Goal: Transaction & Acquisition: Download file/media

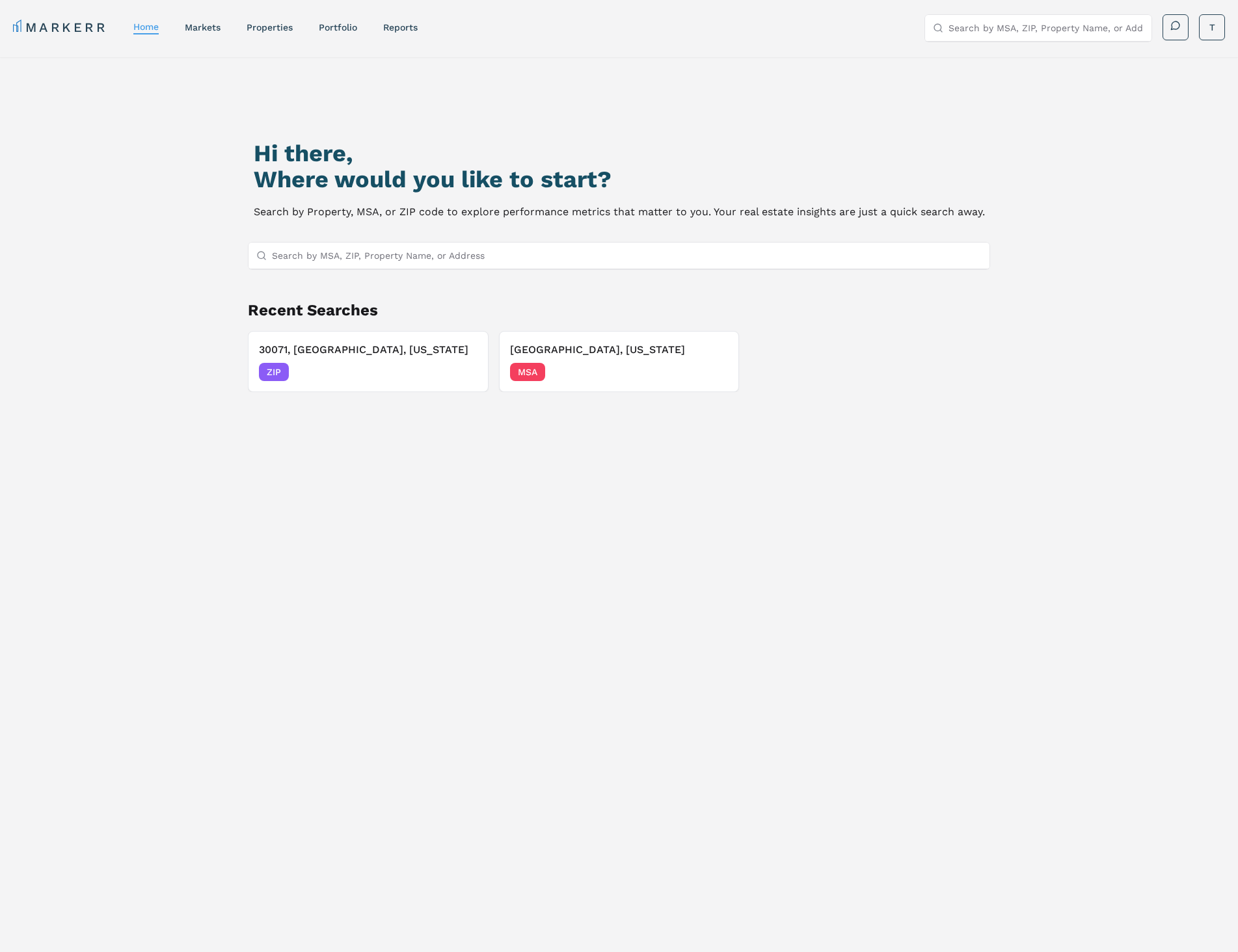
click at [474, 252] on input "Search by MSA, ZIP, Property Name, or Address" at bounding box center [627, 256] width 709 height 26
click at [590, 508] on div "Hi there, Where would you like to start? Search by Property, MSA, or ZIP code t…" at bounding box center [619, 554] width 867 height 952
click at [487, 247] on input "Search by MSA, ZIP, Property Name, or Address" at bounding box center [627, 256] width 709 height 26
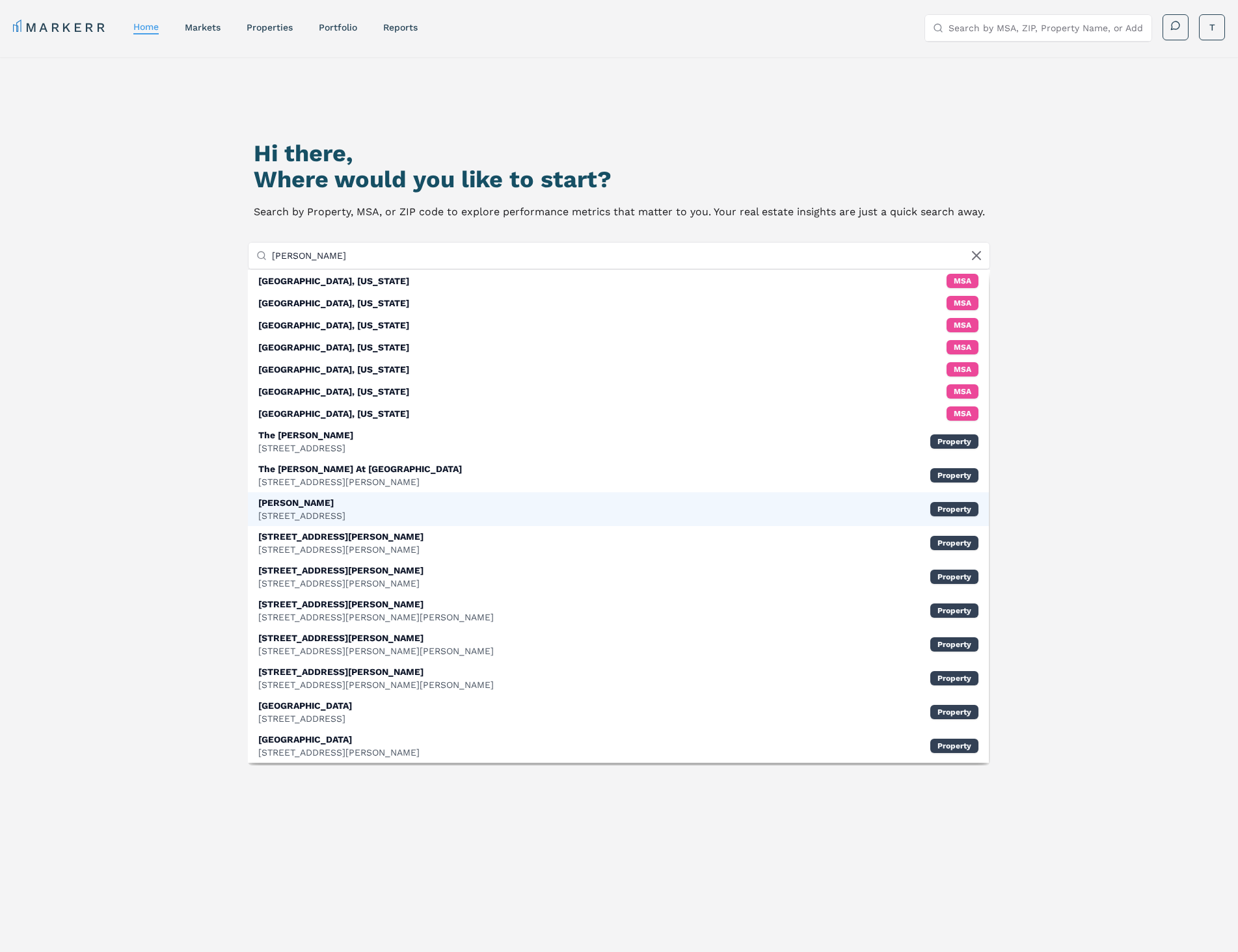
type input "[PERSON_NAME]"
click at [346, 518] on div "[STREET_ADDRESS]" at bounding box center [302, 515] width 87 height 13
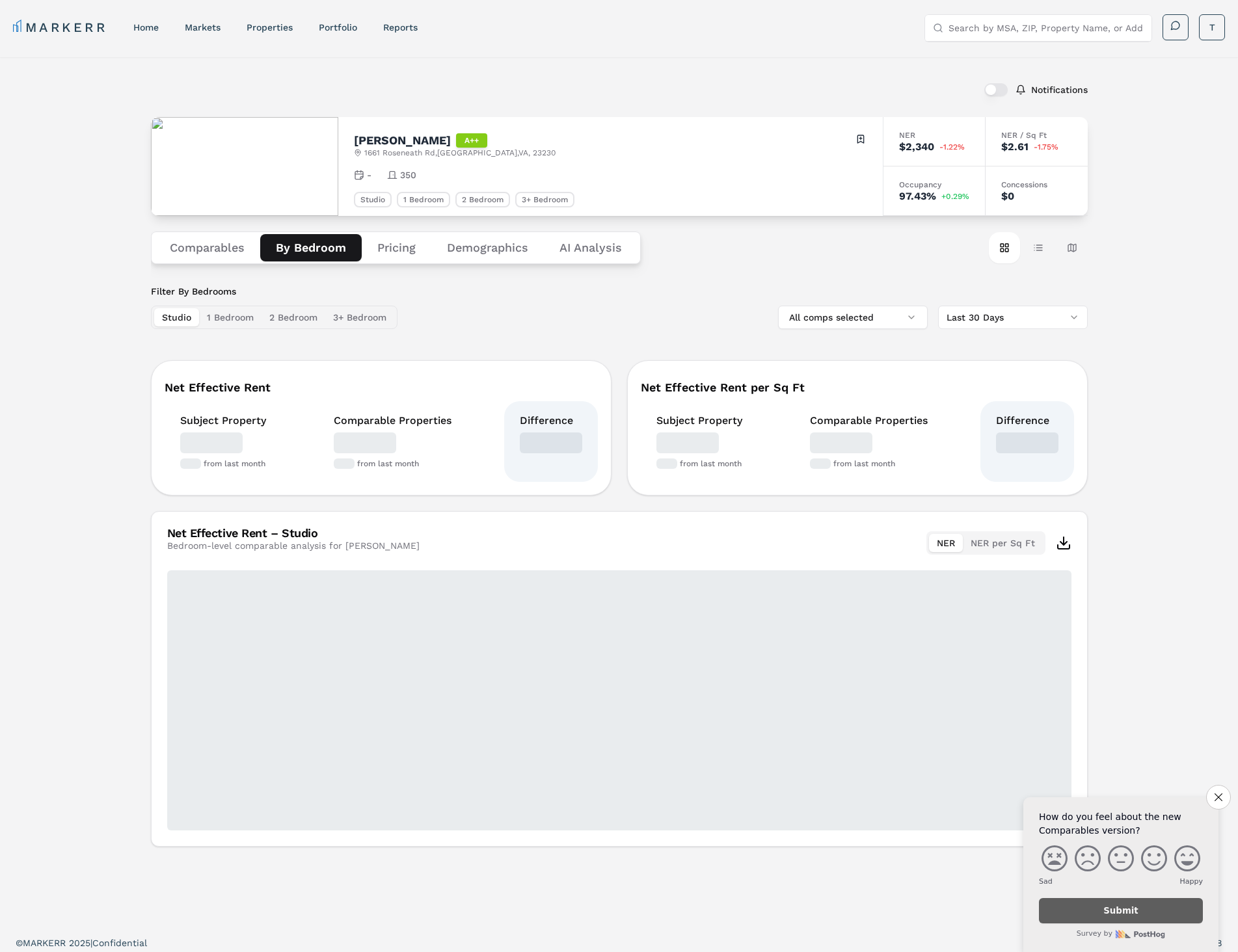
click at [338, 248] on button "By Bedroom" at bounding box center [311, 248] width 101 height 28
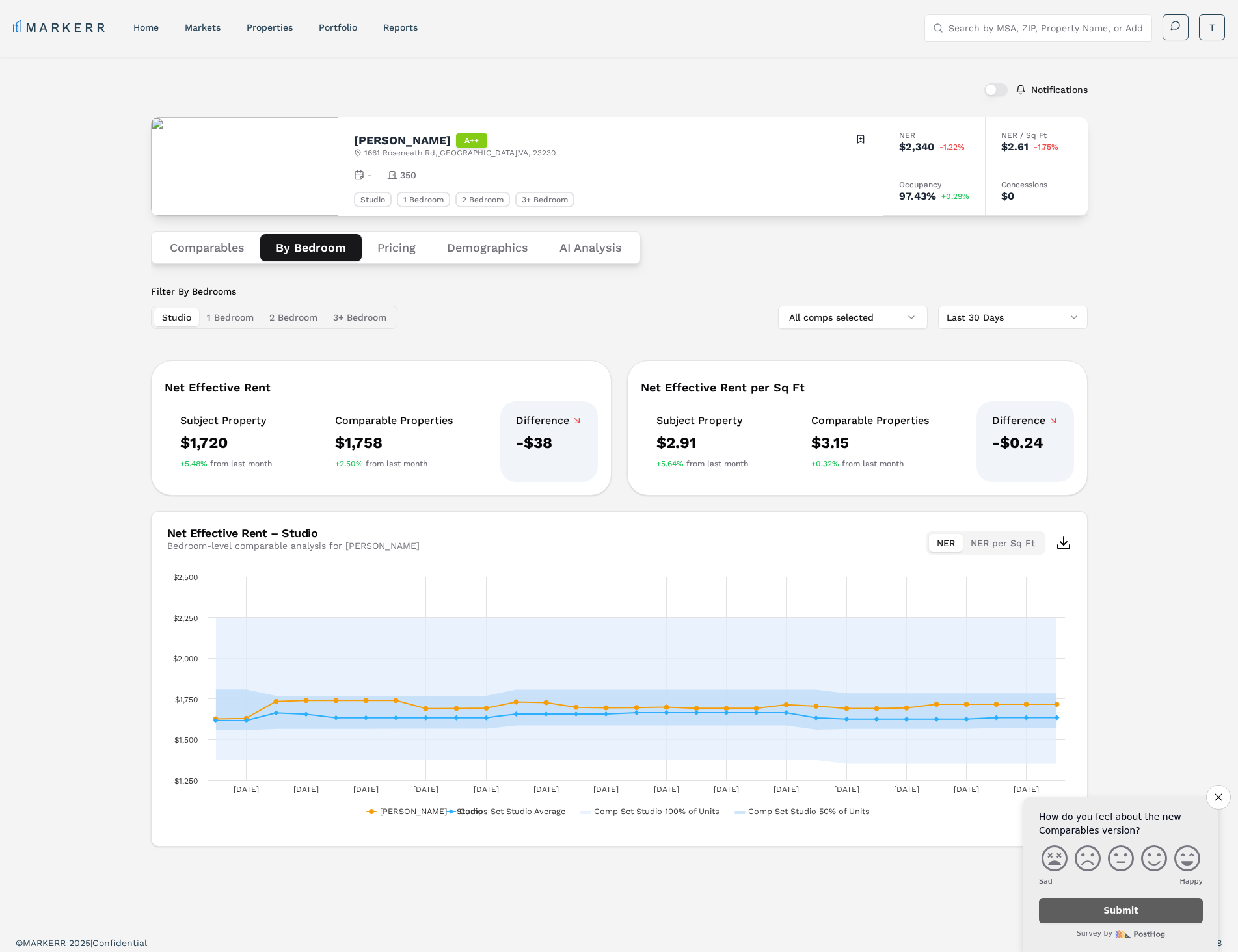
click at [246, 236] on button "Comparables" at bounding box center [207, 248] width 106 height 28
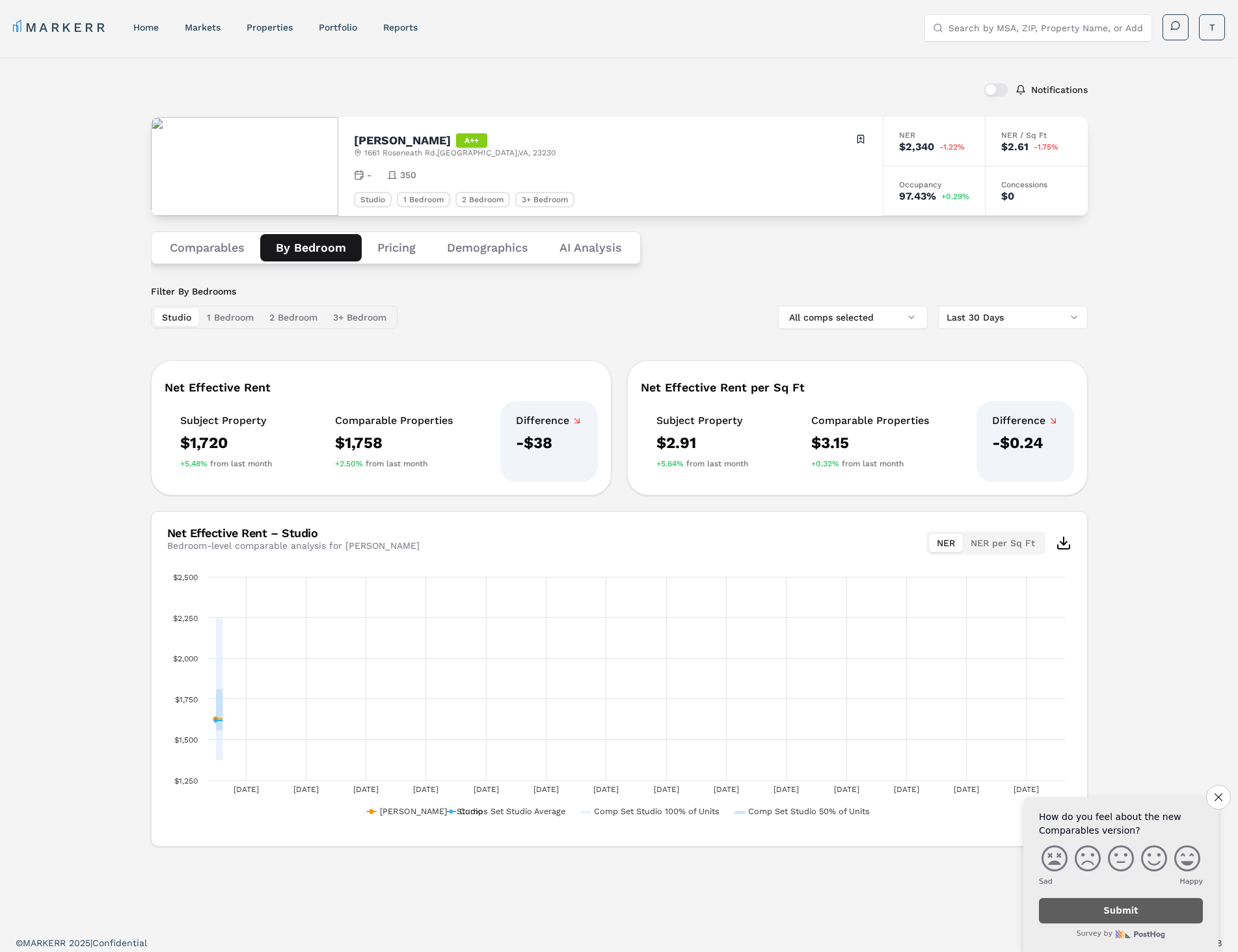
click at [343, 241] on button "By Bedroom" at bounding box center [311, 248] width 101 height 28
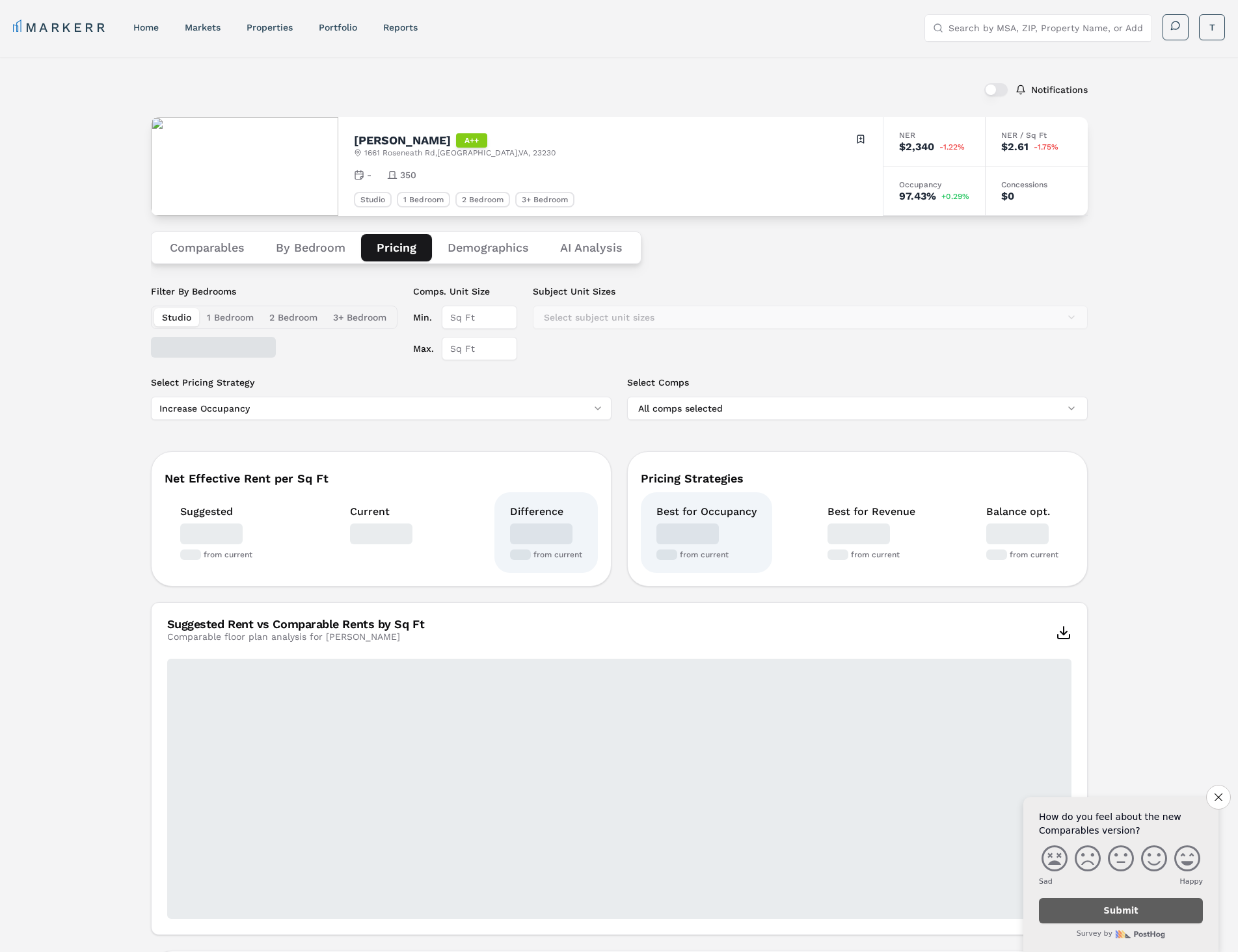
click at [391, 243] on button "Pricing" at bounding box center [396, 248] width 71 height 28
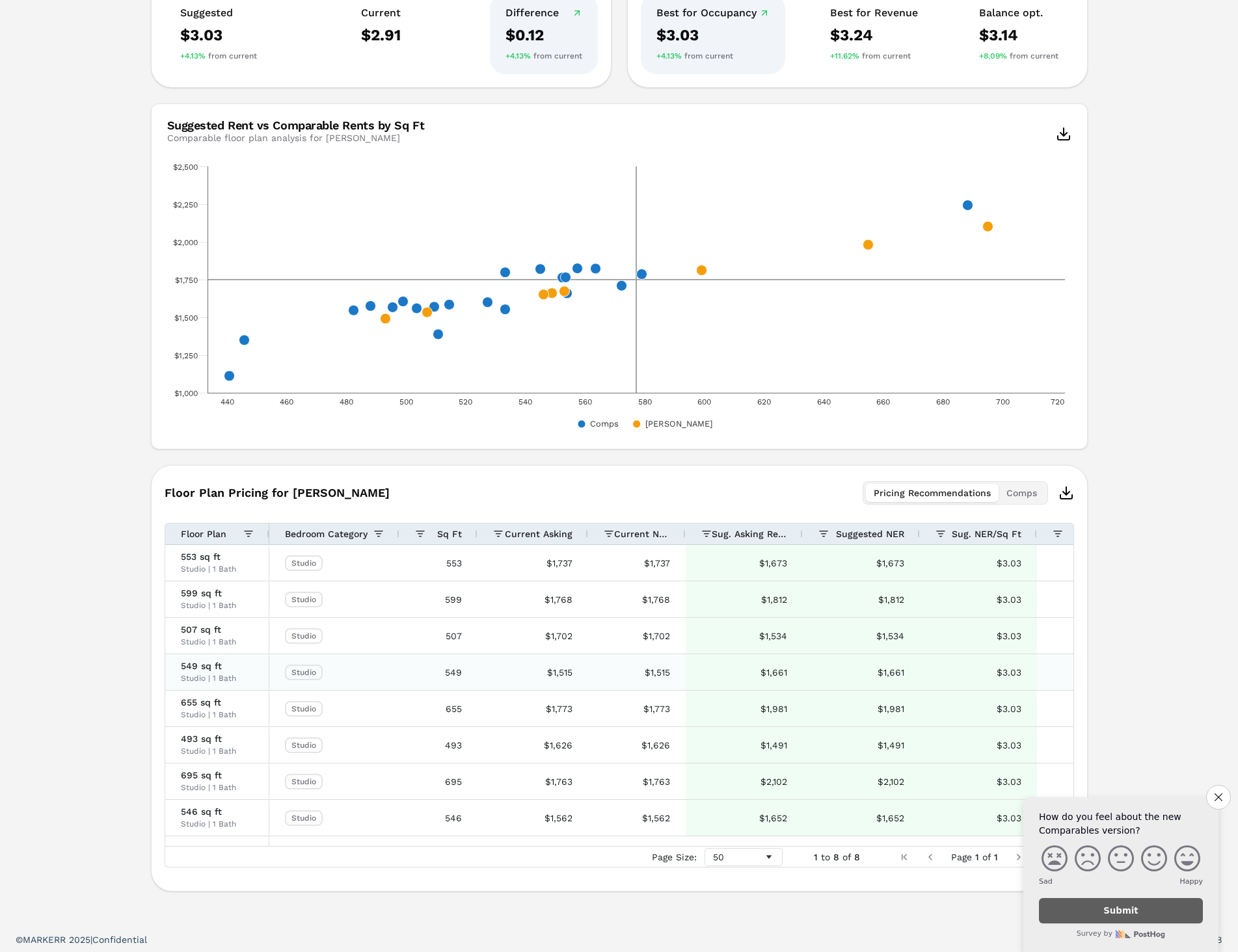
scroll to position [504, 0]
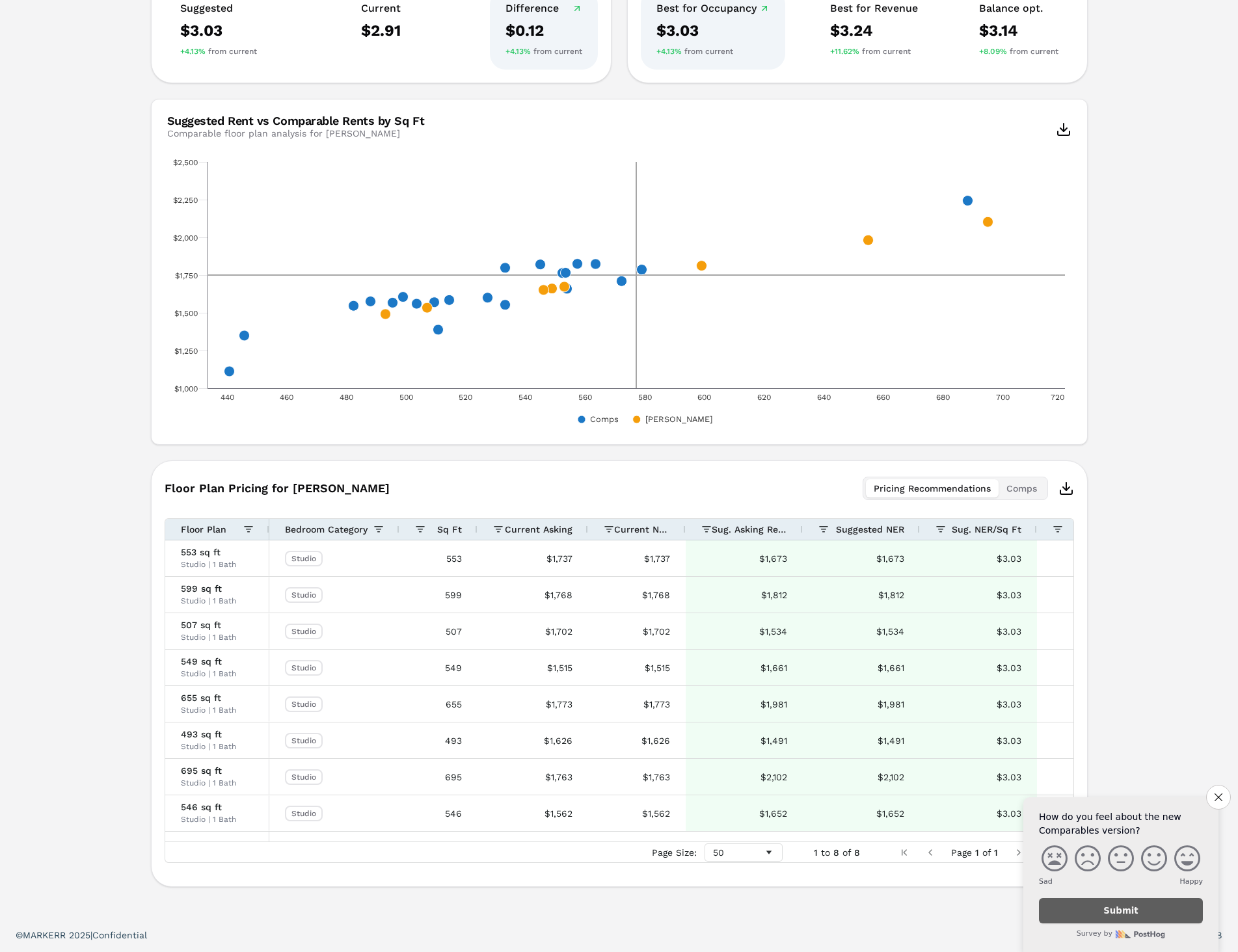
click at [79, 532] on div "Notifications [PERSON_NAME] A++ [STREET_ADDRESS] Toggle portfolio menu - 350 St…" at bounding box center [619, 236] width 1238 height 1365
click at [1214, 800] on icon "Close survey" at bounding box center [1218, 797] width 8 height 8
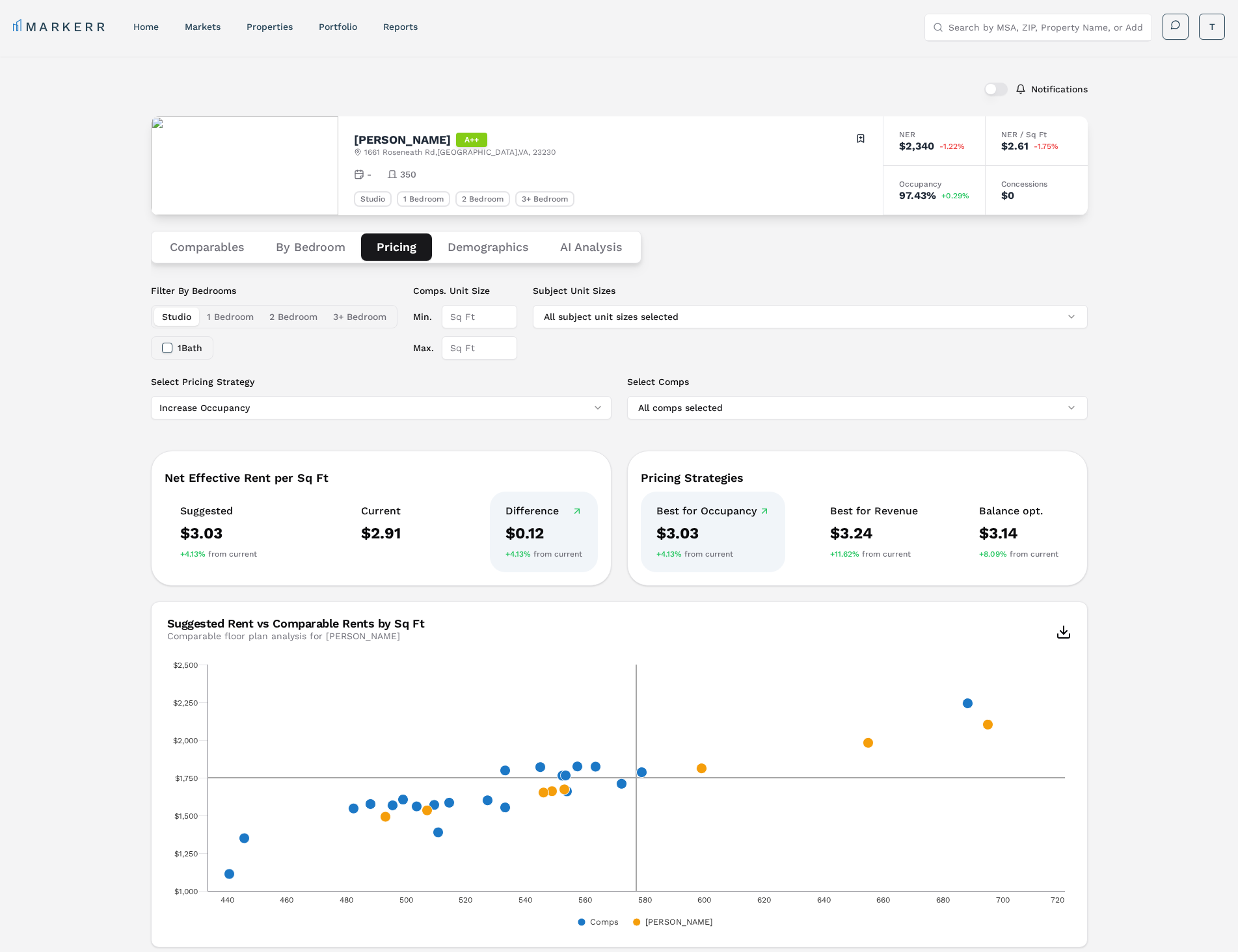
scroll to position [0, 0]
click at [434, 143] on div "[PERSON_NAME] A++" at bounding box center [455, 140] width 202 height 14
click at [247, 142] on img at bounding box center [244, 166] width 187 height 99
click at [312, 242] on button "By Bedroom" at bounding box center [311, 248] width 101 height 28
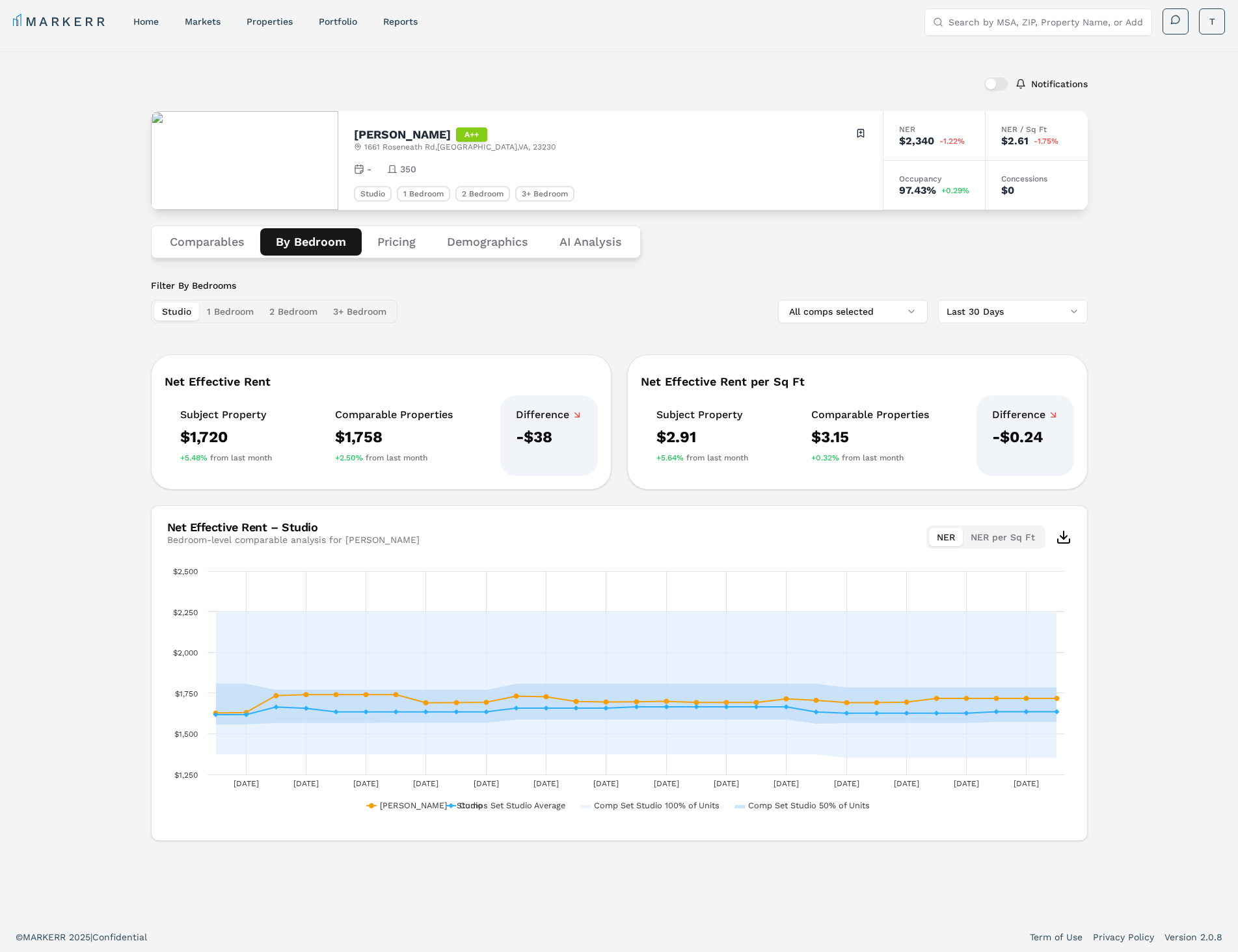
scroll to position [8, 0]
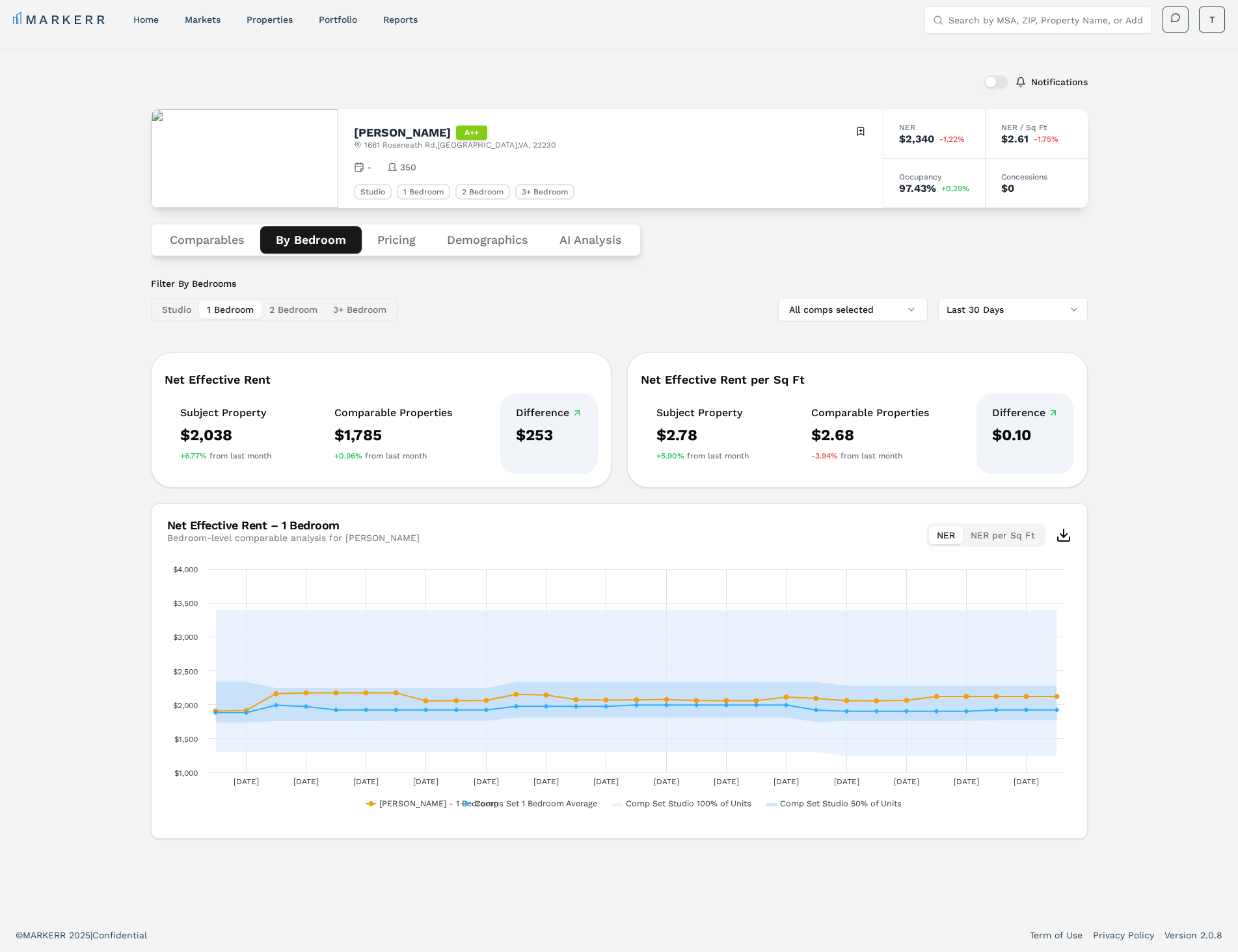
click at [227, 308] on button "1 Bedroom" at bounding box center [230, 310] width 62 height 18
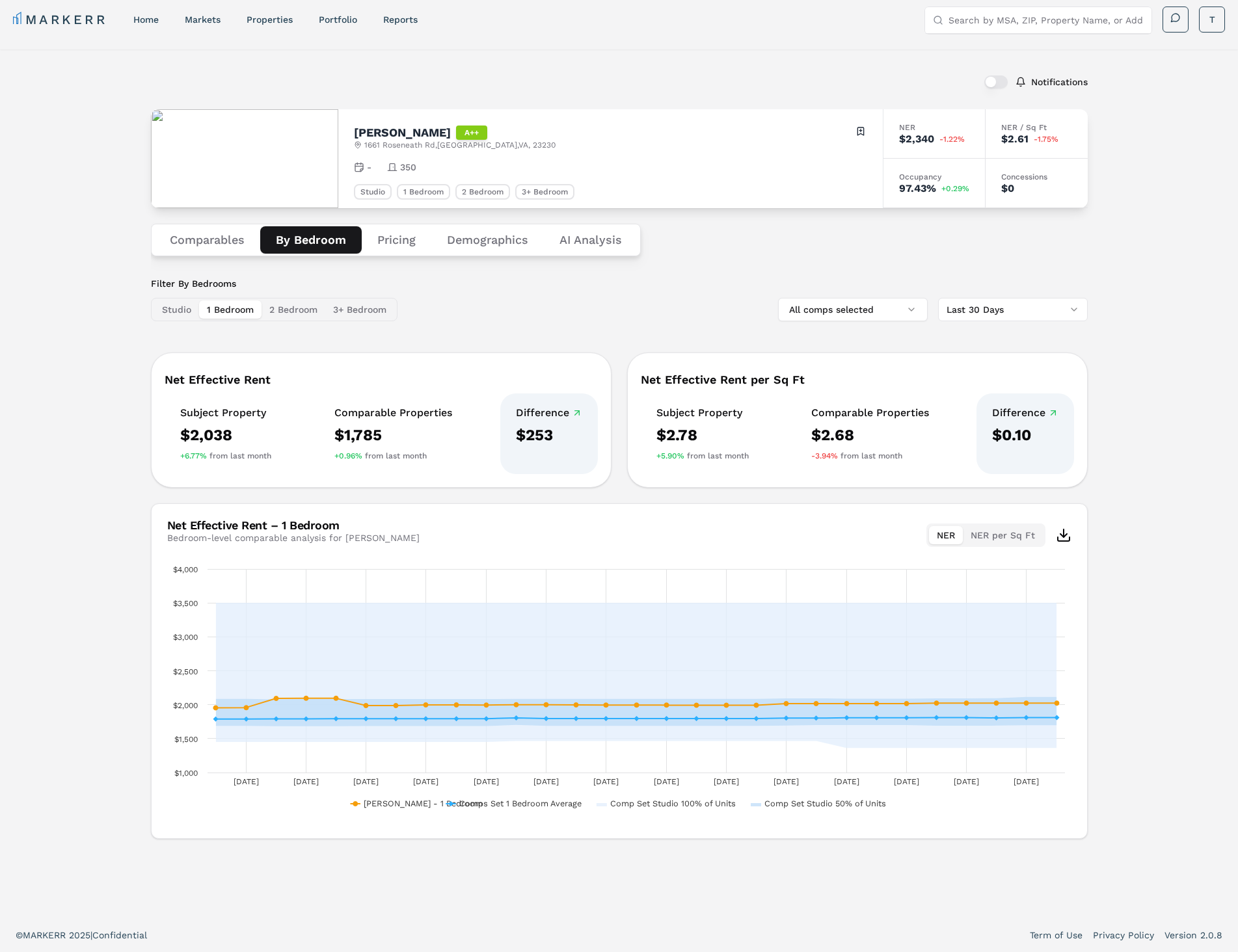
click at [290, 312] on button "2 Bedroom" at bounding box center [293, 310] width 63 height 18
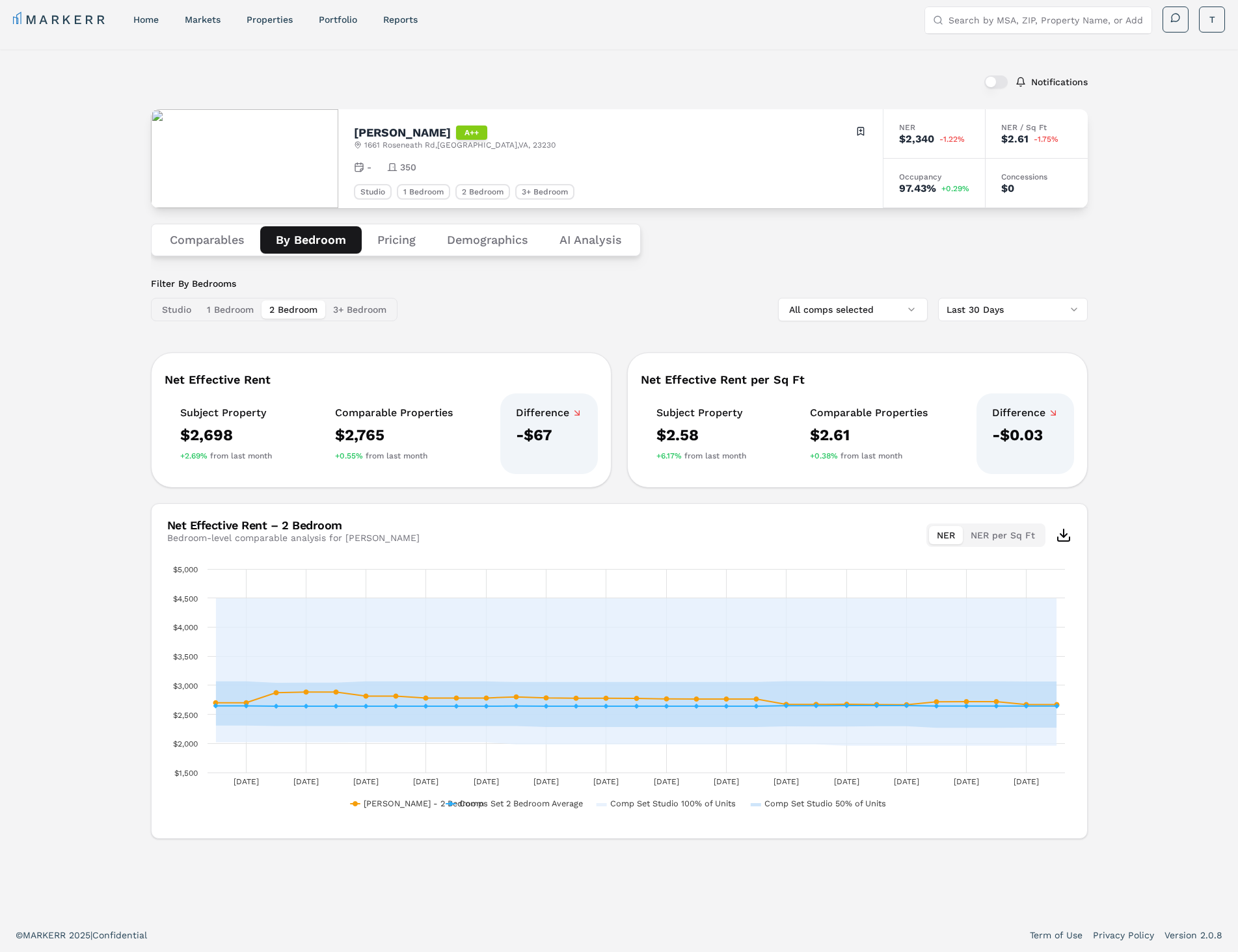
click at [357, 312] on button "3+ Bedroom" at bounding box center [360, 310] width 69 height 18
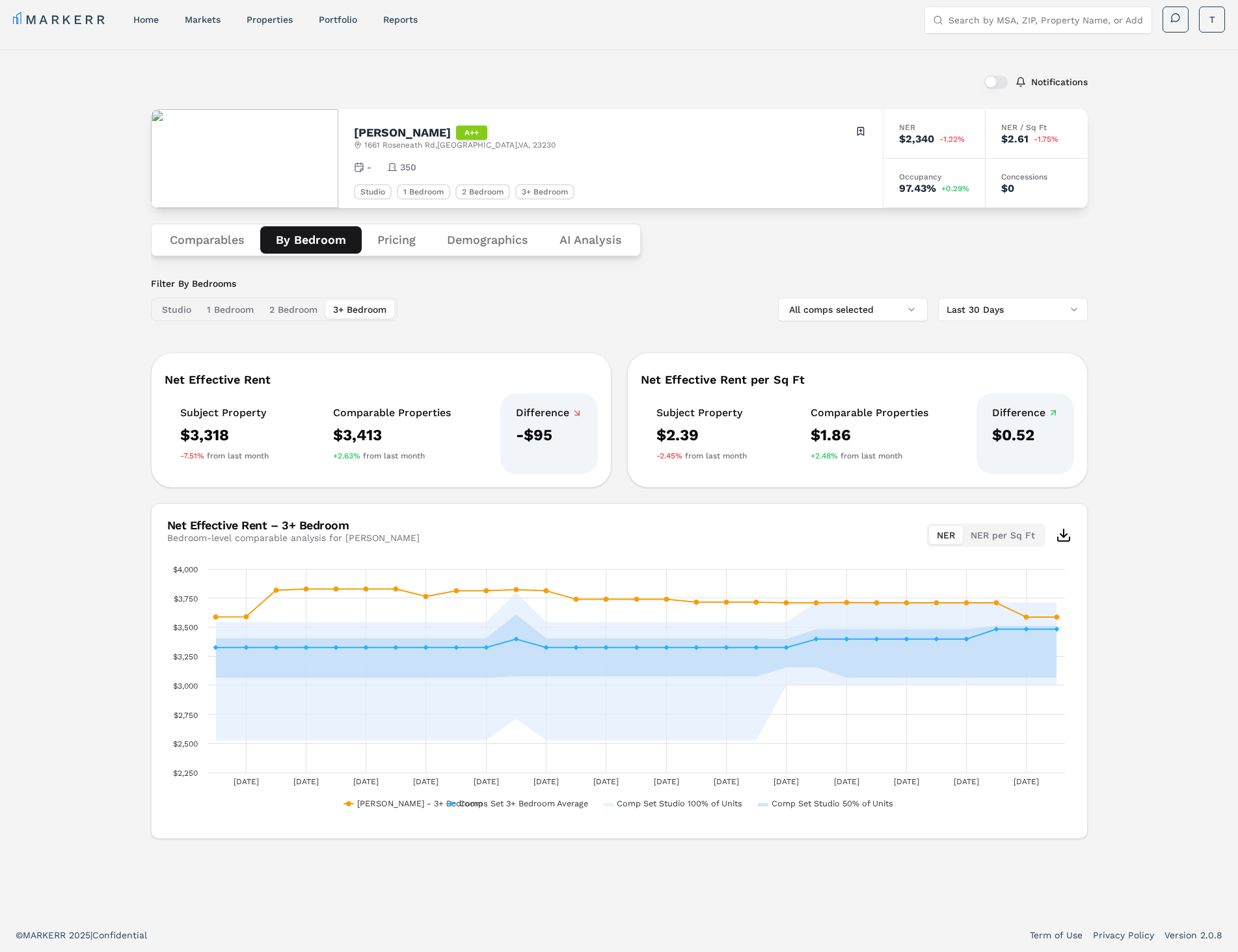
click at [215, 312] on button "1 Bedroom" at bounding box center [230, 310] width 62 height 18
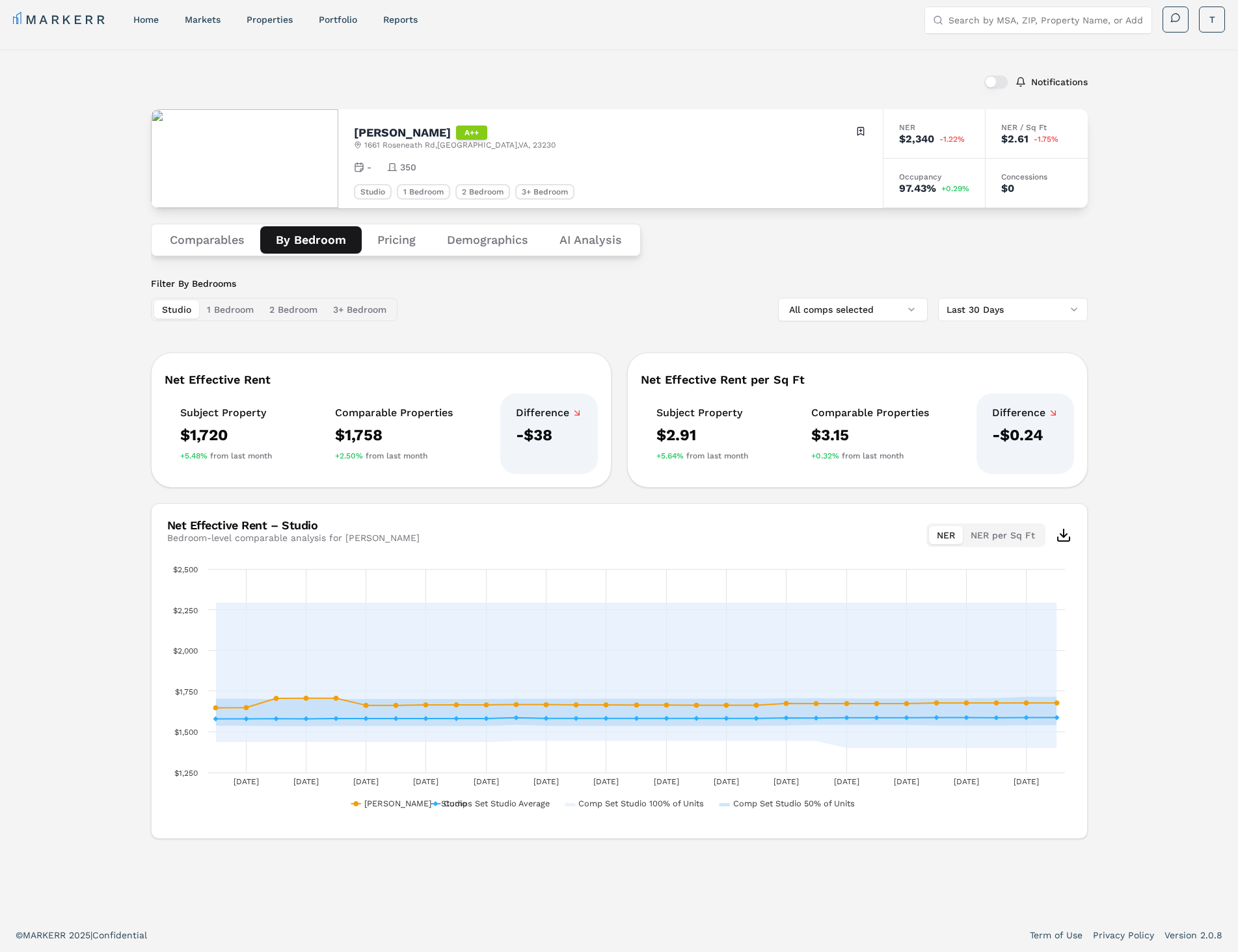
click at [179, 305] on button "Studio" at bounding box center [176, 310] width 45 height 18
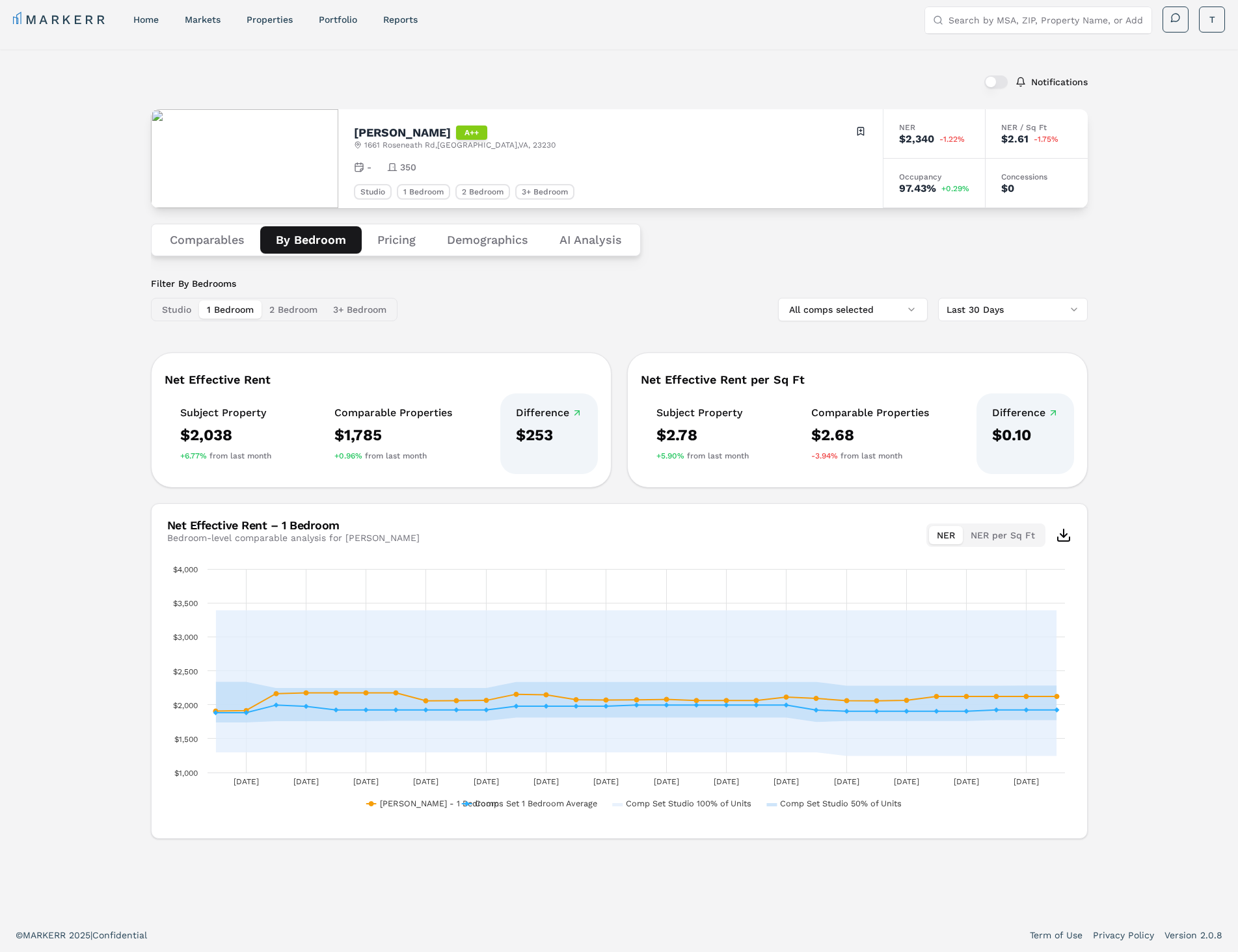
click at [213, 308] on button "1 Bedroom" at bounding box center [230, 310] width 62 height 18
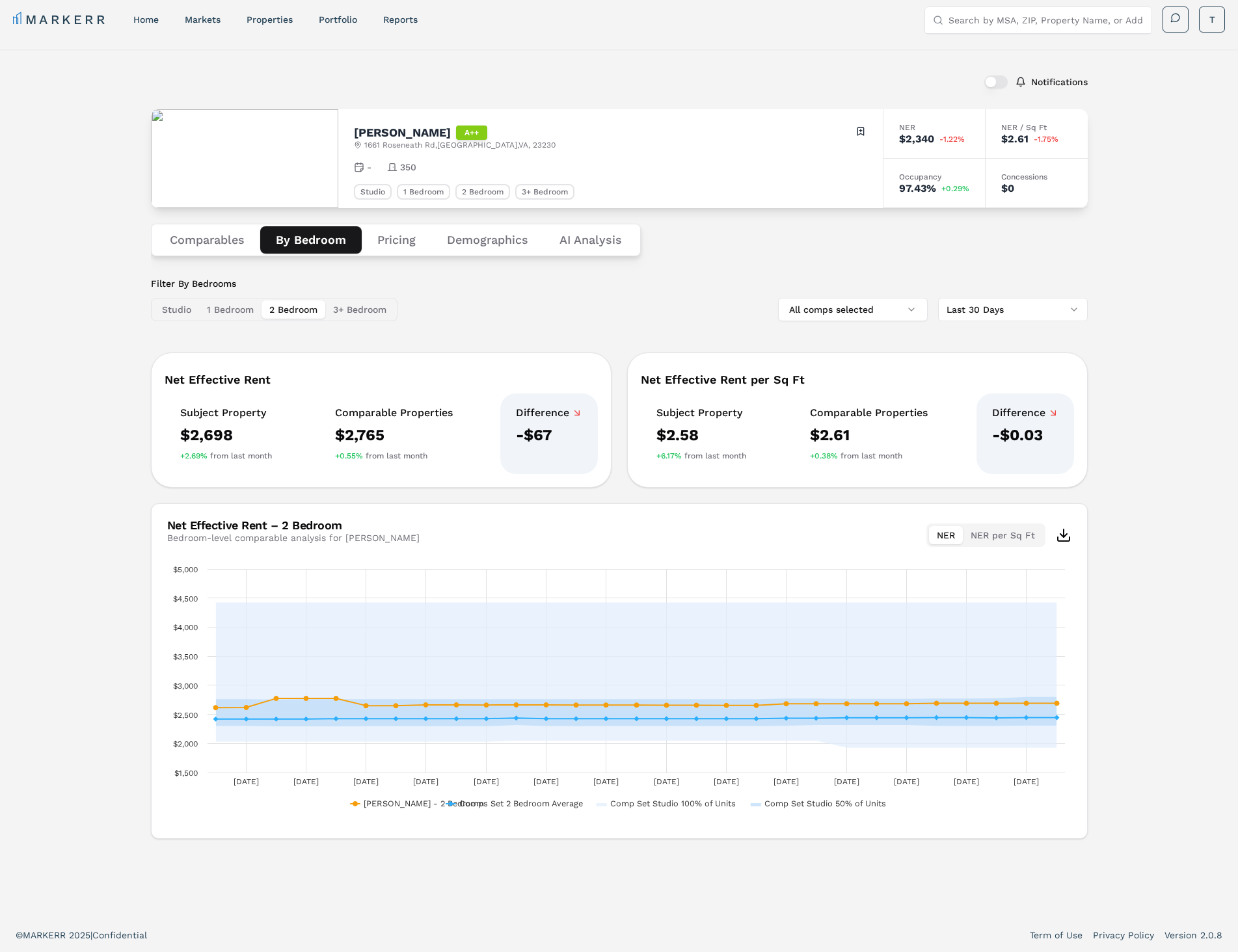
click at [293, 310] on button "2 Bedroom" at bounding box center [293, 310] width 63 height 18
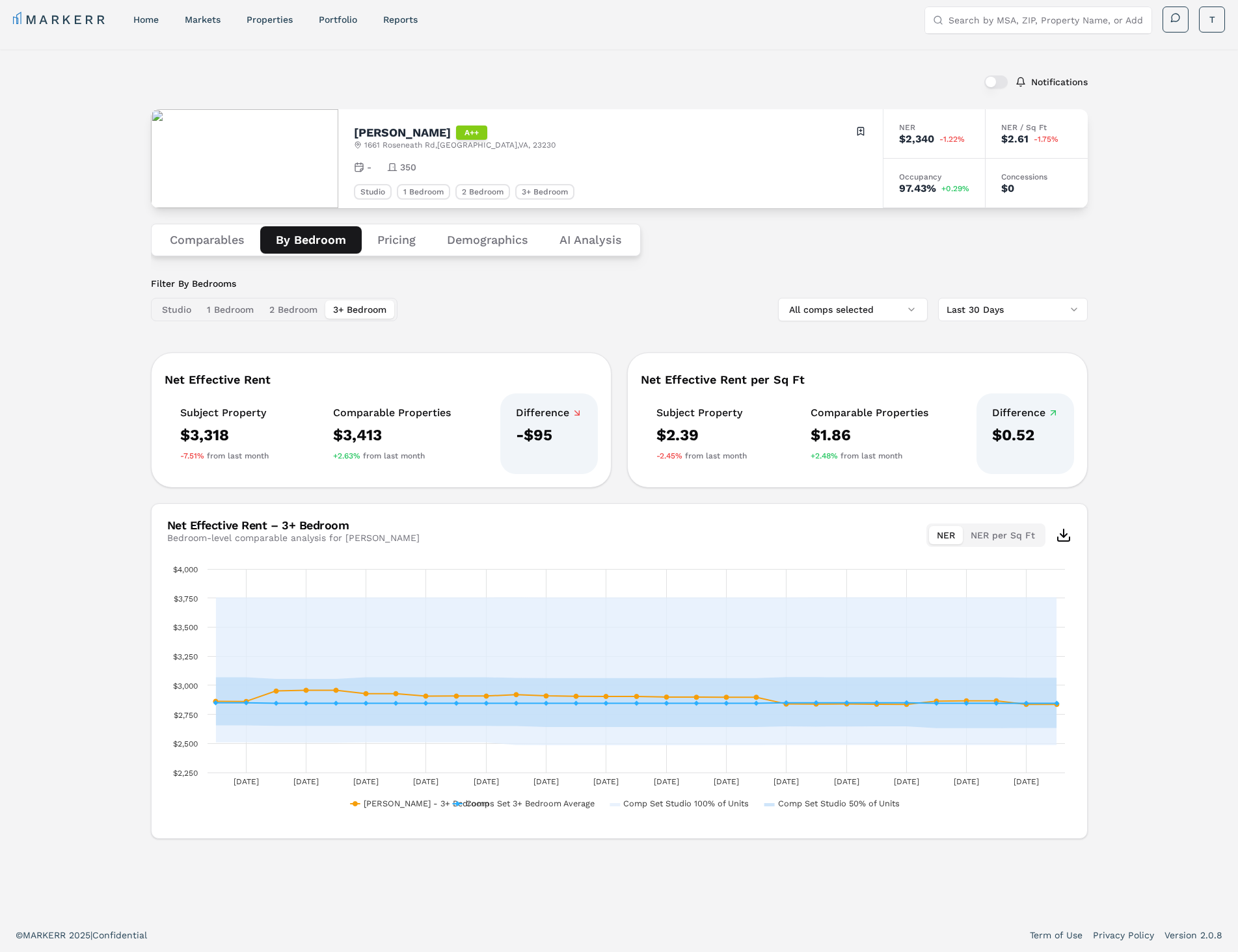
click at [351, 309] on button "3+ Bedroom" at bounding box center [360, 310] width 69 height 18
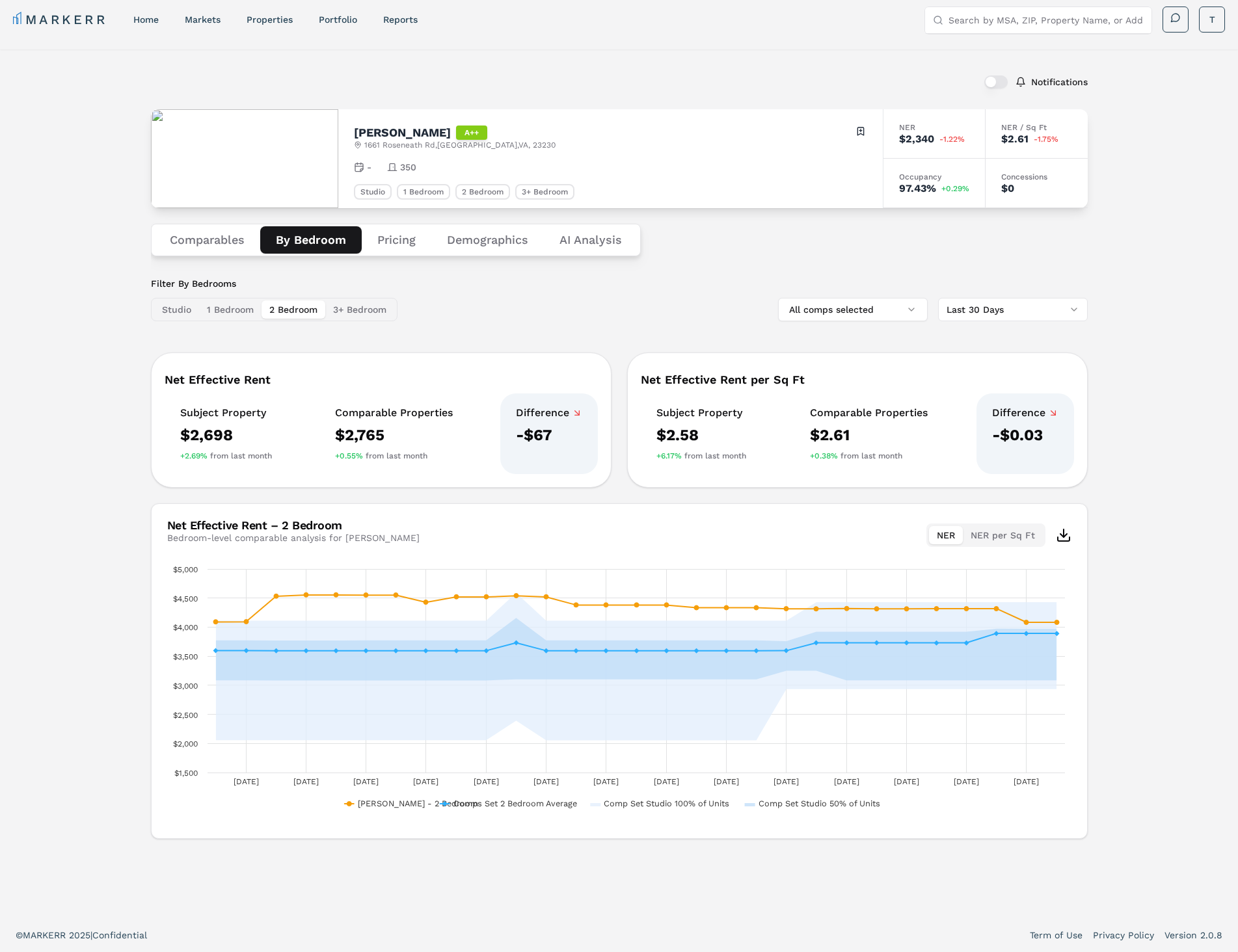
drag, startPoint x: 298, startPoint y: 306, endPoint x: 256, endPoint y: 308, distance: 42.0
click at [293, 306] on button "2 Bedroom" at bounding box center [293, 310] width 63 height 18
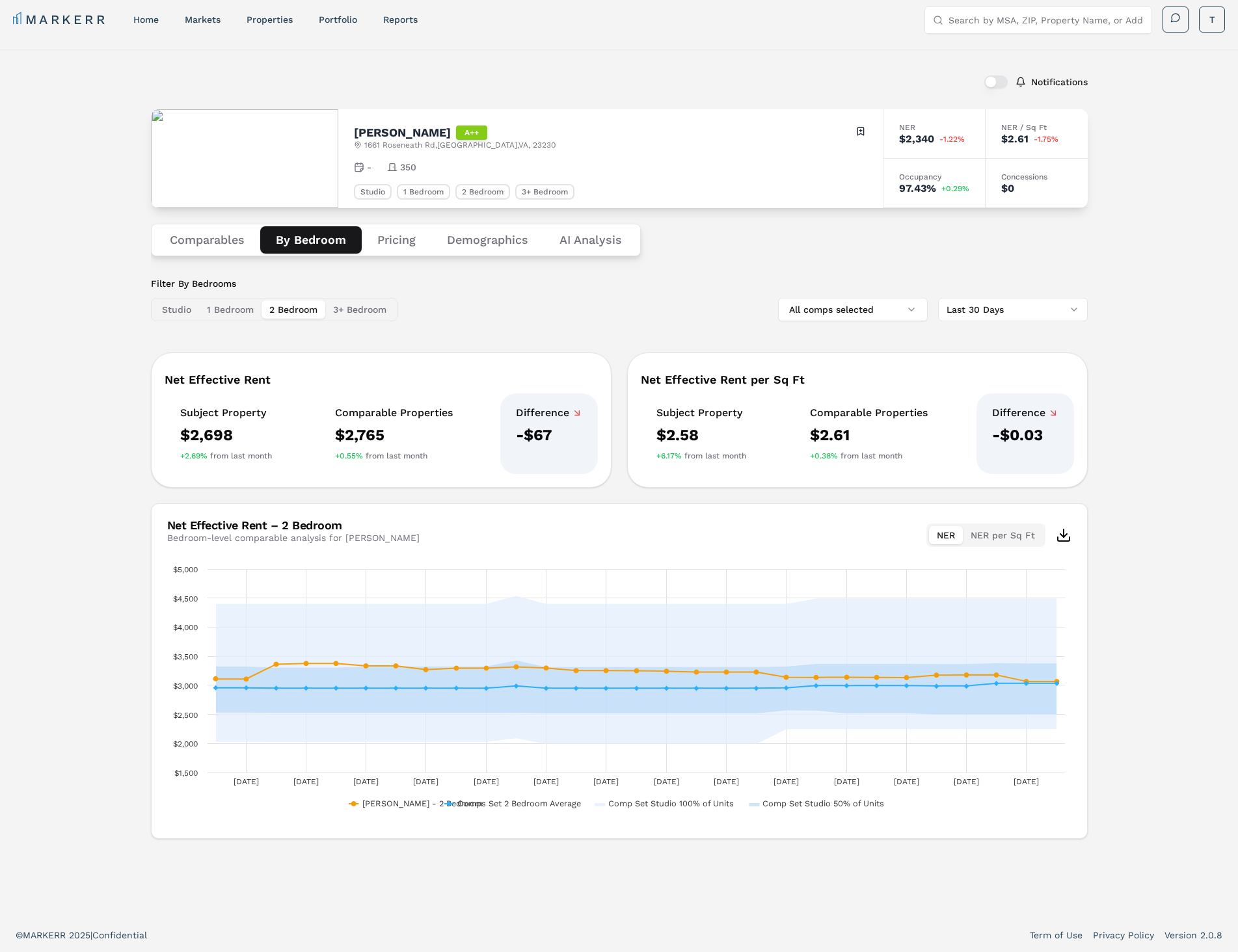
click at [237, 308] on button "1 Bedroom" at bounding box center [230, 310] width 62 height 18
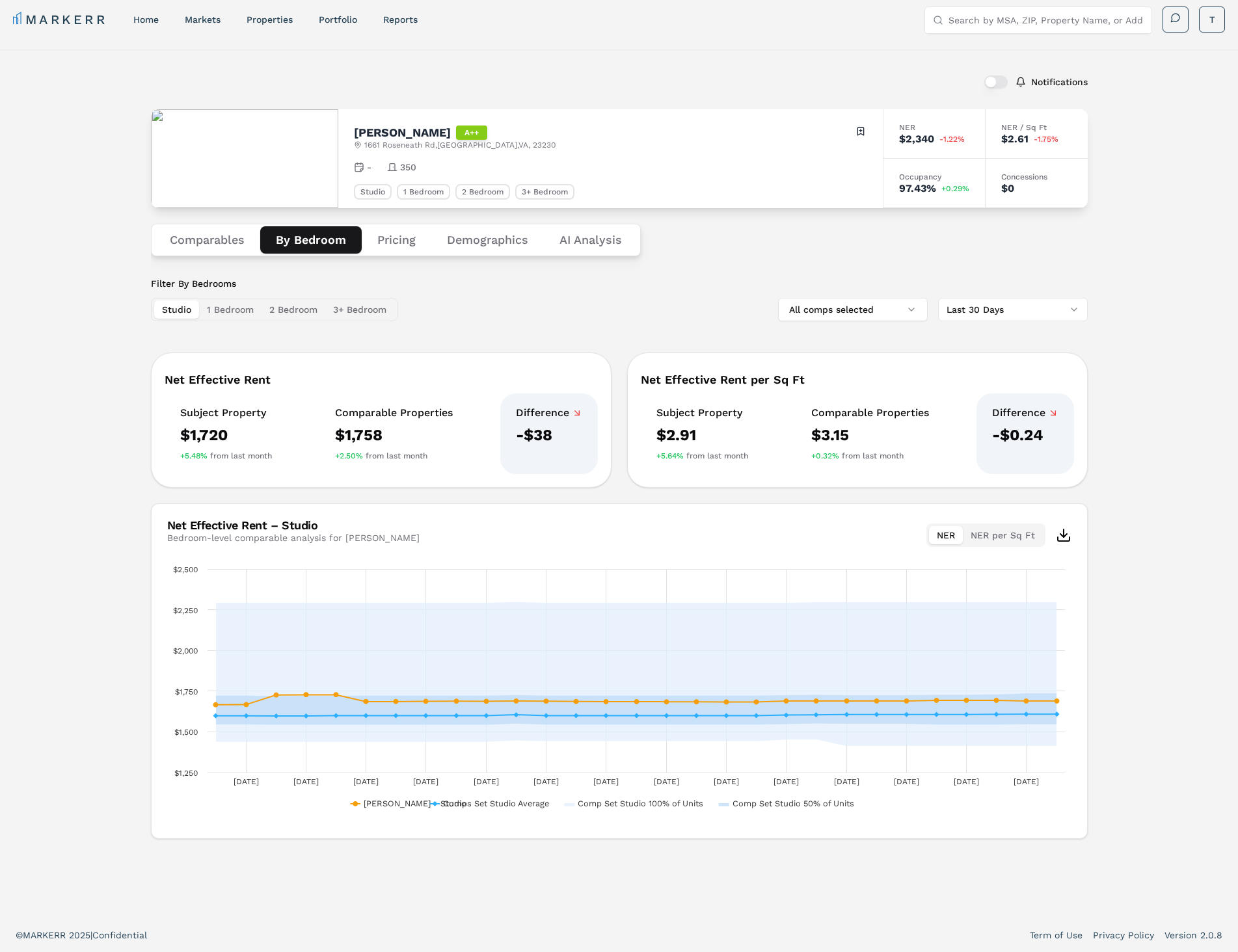
click at [179, 308] on button "Studio" at bounding box center [176, 310] width 45 height 18
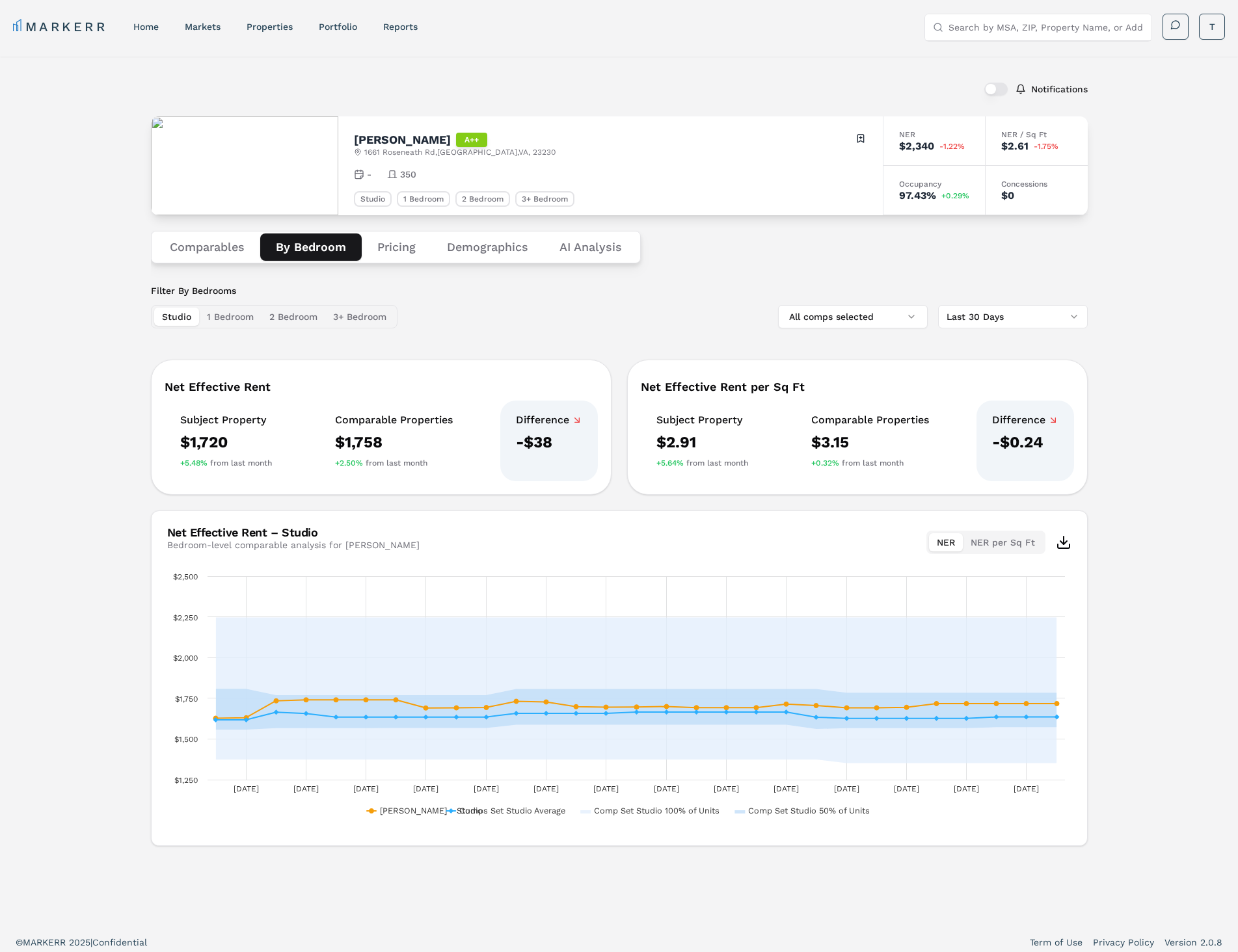
scroll to position [0, 0]
click at [505, 301] on div "Filter By Bedrooms Studio 1 Bedroom 2 Bedroom 3+ Bedroom All comps selected Las…" at bounding box center [619, 307] width 936 height 44
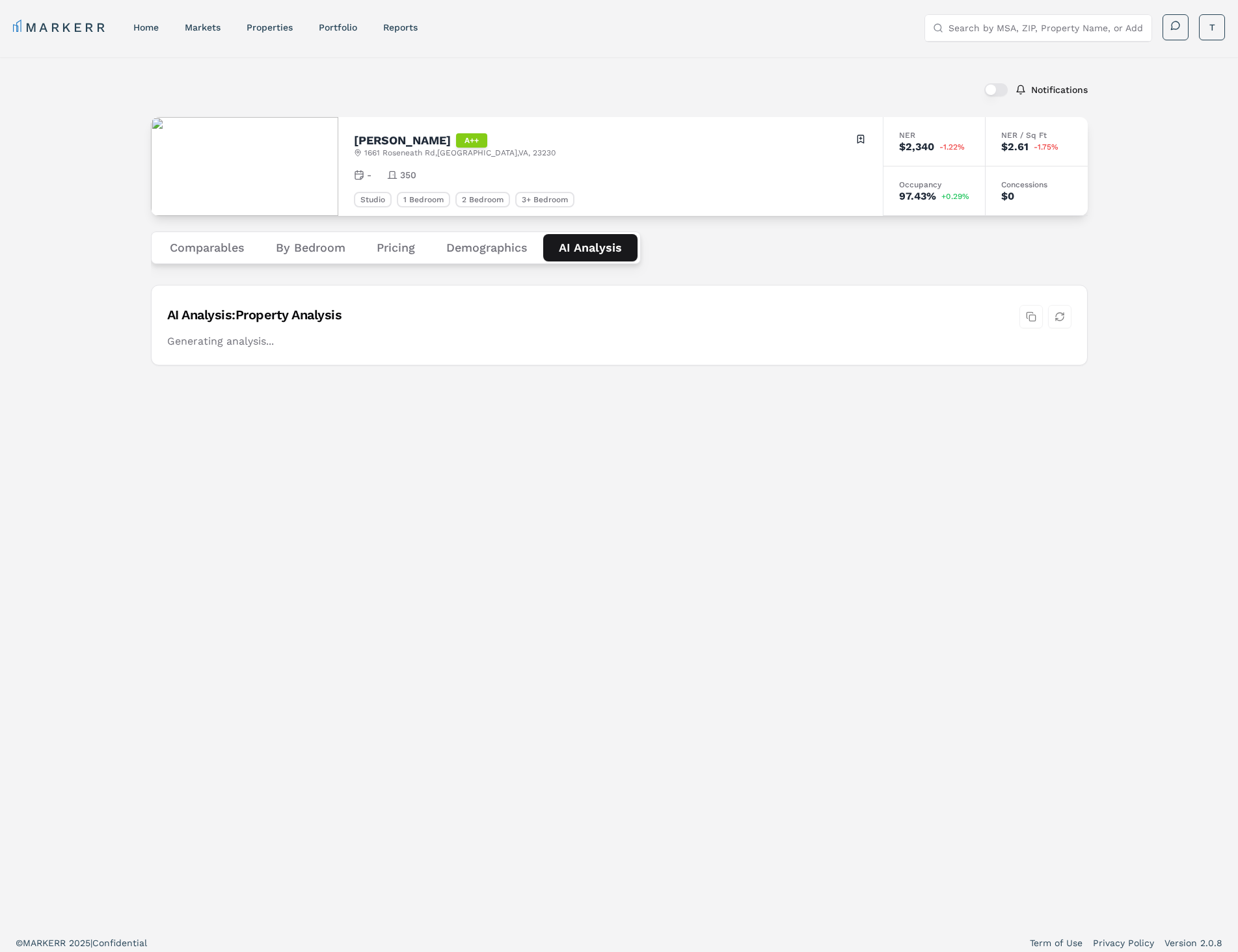
click at [563, 249] on Analysis "AI Analysis" at bounding box center [590, 248] width 95 height 28
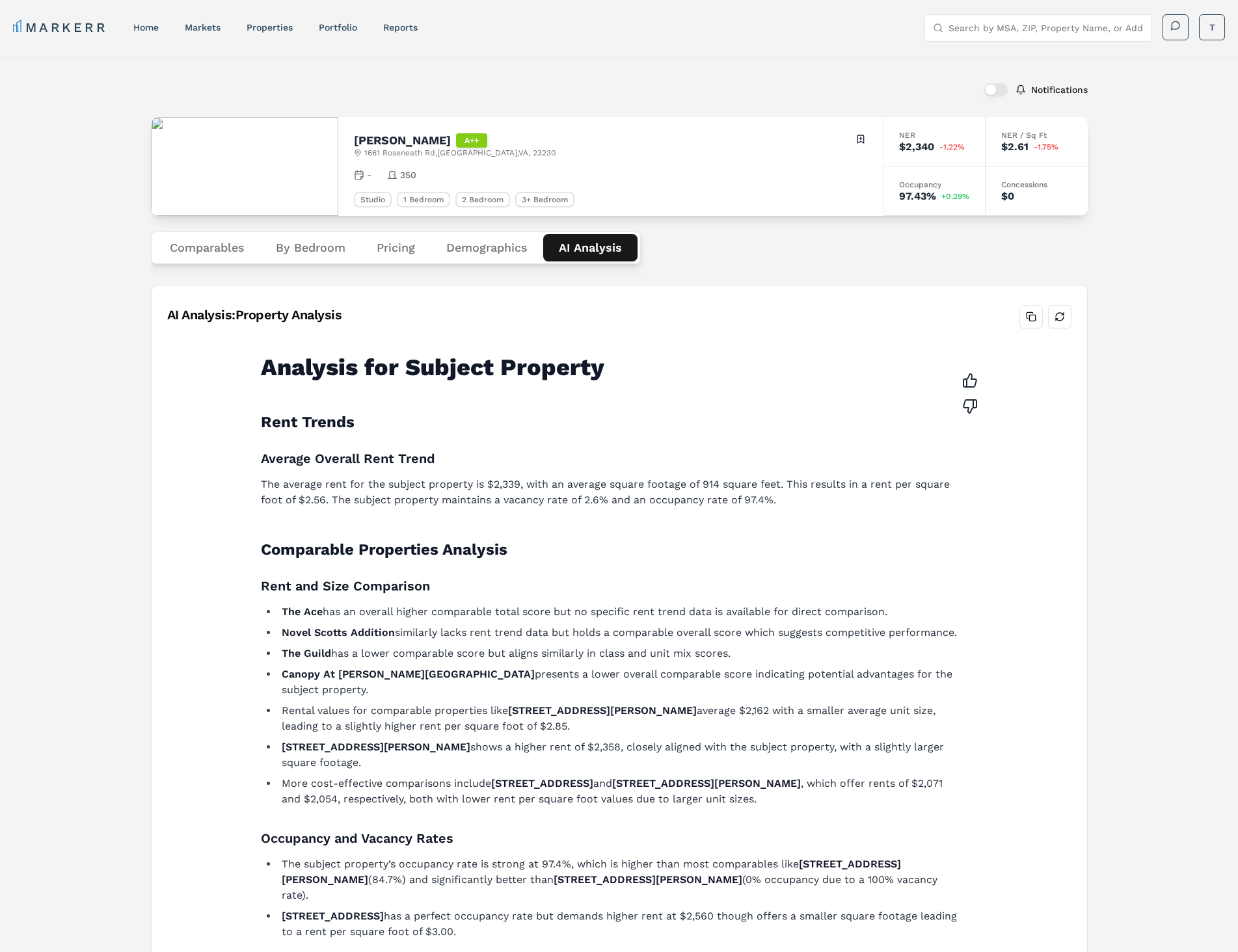
click at [495, 254] on button "Demographics" at bounding box center [487, 248] width 112 height 28
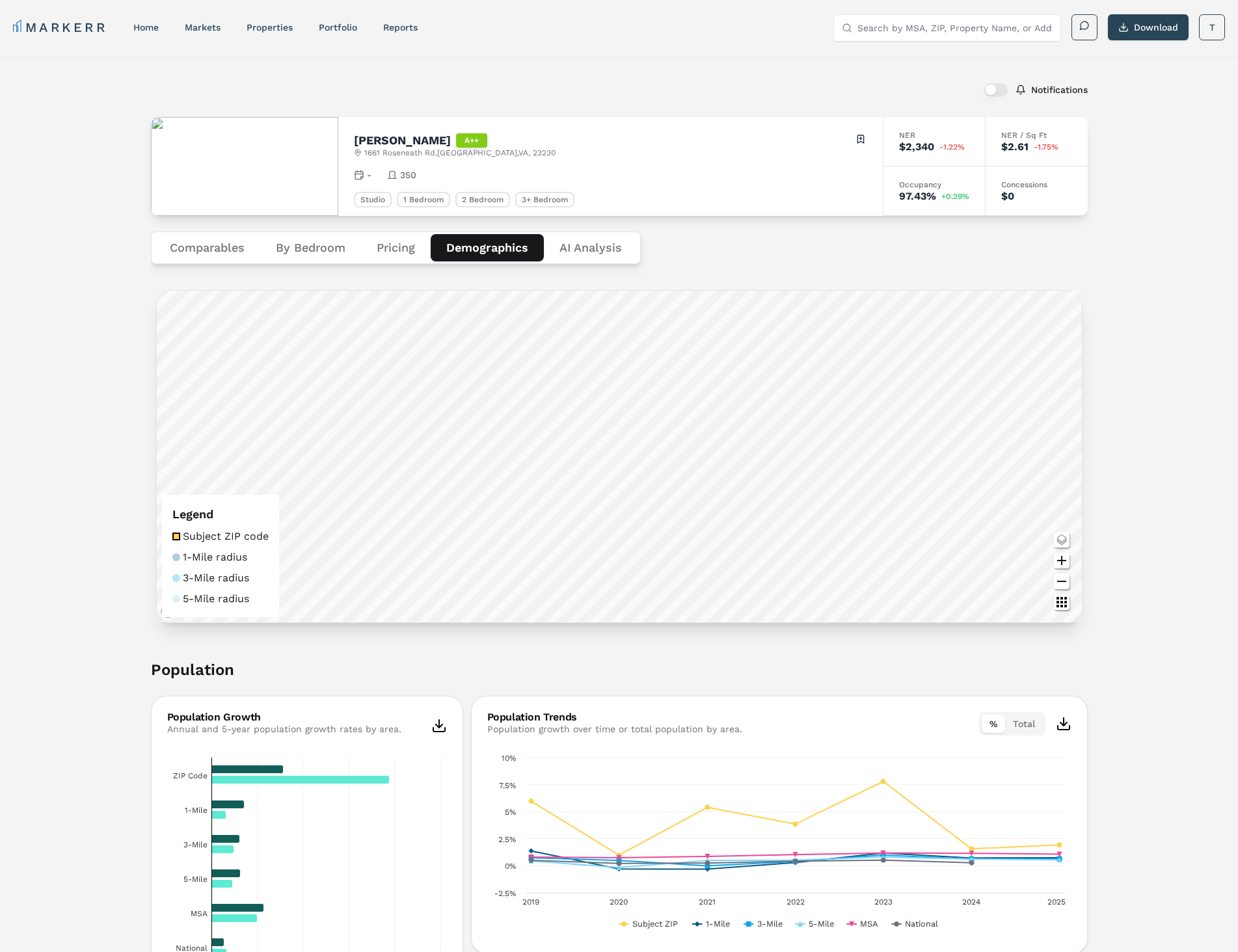
click at [402, 236] on button "Pricing" at bounding box center [395, 248] width 70 height 28
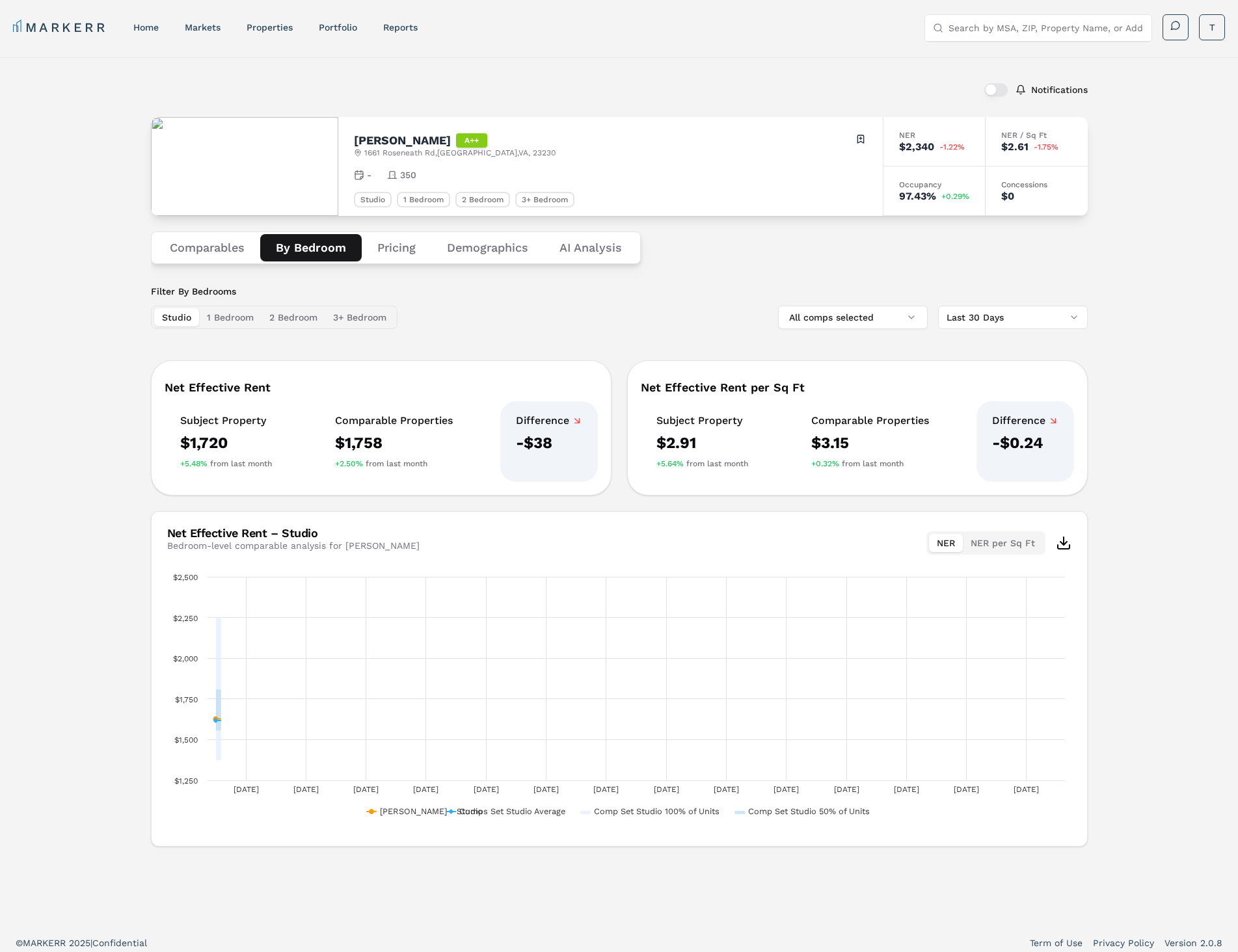
click at [312, 242] on button "By Bedroom" at bounding box center [311, 248] width 101 height 28
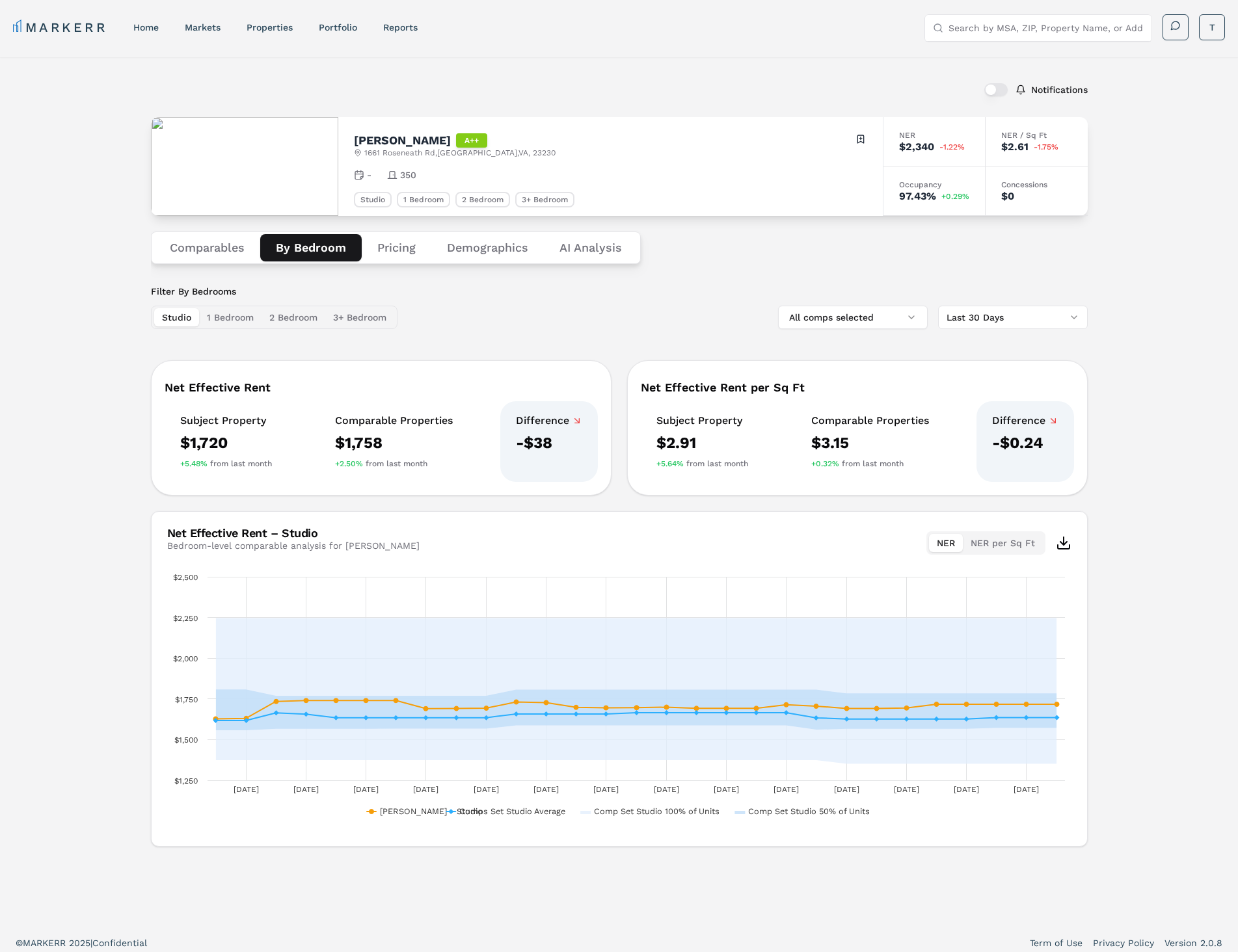
click at [619, 286] on div "Filter By Bedrooms Studio 1 Bedroom 2 Bedroom 3+ Bedroom All comps selected Las…" at bounding box center [619, 307] width 936 height 44
click at [854, 316] on button "All comps selected" at bounding box center [852, 317] width 150 height 23
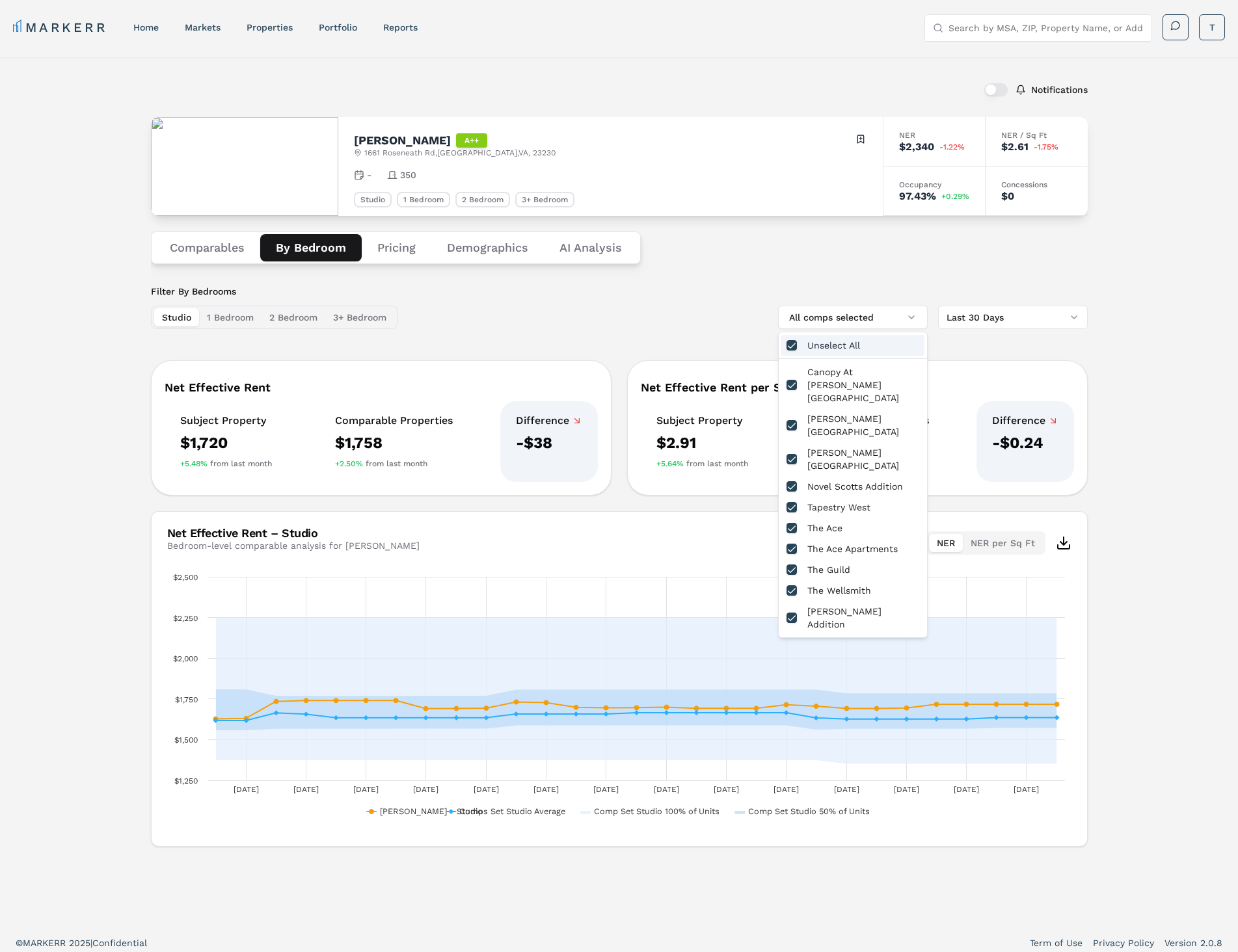
click at [832, 351] on div "Unselect All" at bounding box center [852, 345] width 143 height 21
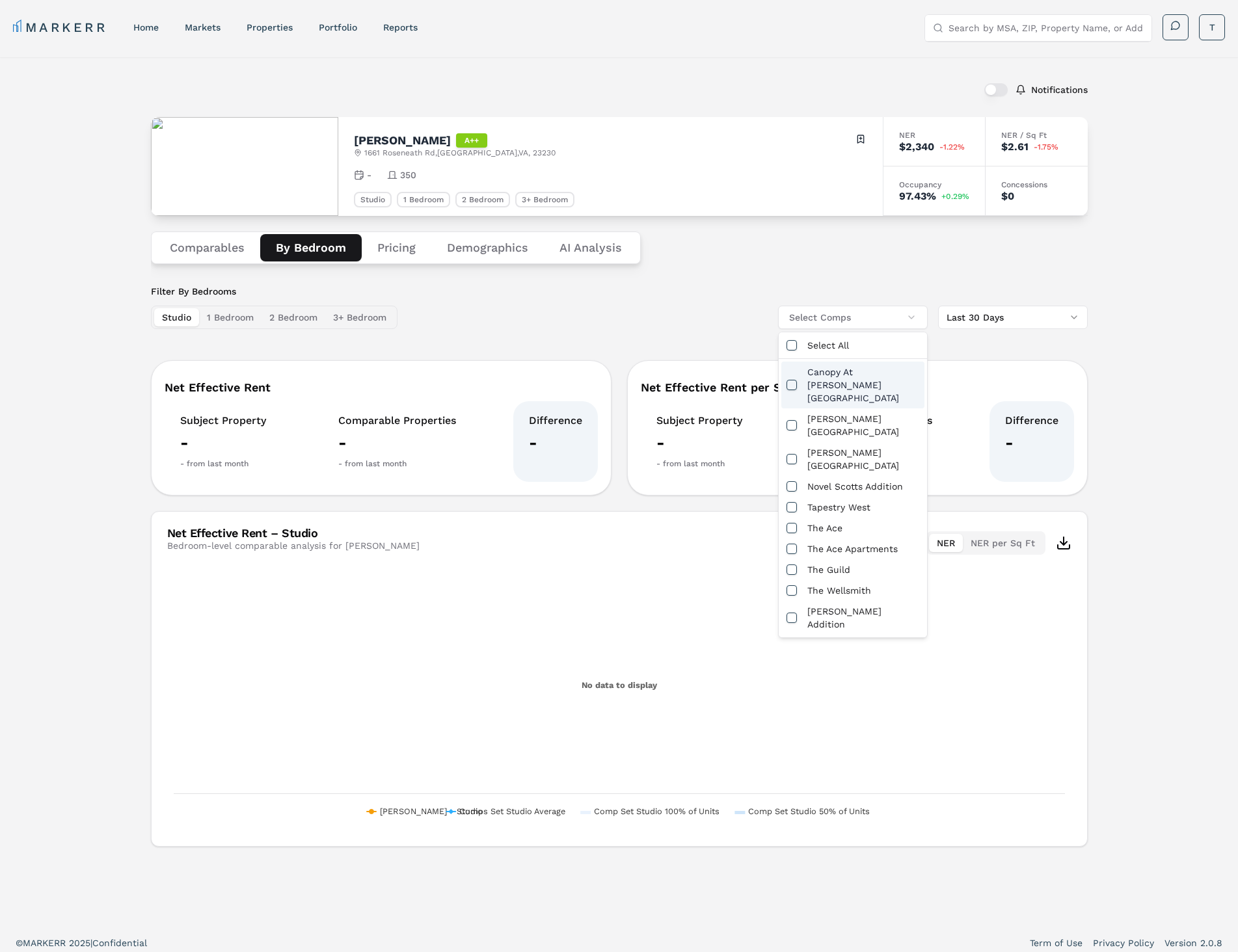
click at [1094, 386] on div "Notifications [PERSON_NAME] A++ [STREET_ADDRESS] Toggle portfolio menu - 350 St…" at bounding box center [619, 491] width 1238 height 869
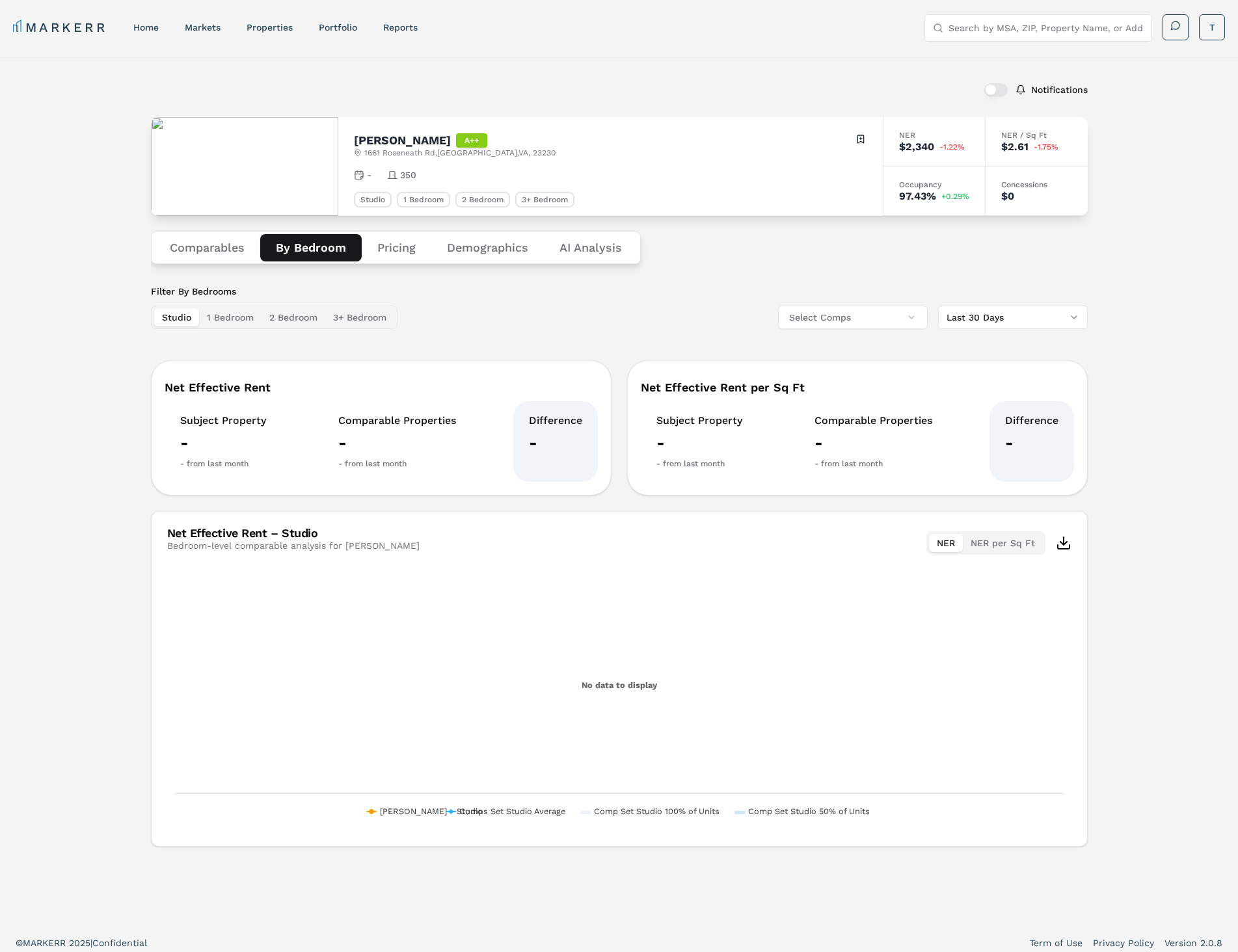
click at [307, 173] on img at bounding box center [244, 166] width 187 height 99
click at [377, 144] on div "[PERSON_NAME] A++" at bounding box center [455, 140] width 202 height 14
click at [386, 200] on div "Studio" at bounding box center [373, 199] width 38 height 16
click at [415, 201] on div "1 Bedroom" at bounding box center [423, 199] width 53 height 16
click at [398, 264] on div "Comparables By Bedroom Pricing Demographics AI Analysis" at bounding box center [396, 248] width 490 height 32
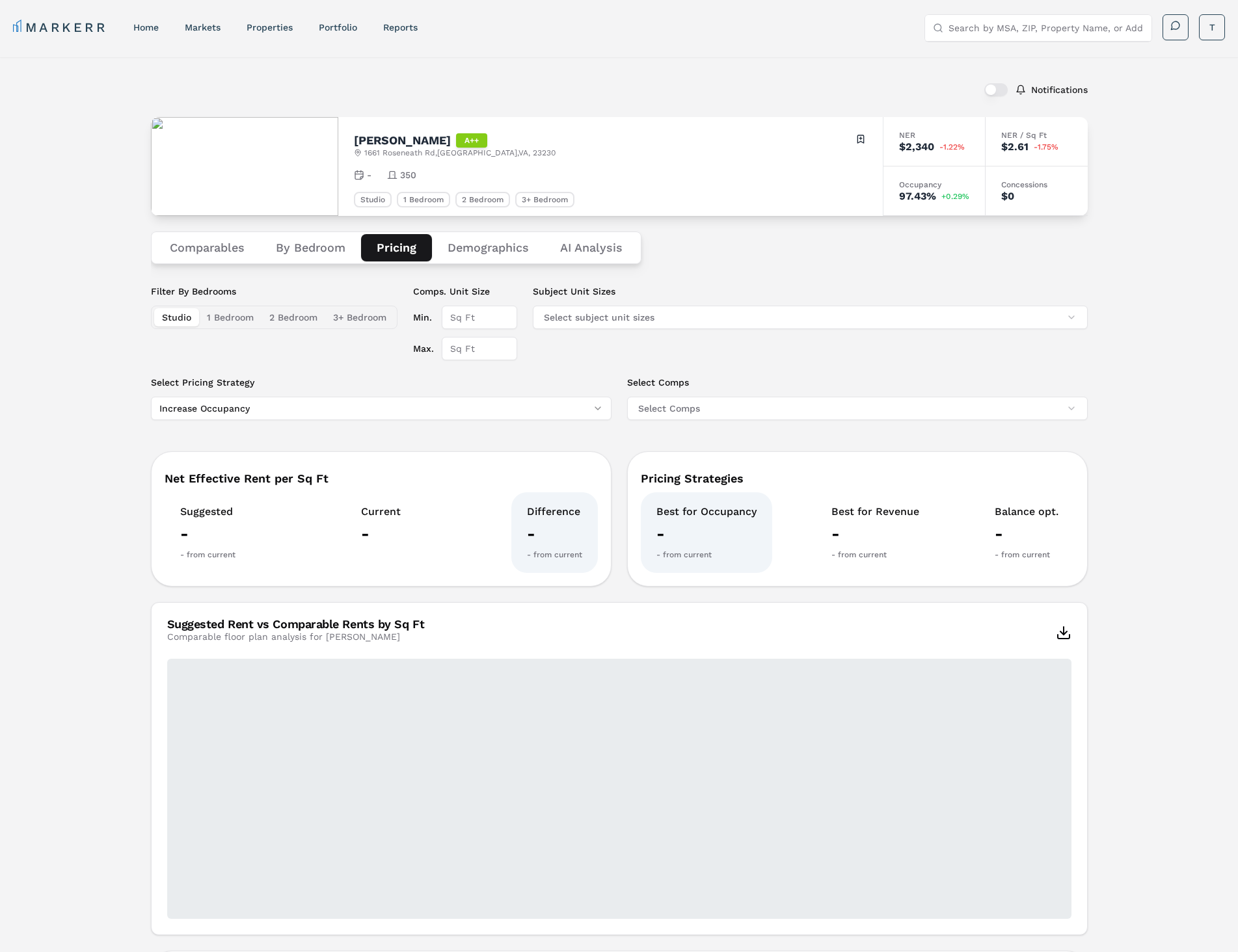
click at [396, 250] on button "Pricing" at bounding box center [396, 248] width 71 height 28
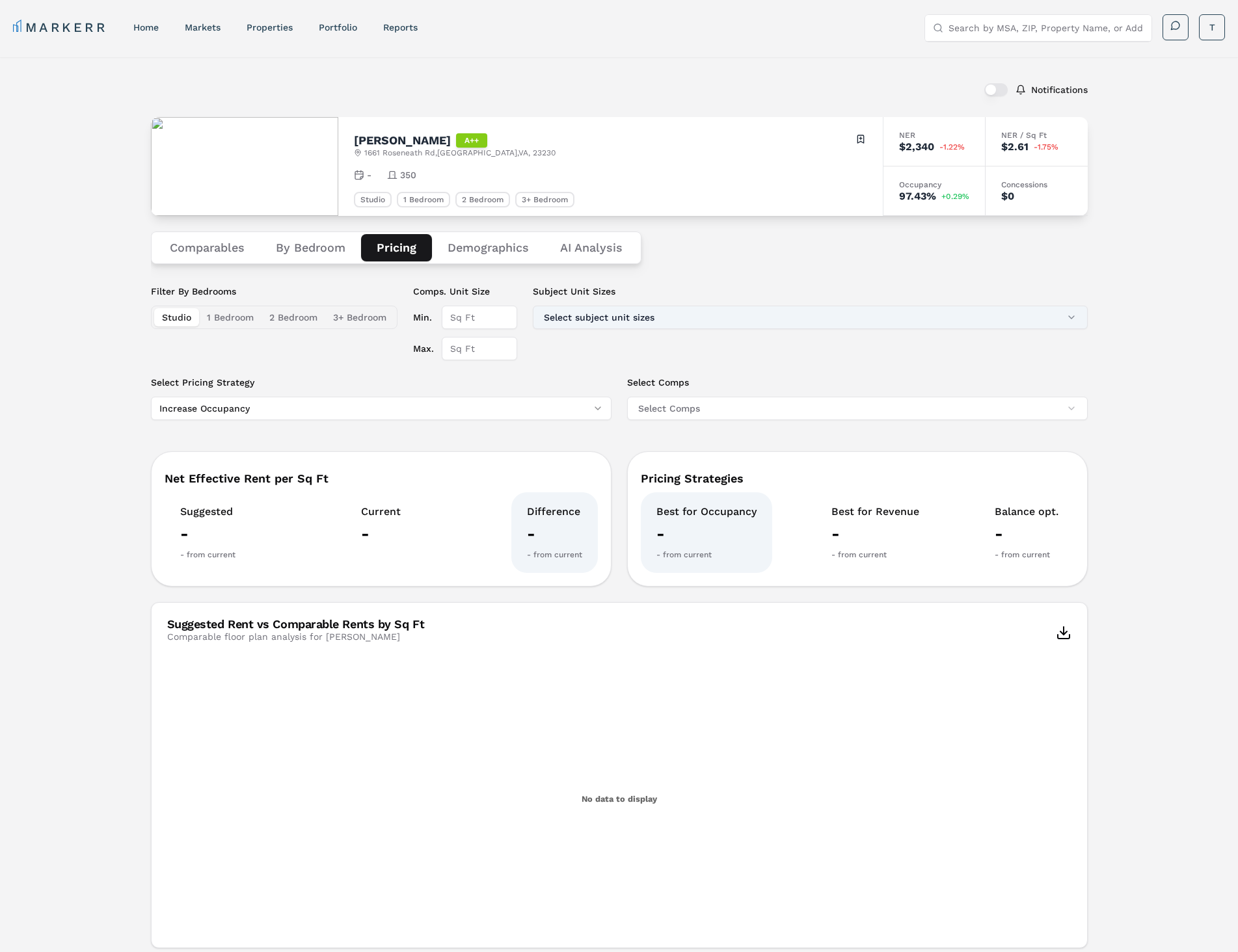
click at [646, 325] on button "Select subject unit sizes" at bounding box center [810, 317] width 555 height 23
click at [708, 276] on div "Comparables By Bedroom Pricing Demographics AI Analysis" at bounding box center [619, 248] width 936 height 63
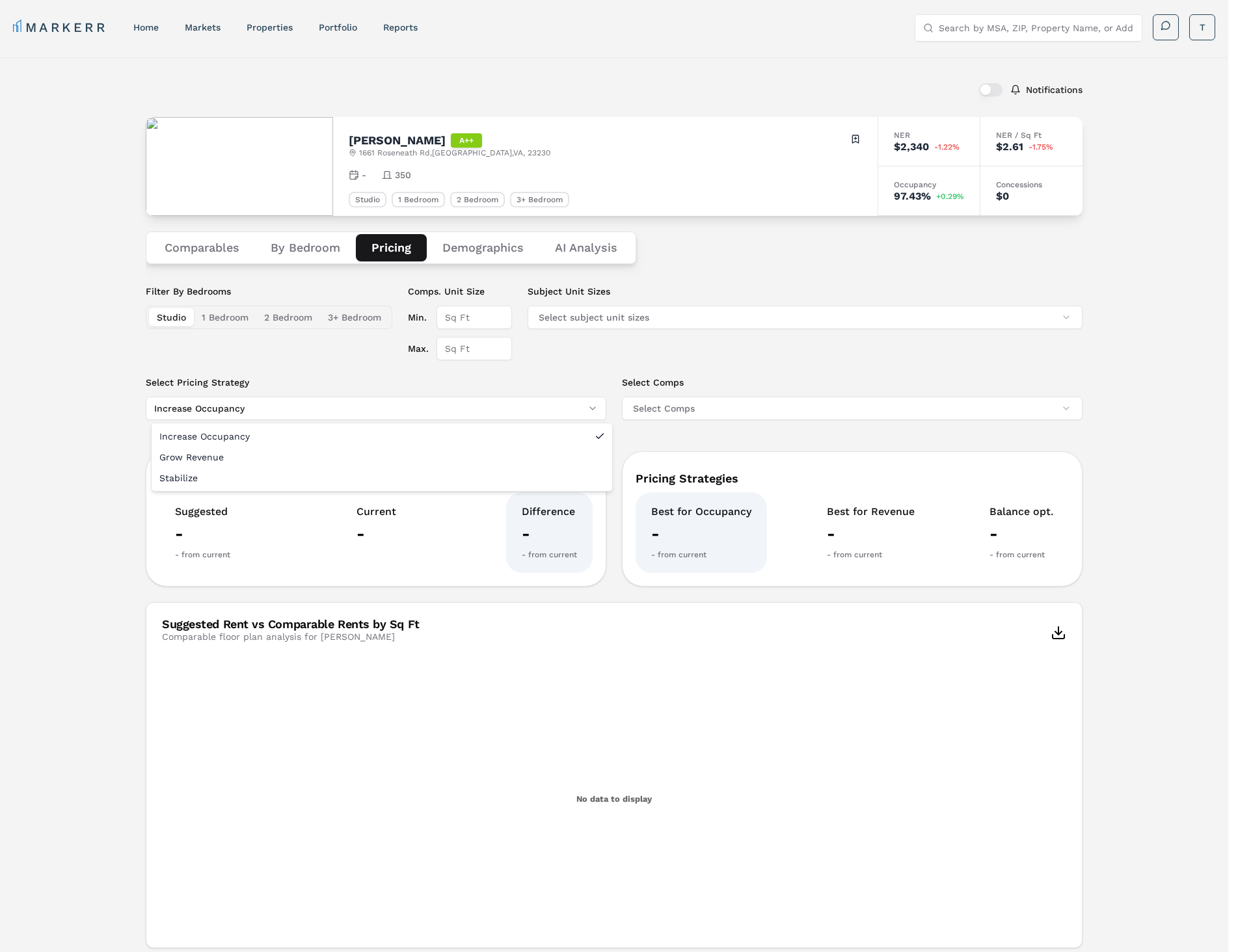
click at [547, 410] on html "MARKERR home markets properties Portfolio reports Search by MSA, ZIP, Property …" at bounding box center [619, 631] width 1238 height 1262
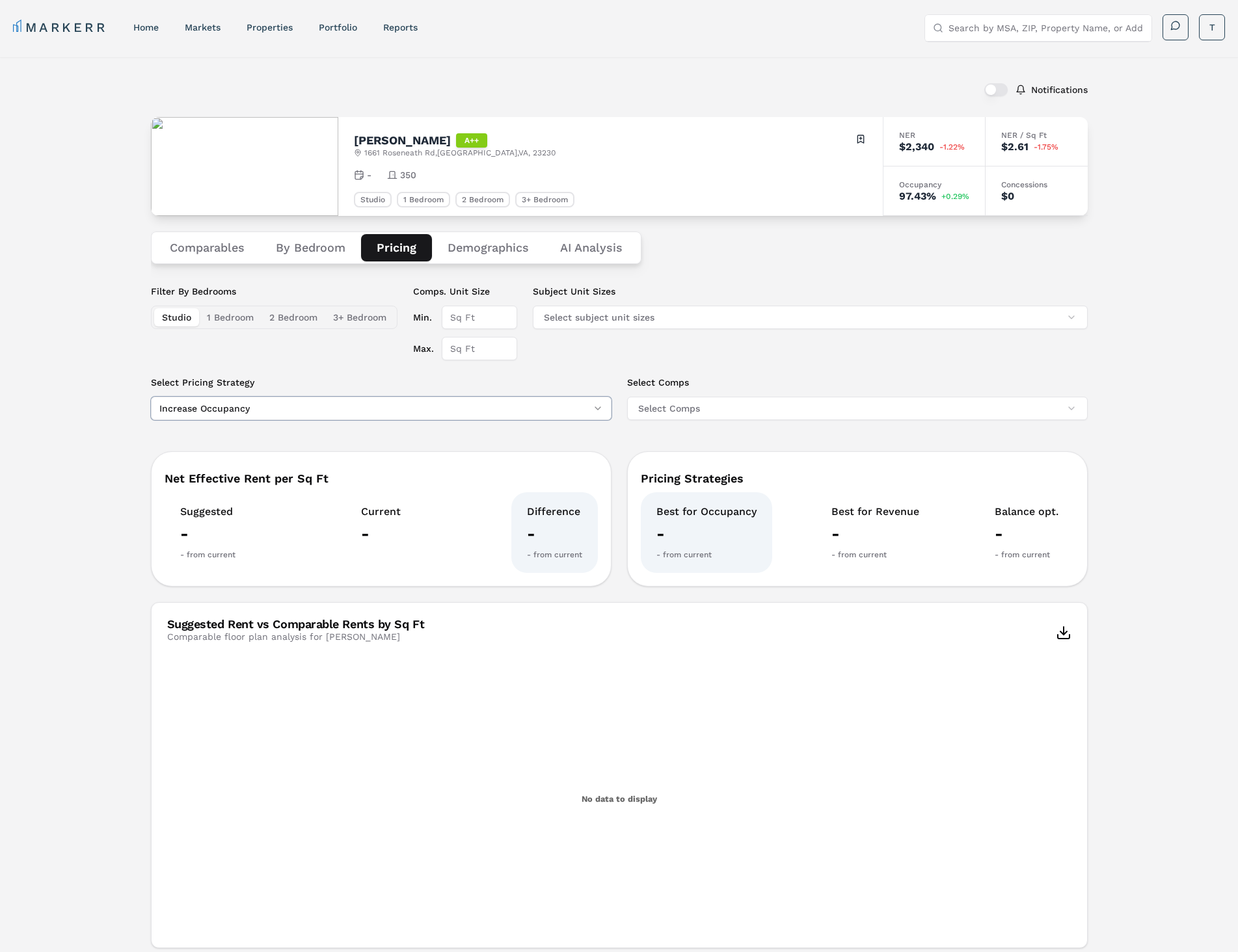
click at [547, 410] on html "MARKERR home markets properties Portfolio reports Search by MSA, ZIP, Property …" at bounding box center [619, 631] width 1238 height 1262
click at [676, 403] on button "Select Comps" at bounding box center [857, 408] width 460 height 23
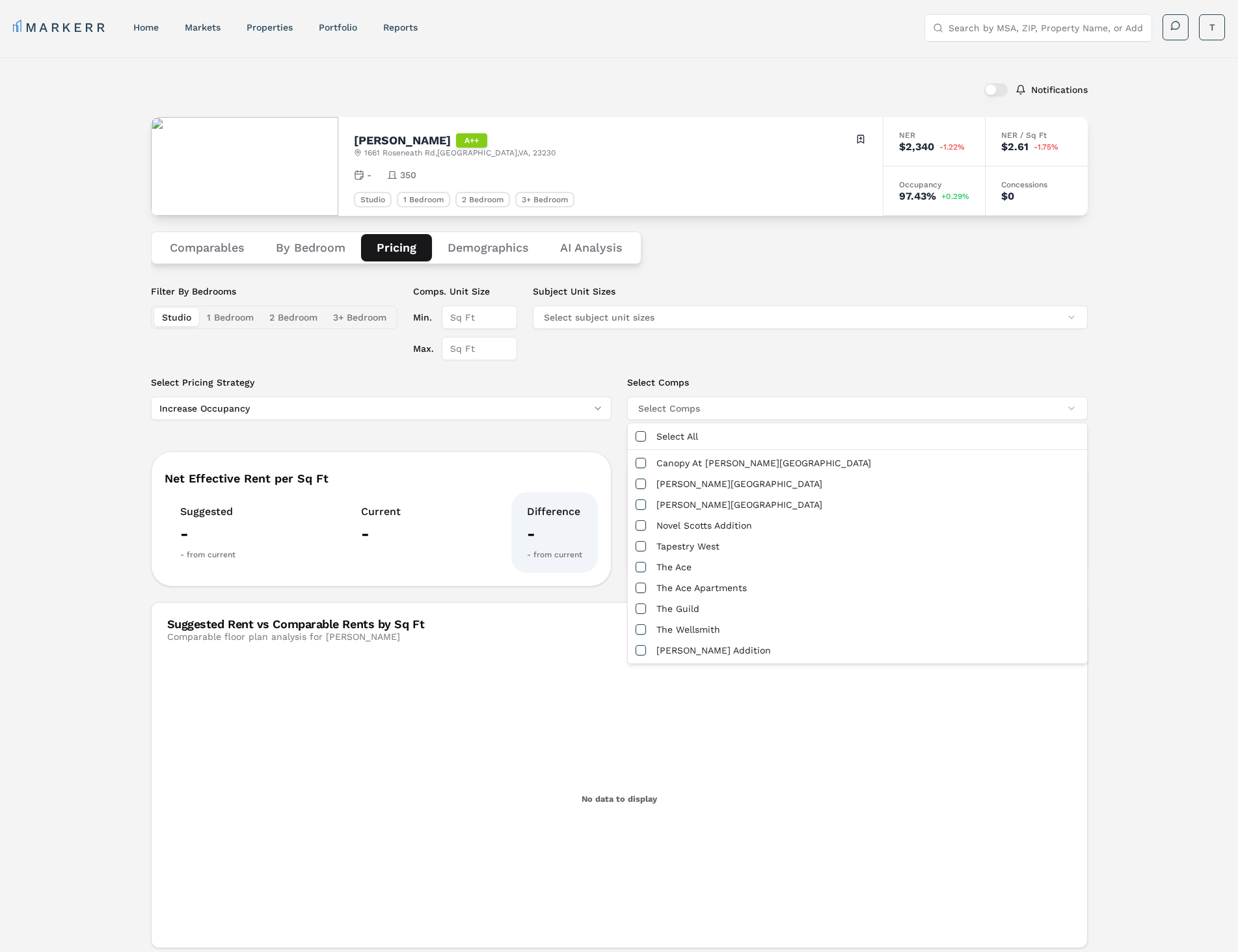
drag, startPoint x: 718, startPoint y: 351, endPoint x: 719, endPoint y: 339, distance: 12.0
click at [718, 340] on div "Subject Unit Sizes Select subject unit sizes" at bounding box center [810, 322] width 555 height 75
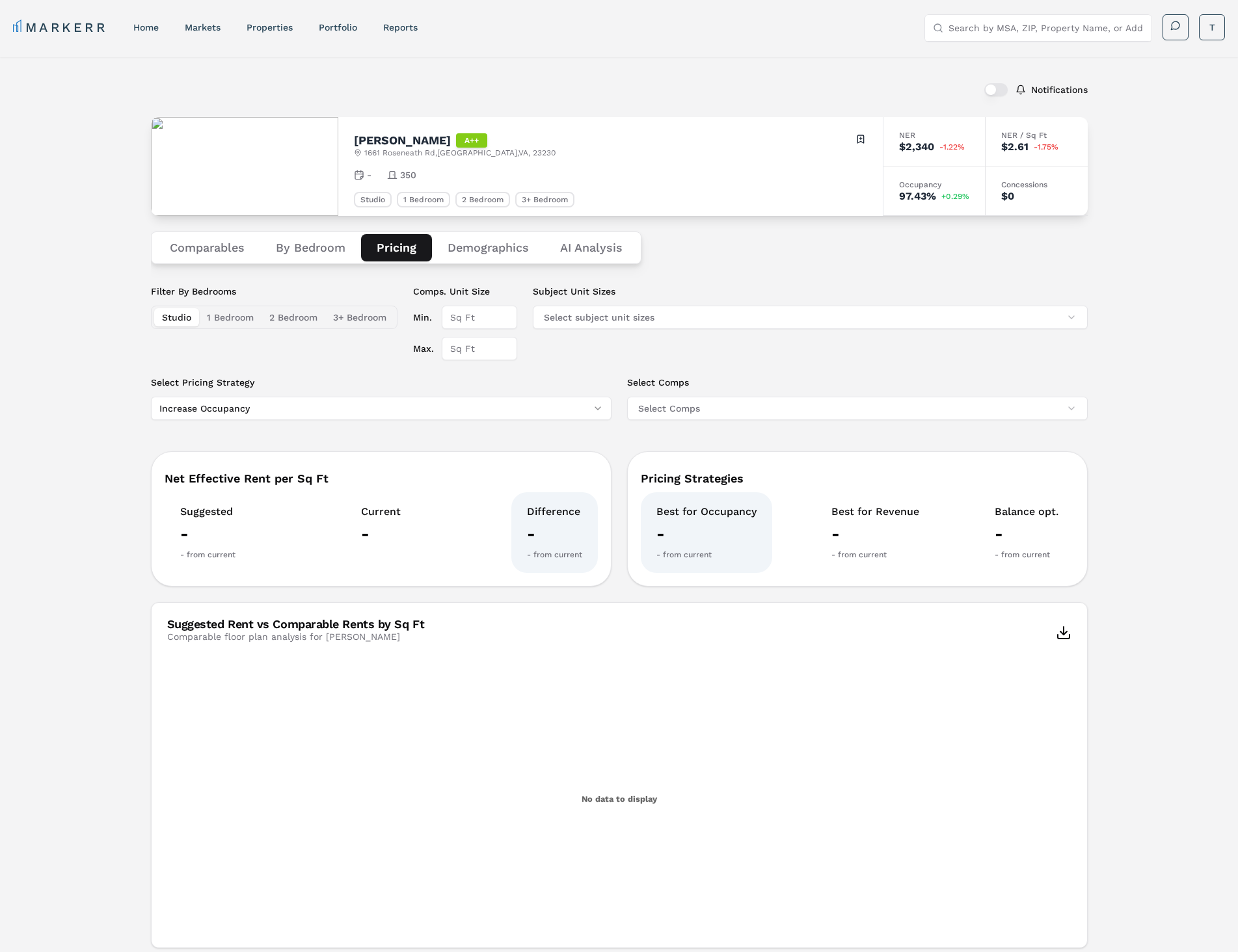
click at [625, 204] on div "Studio 1 Bedroom 2 Bedroom 3+ Bedroom" at bounding box center [611, 199] width 513 height 16
click at [834, 286] on label "Subject Unit Sizes" at bounding box center [810, 291] width 555 height 13
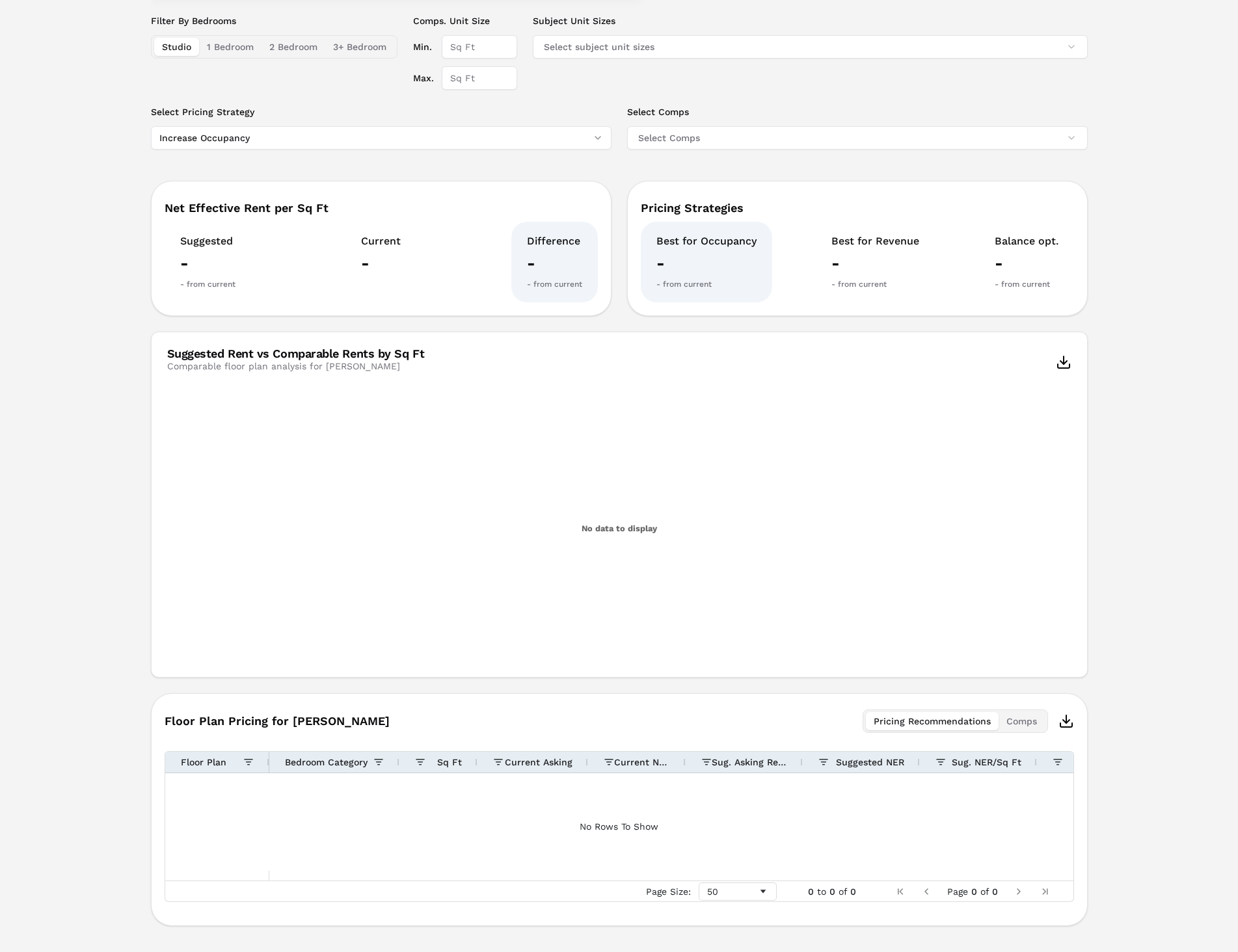
scroll to position [310, 0]
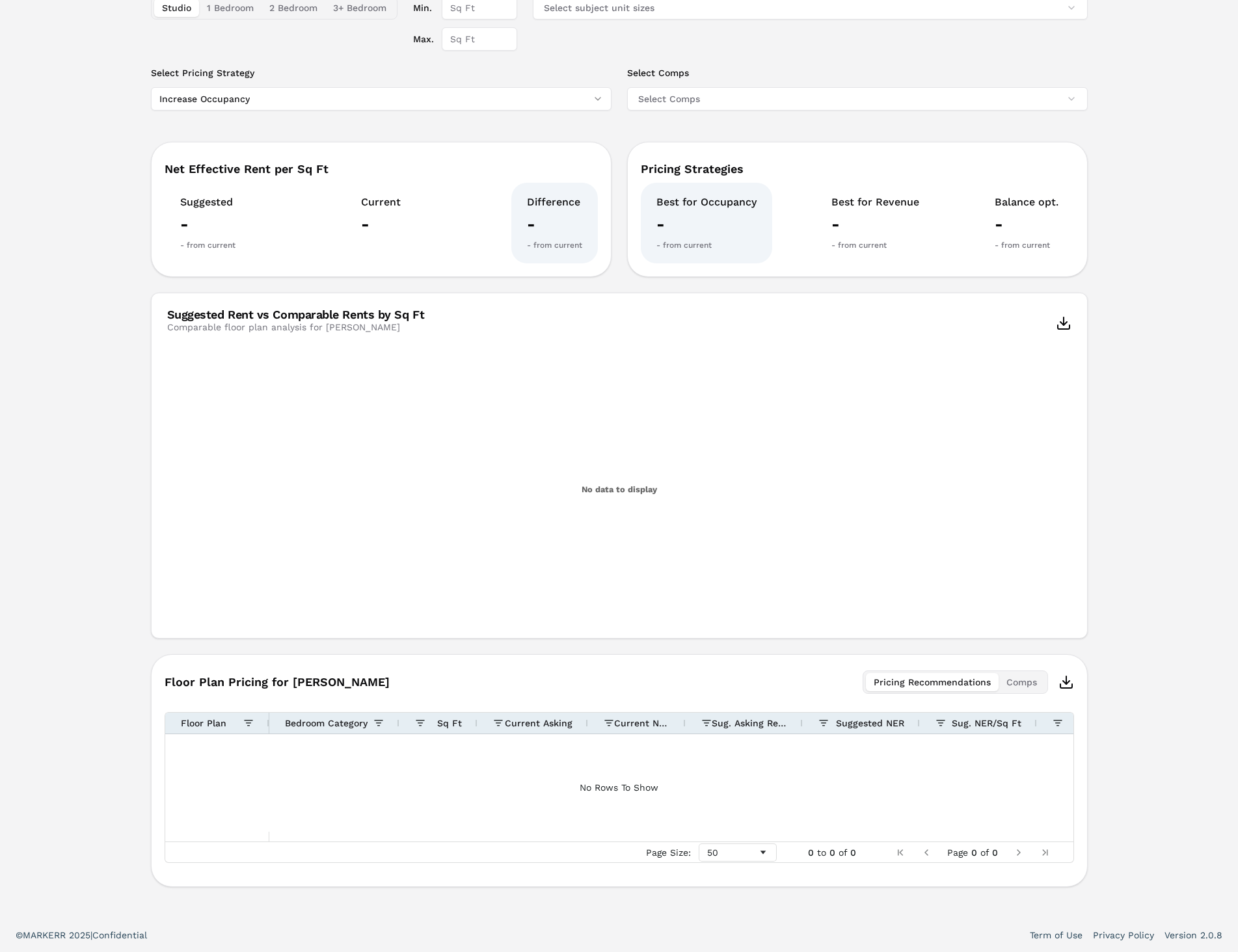
click at [307, 797] on div at bounding box center [725, 782] width 911 height 97
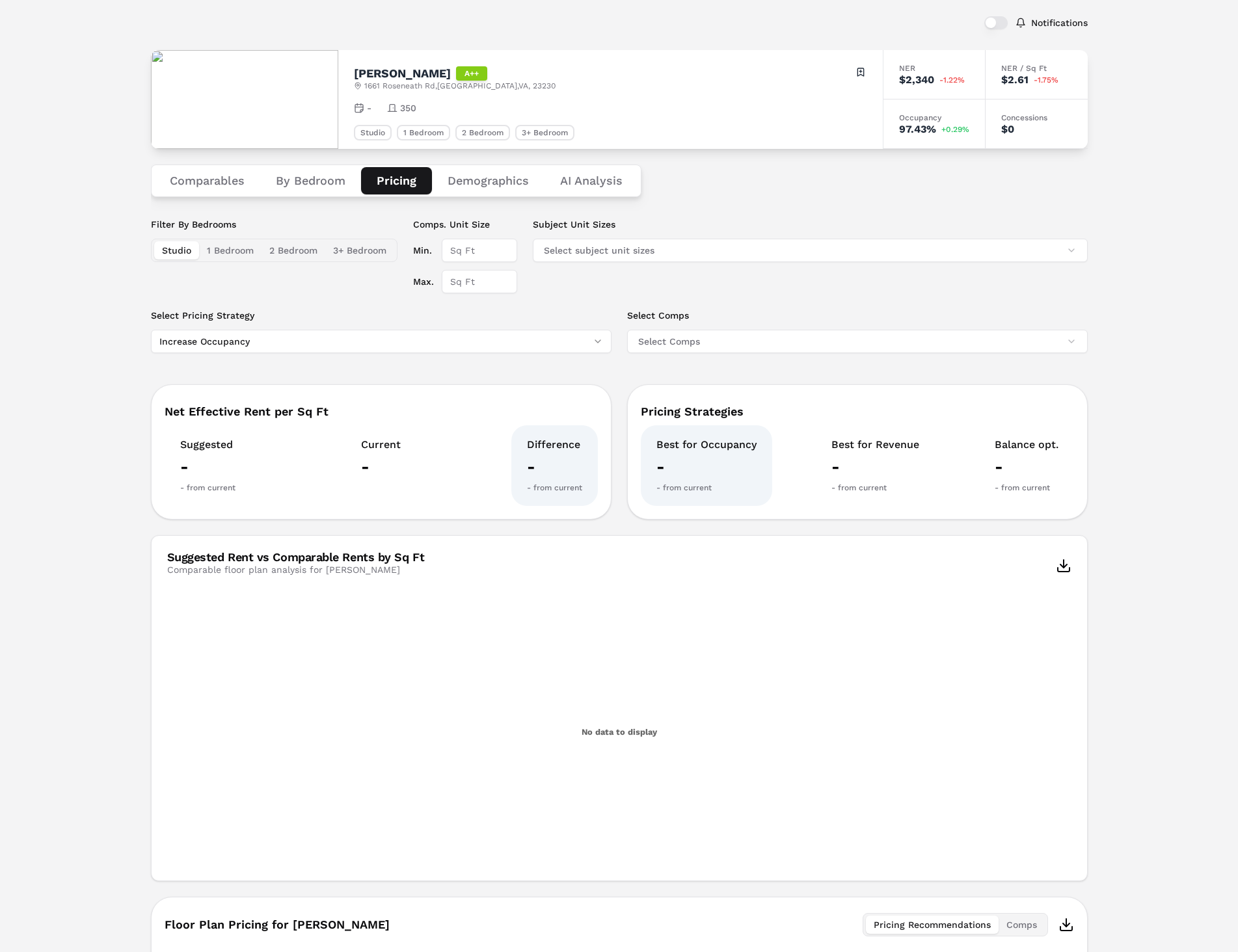
scroll to position [0, 0]
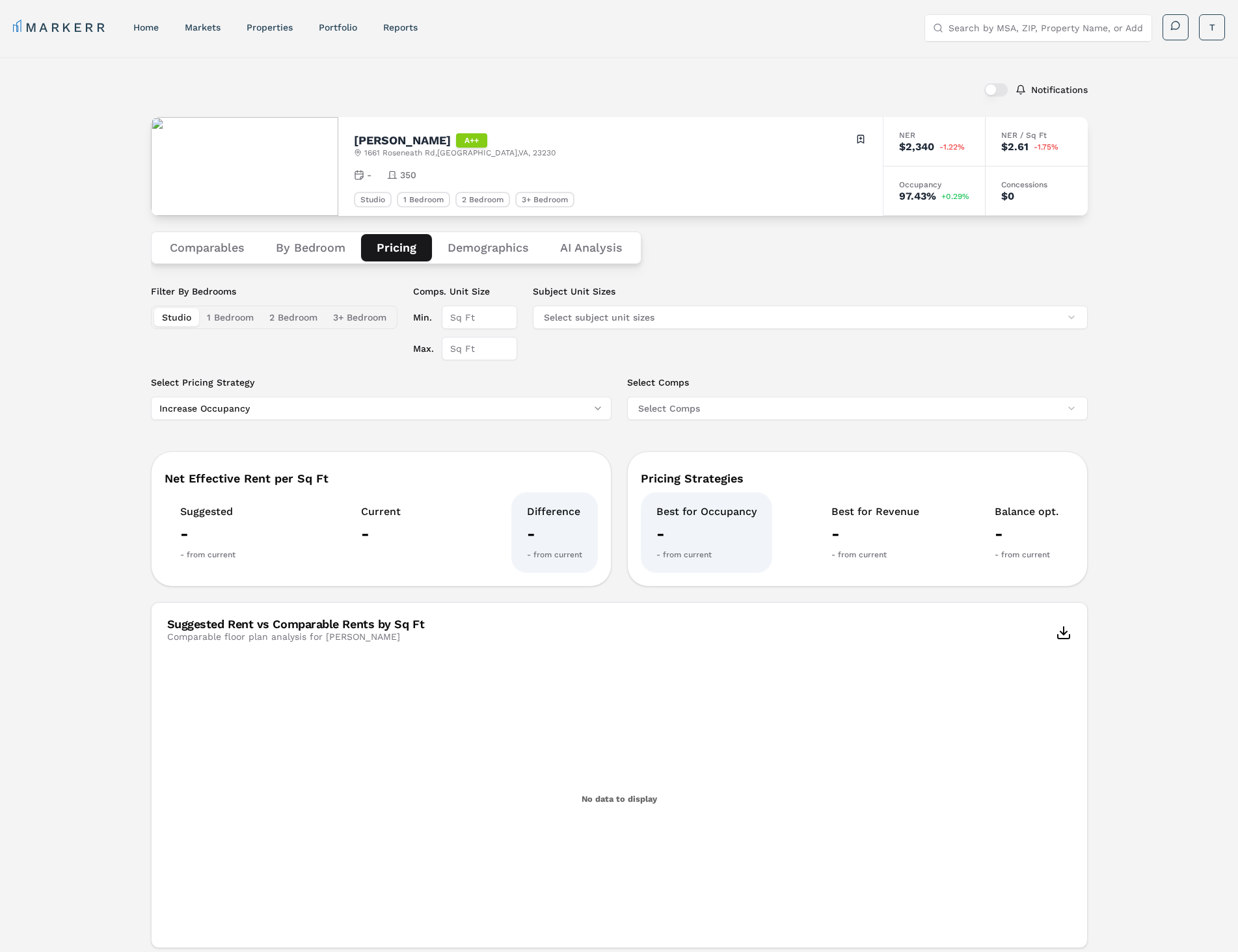
click at [718, 266] on div "Comparables By Bedroom Pricing Demographics AI Analysis" at bounding box center [619, 248] width 936 height 63
click at [684, 404] on button "Select Comps" at bounding box center [857, 408] width 460 height 23
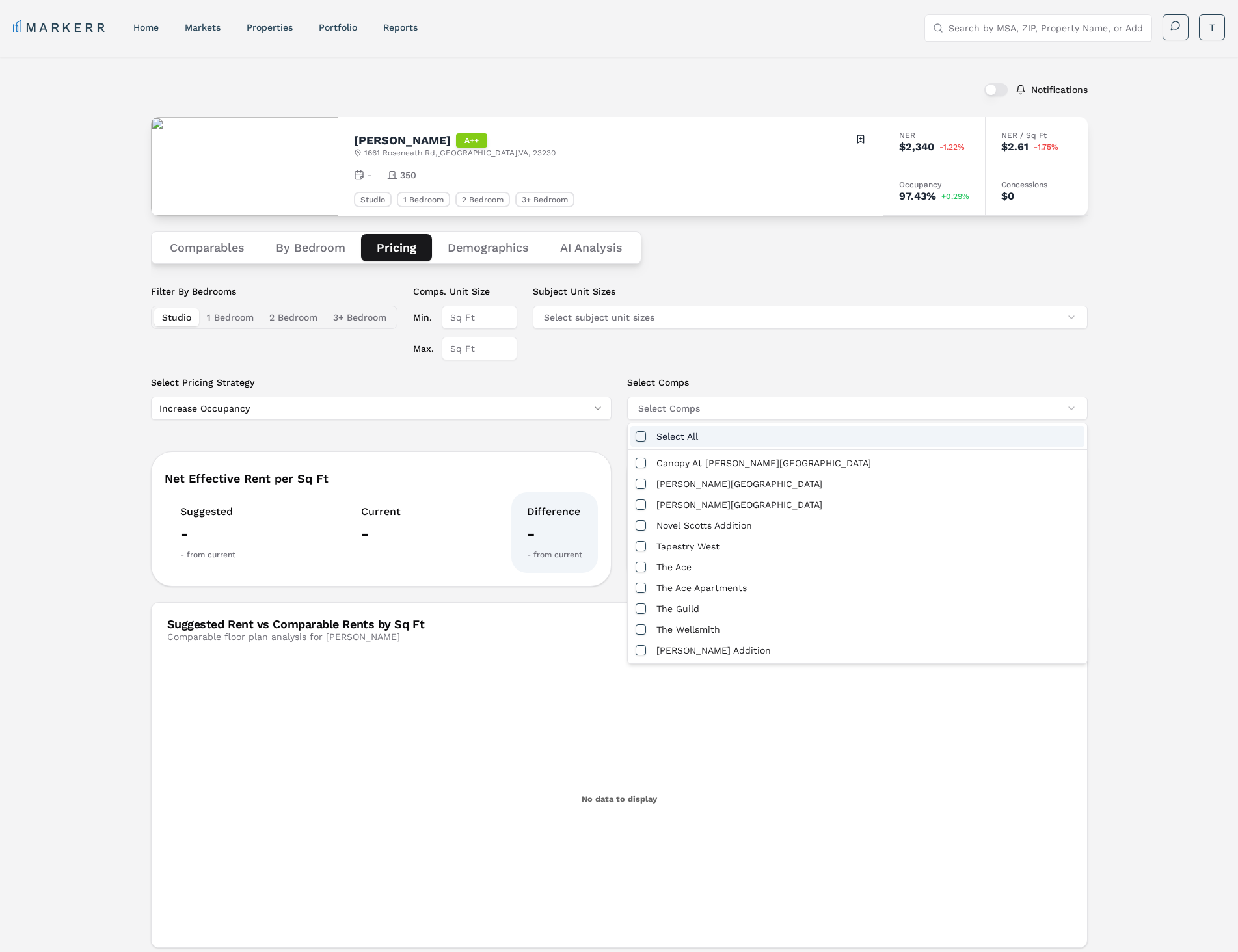
click at [705, 440] on div "Select All" at bounding box center [857, 436] width 454 height 21
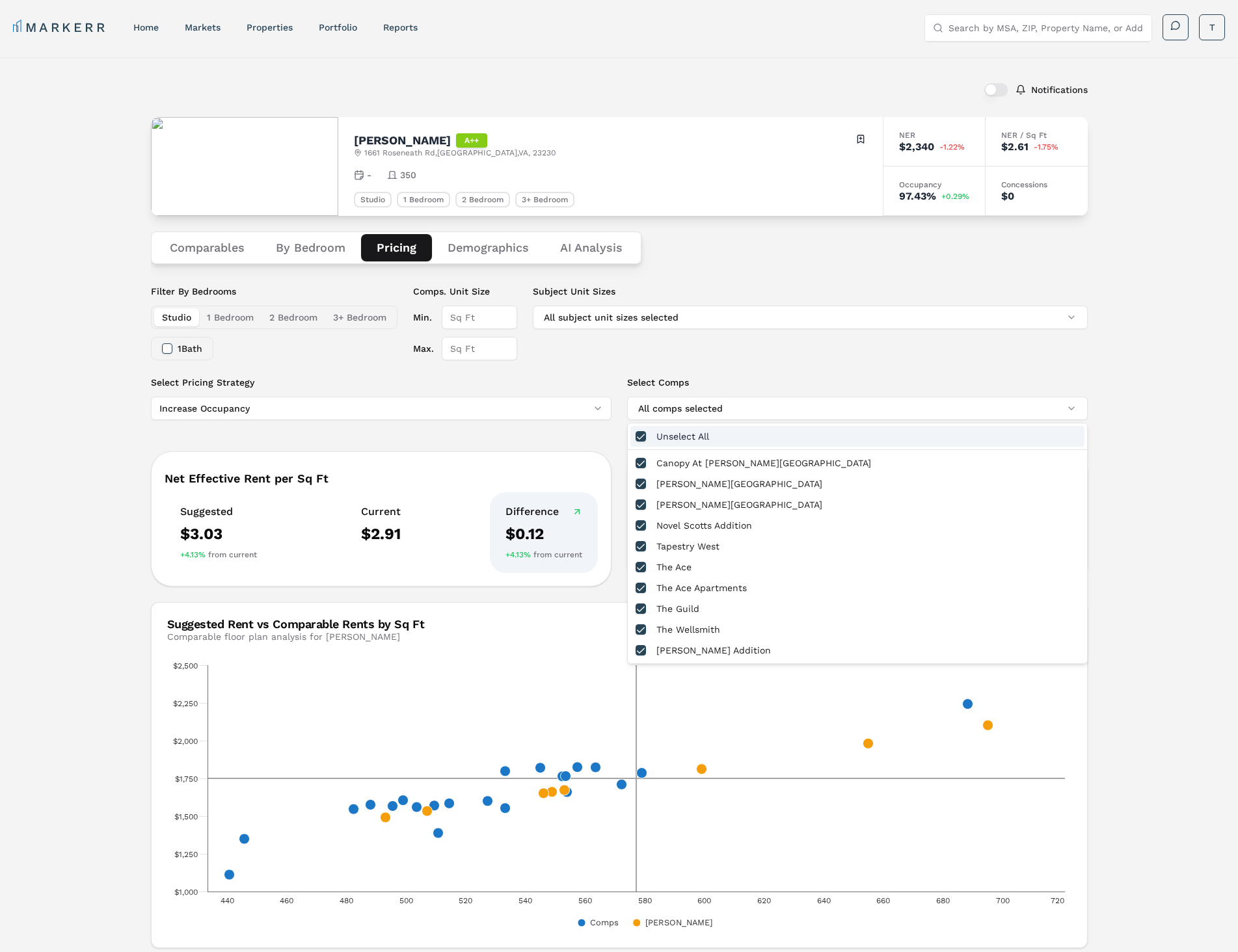
click at [743, 439] on div "Unselect All" at bounding box center [857, 436] width 454 height 21
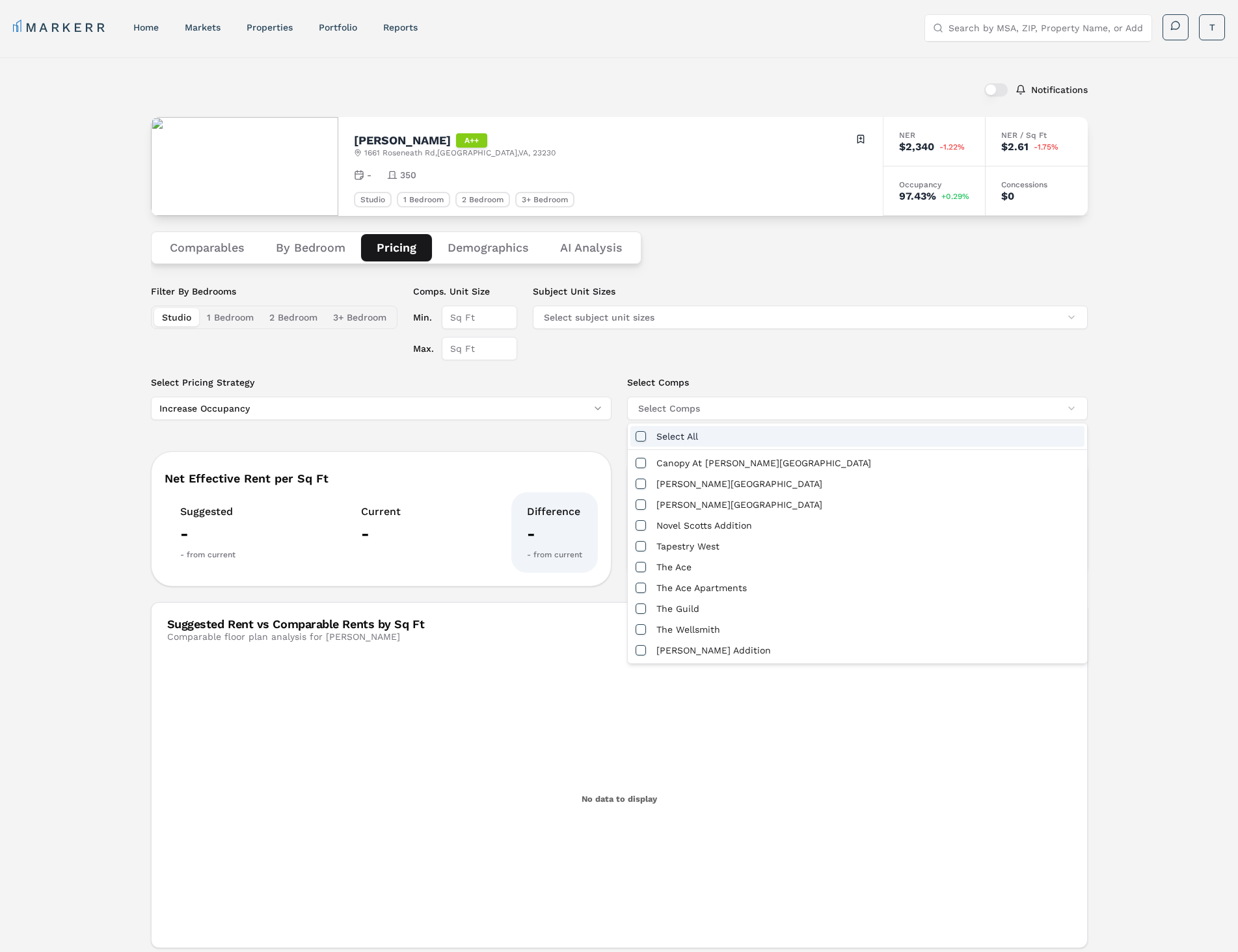
click at [776, 365] on div "Filter By Bedrooms Studio 1 Bedroom 2 Bedroom 3+ Bedroom Comps. Unit Size Min. …" at bounding box center [619, 330] width 936 height 91
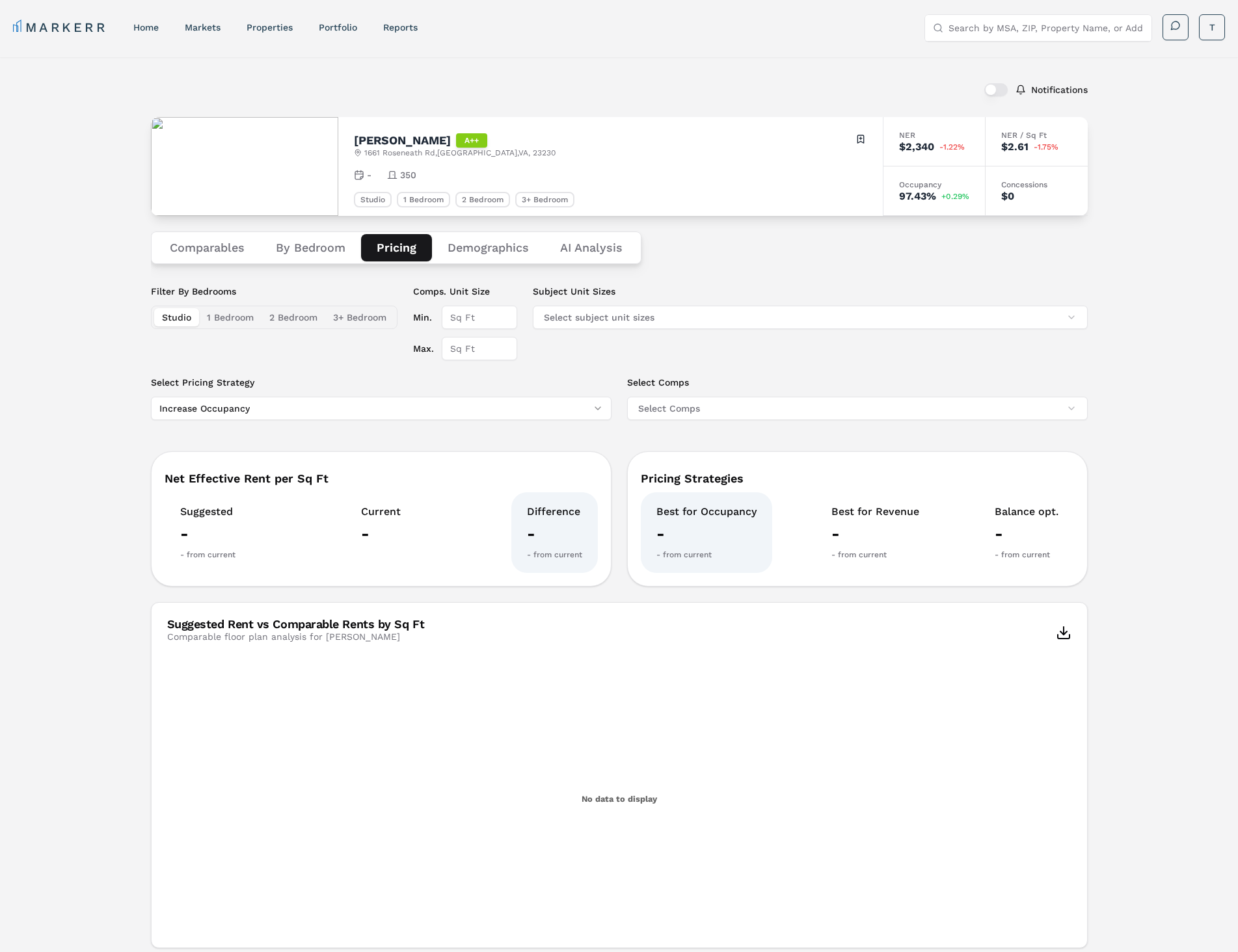
click at [568, 242] on Analysis "AI Analysis" at bounding box center [591, 248] width 94 height 28
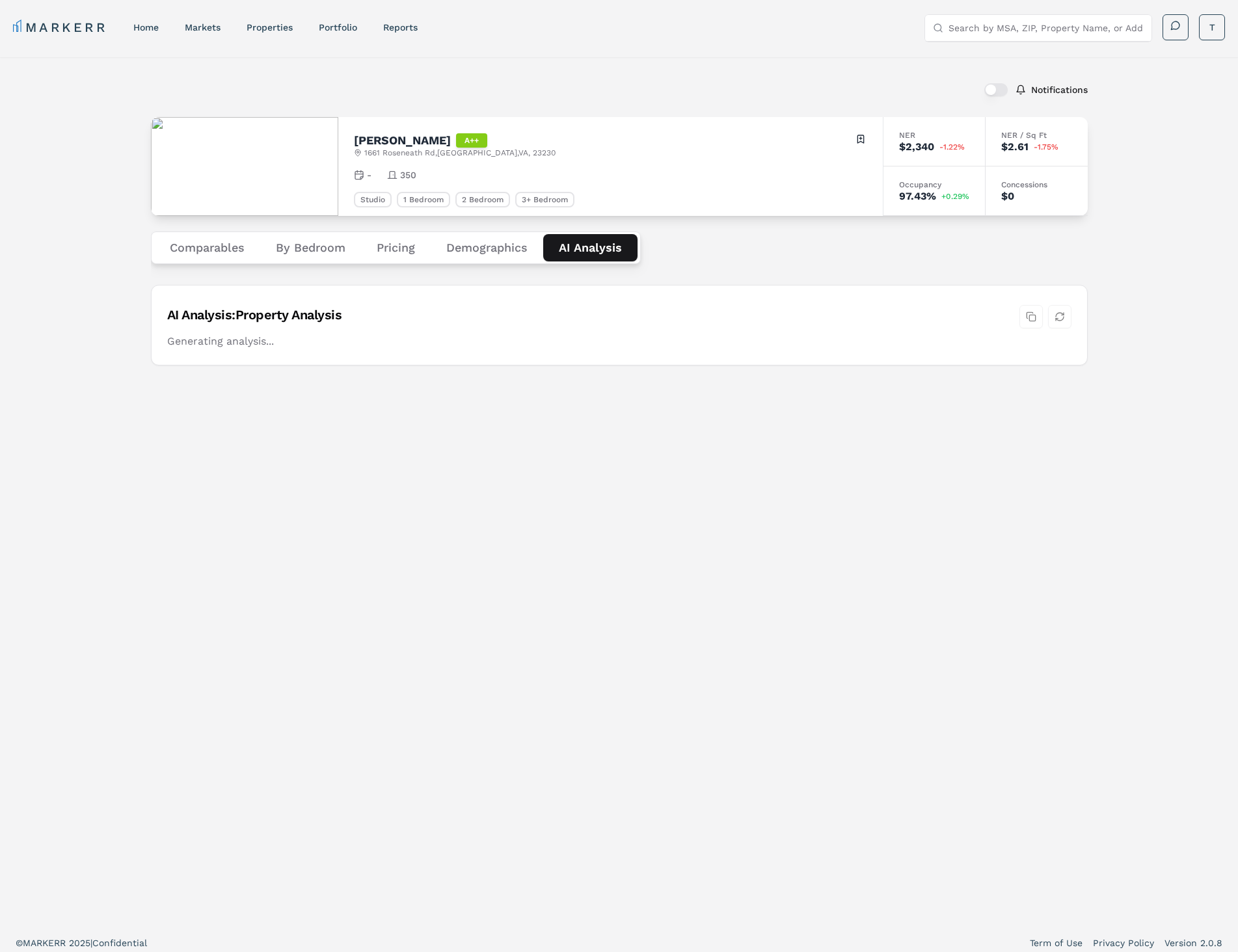
click at [501, 242] on button "Demographics" at bounding box center [487, 248] width 112 height 28
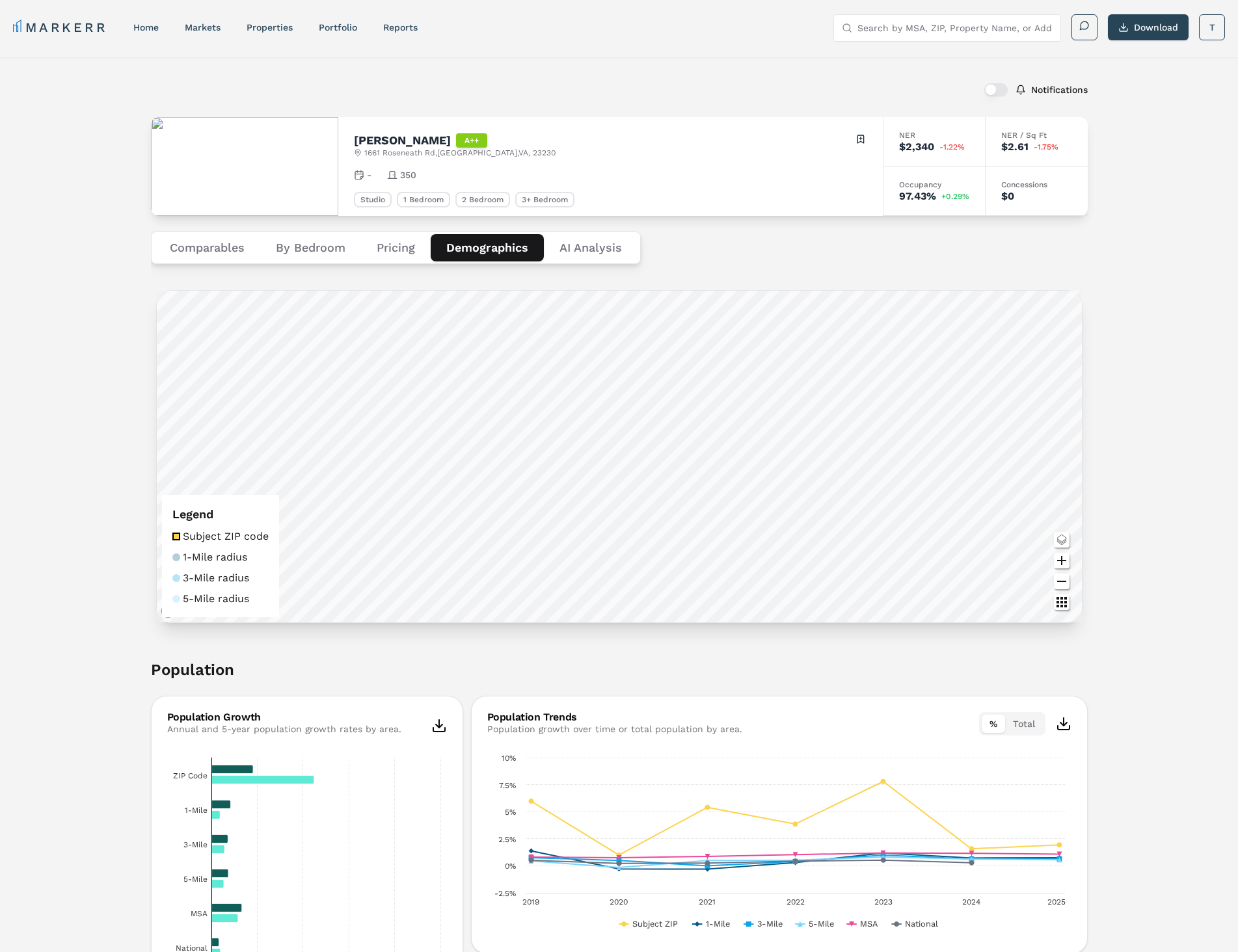
click at [222, 144] on img at bounding box center [244, 166] width 187 height 99
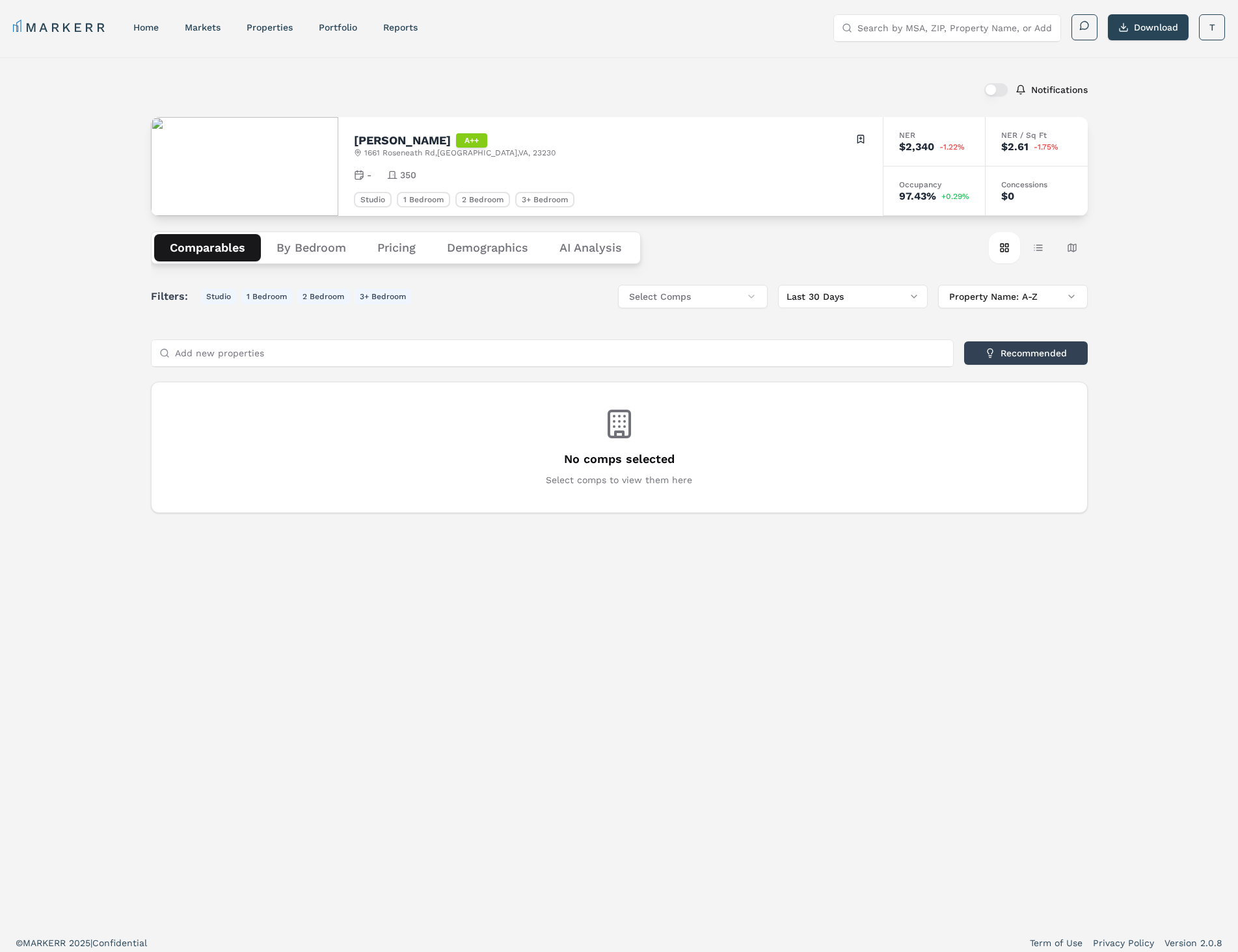
click at [253, 240] on button "Comparables" at bounding box center [207, 248] width 107 height 28
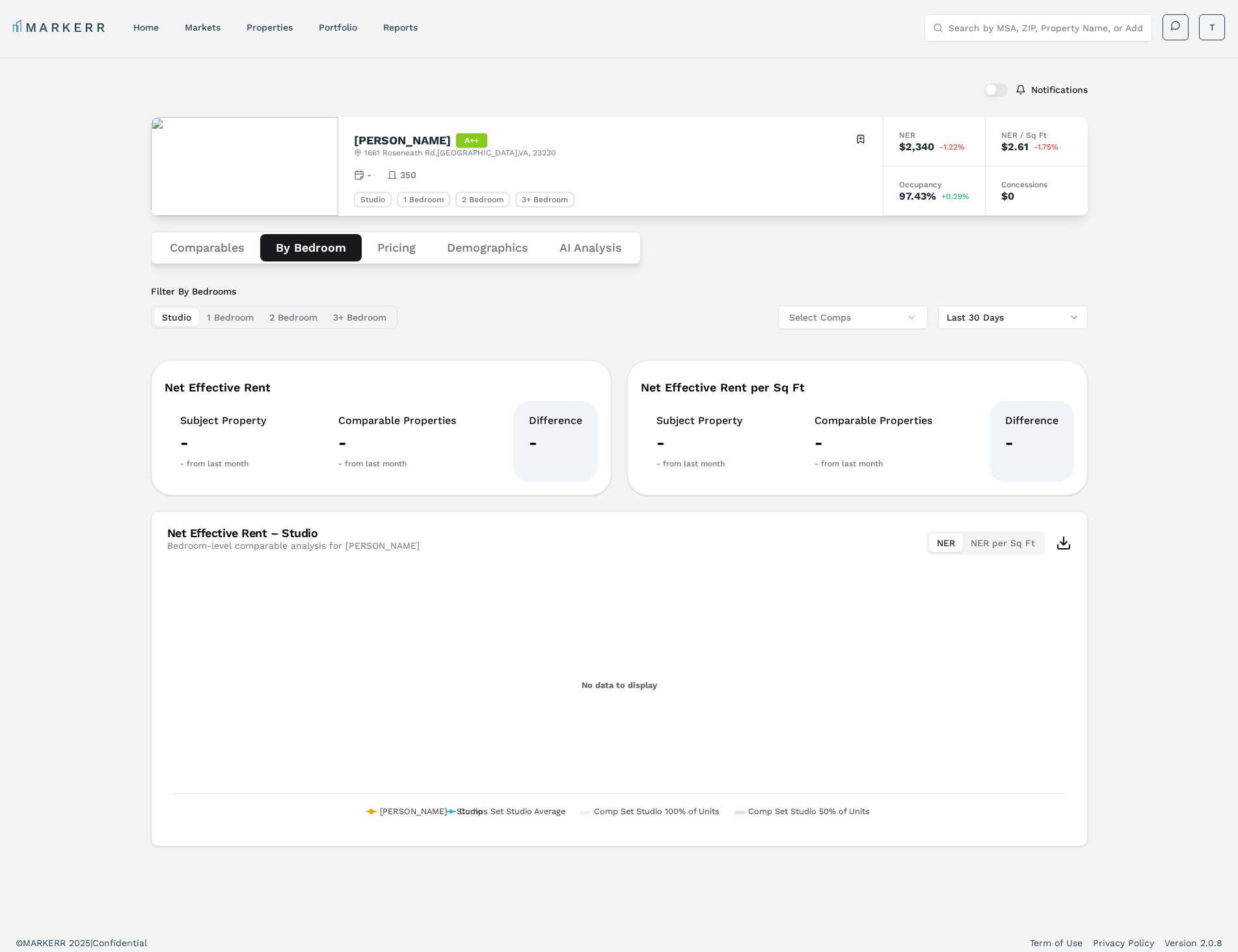
click at [313, 243] on button "By Bedroom" at bounding box center [311, 248] width 101 height 28
click at [874, 308] on button "Select Comps" at bounding box center [852, 317] width 150 height 23
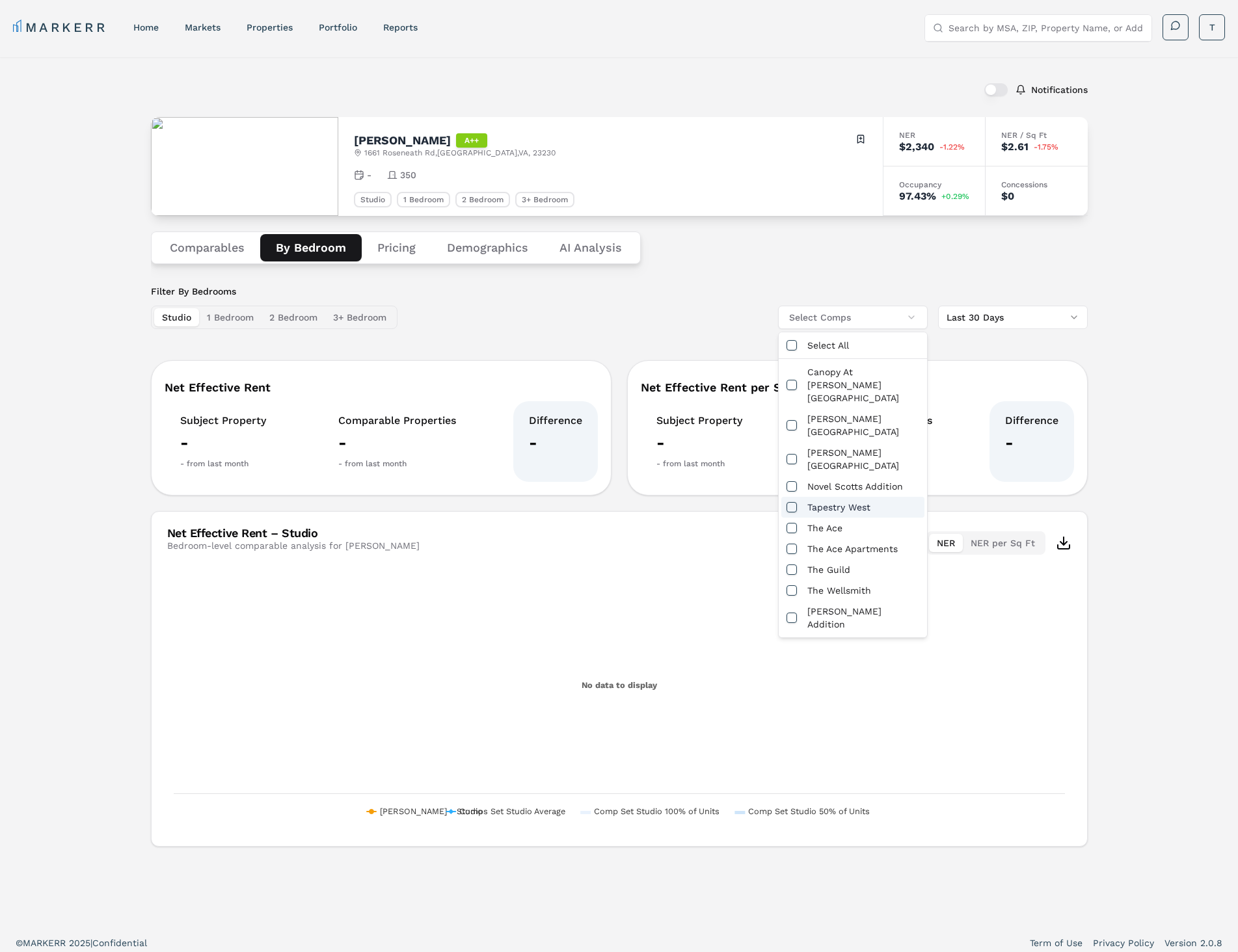
click at [859, 497] on div "Tapestry West" at bounding box center [852, 507] width 143 height 21
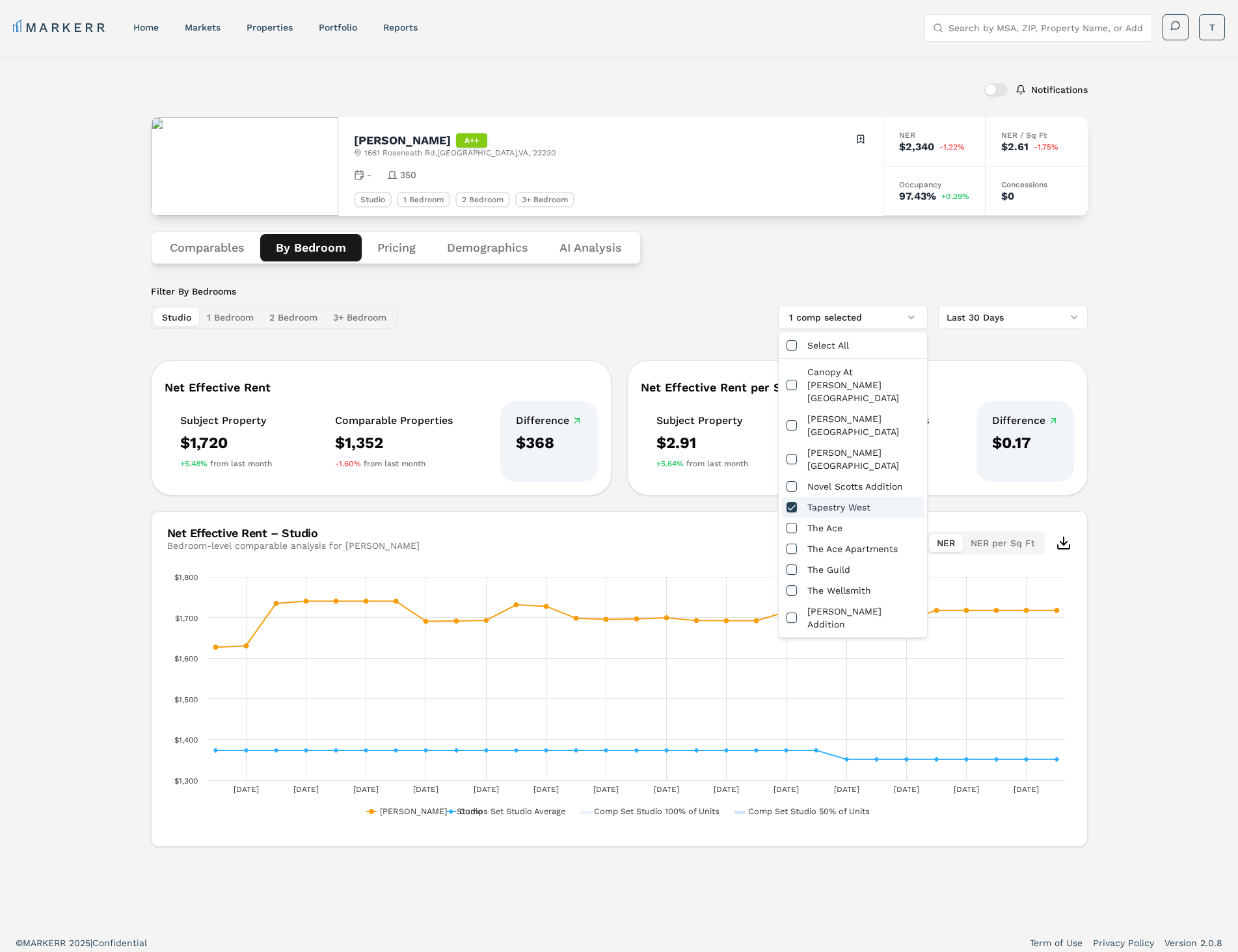
click at [859, 497] on div "Tapestry West" at bounding box center [852, 507] width 143 height 21
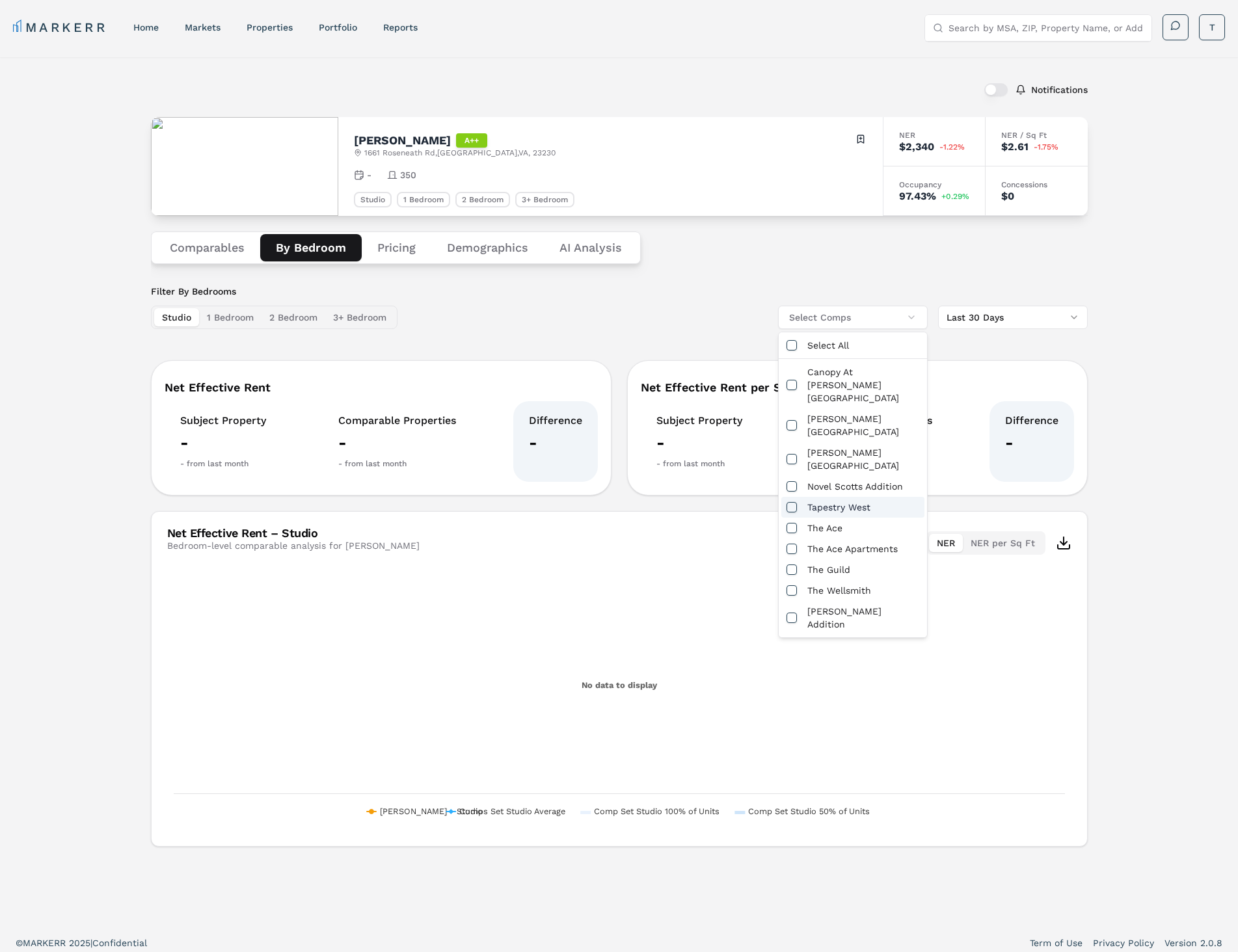
click at [859, 497] on div "Tapestry West" at bounding box center [852, 507] width 143 height 21
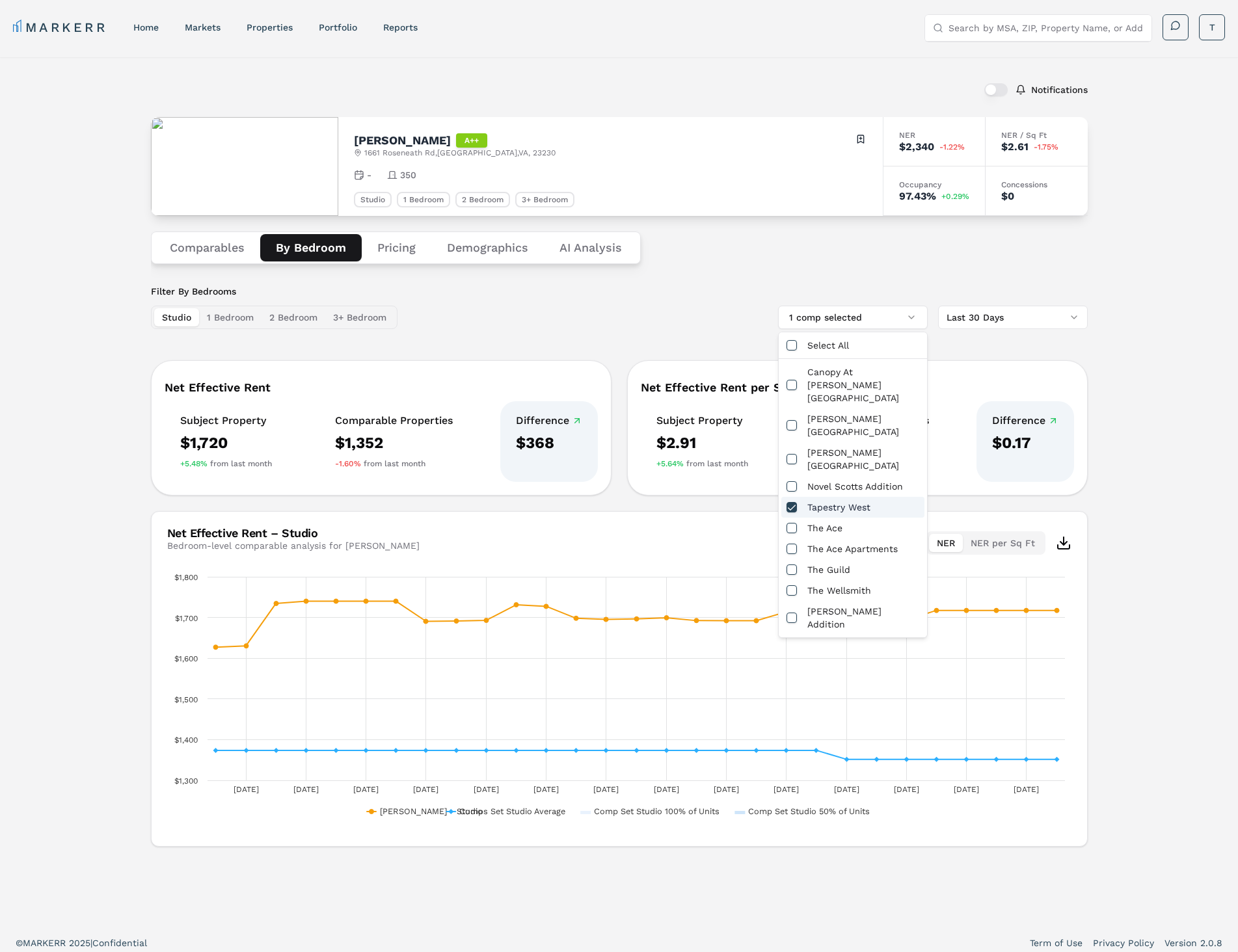
click at [859, 497] on div "Tapestry West" at bounding box center [852, 507] width 143 height 21
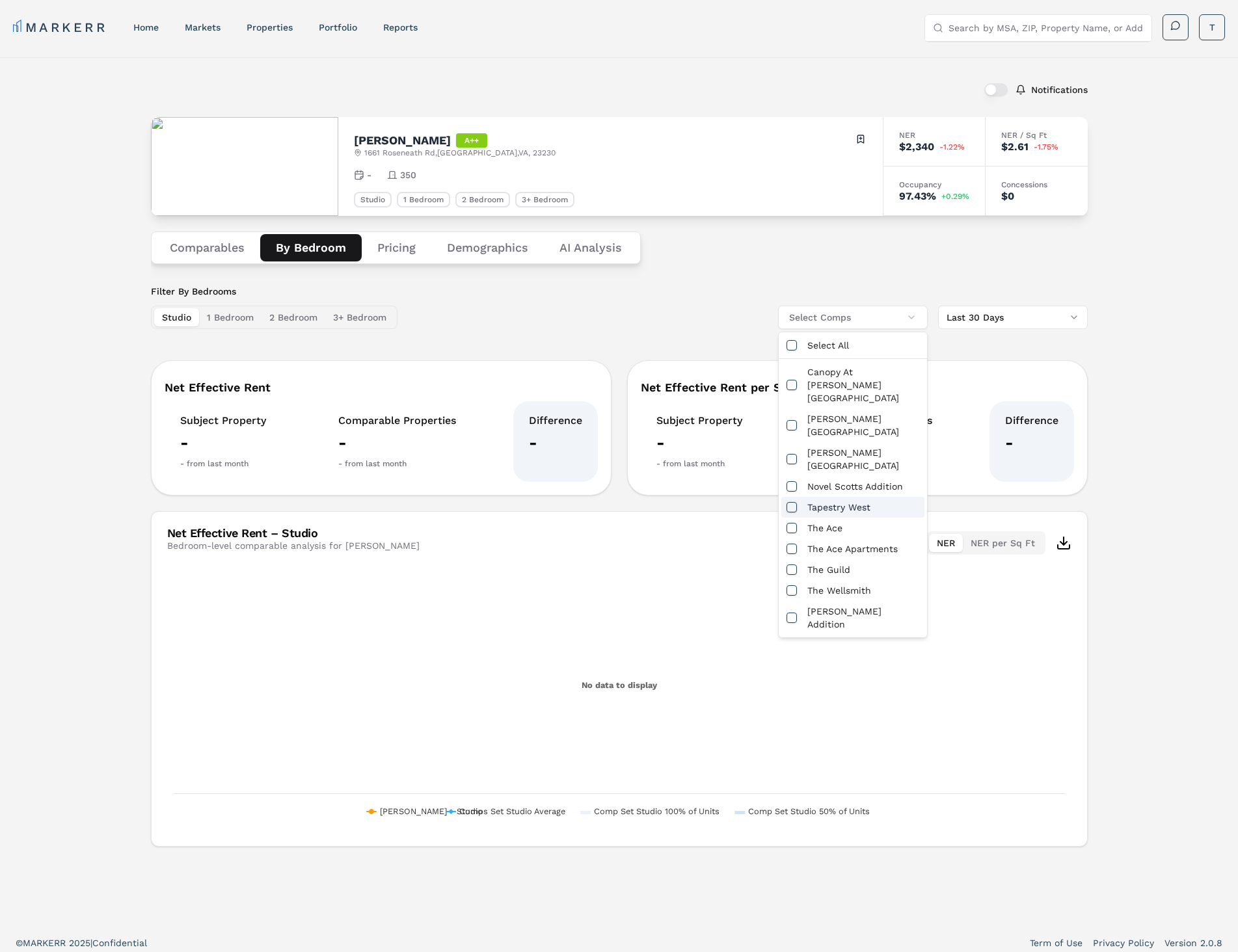
click at [859, 497] on div "Tapestry West" at bounding box center [852, 507] width 143 height 21
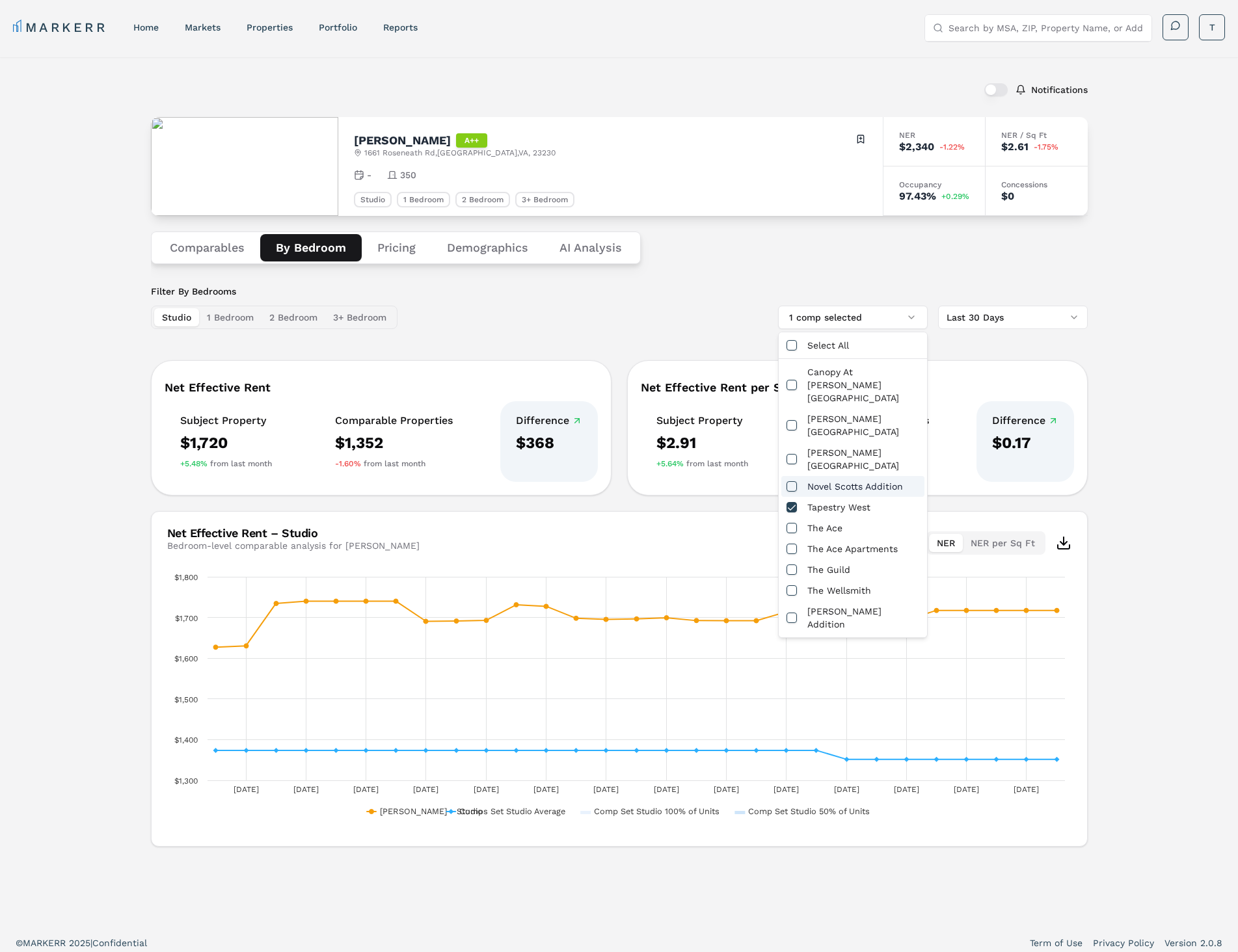
click at [242, 320] on button "1 Bedroom" at bounding box center [230, 317] width 62 height 18
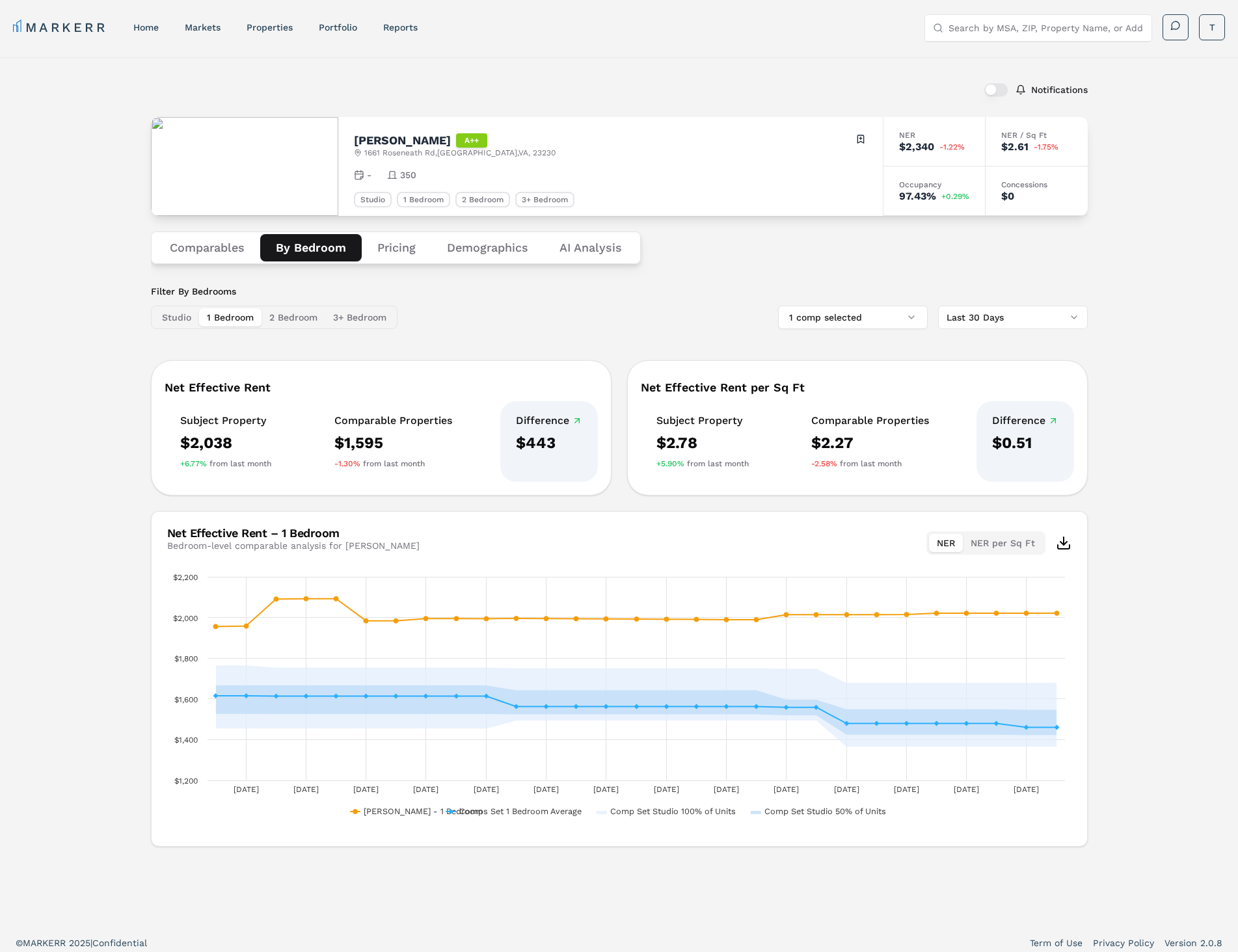
click at [281, 318] on button "2 Bedroom" at bounding box center [293, 317] width 63 height 18
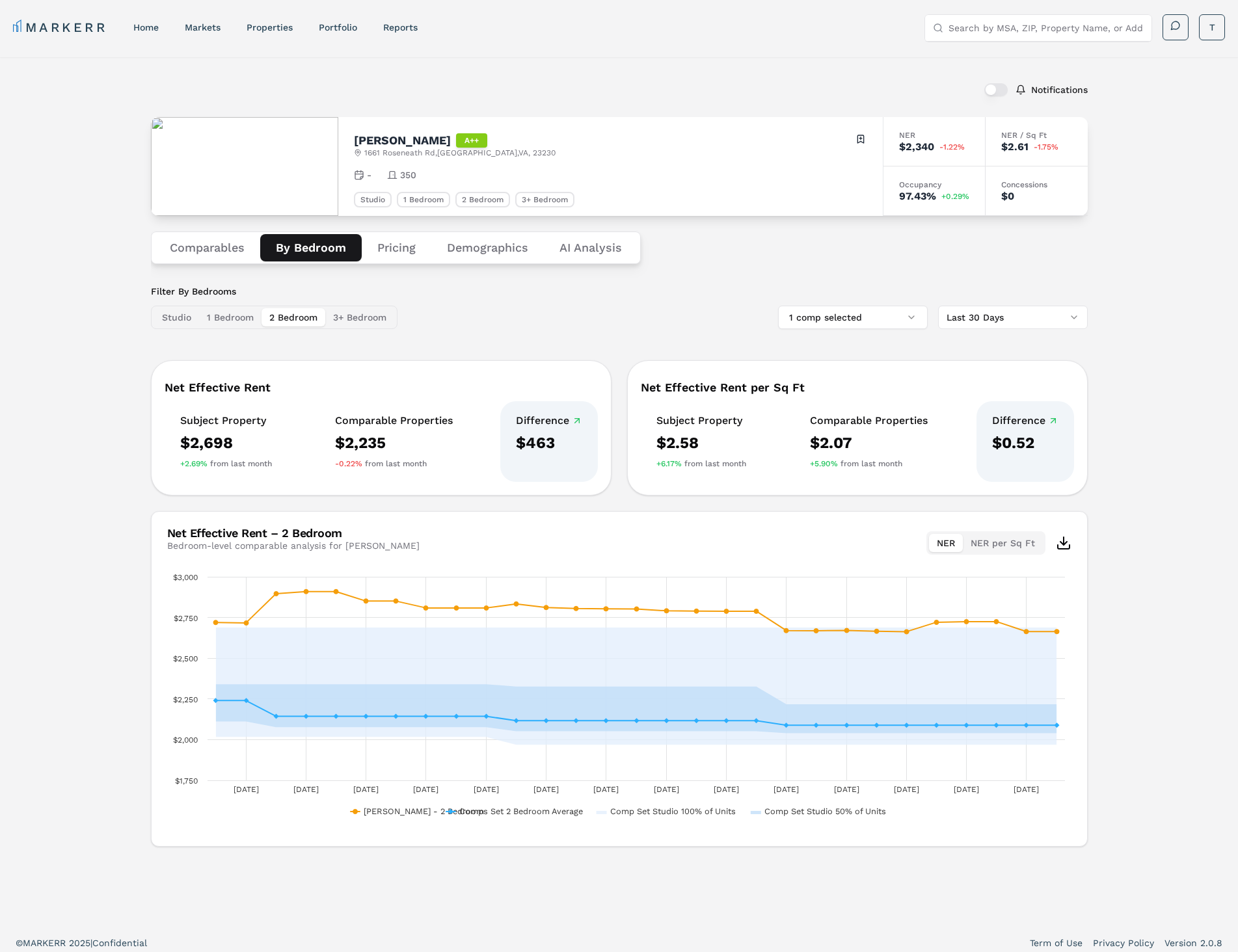
click at [350, 317] on button "3+ Bedroom" at bounding box center [360, 317] width 69 height 18
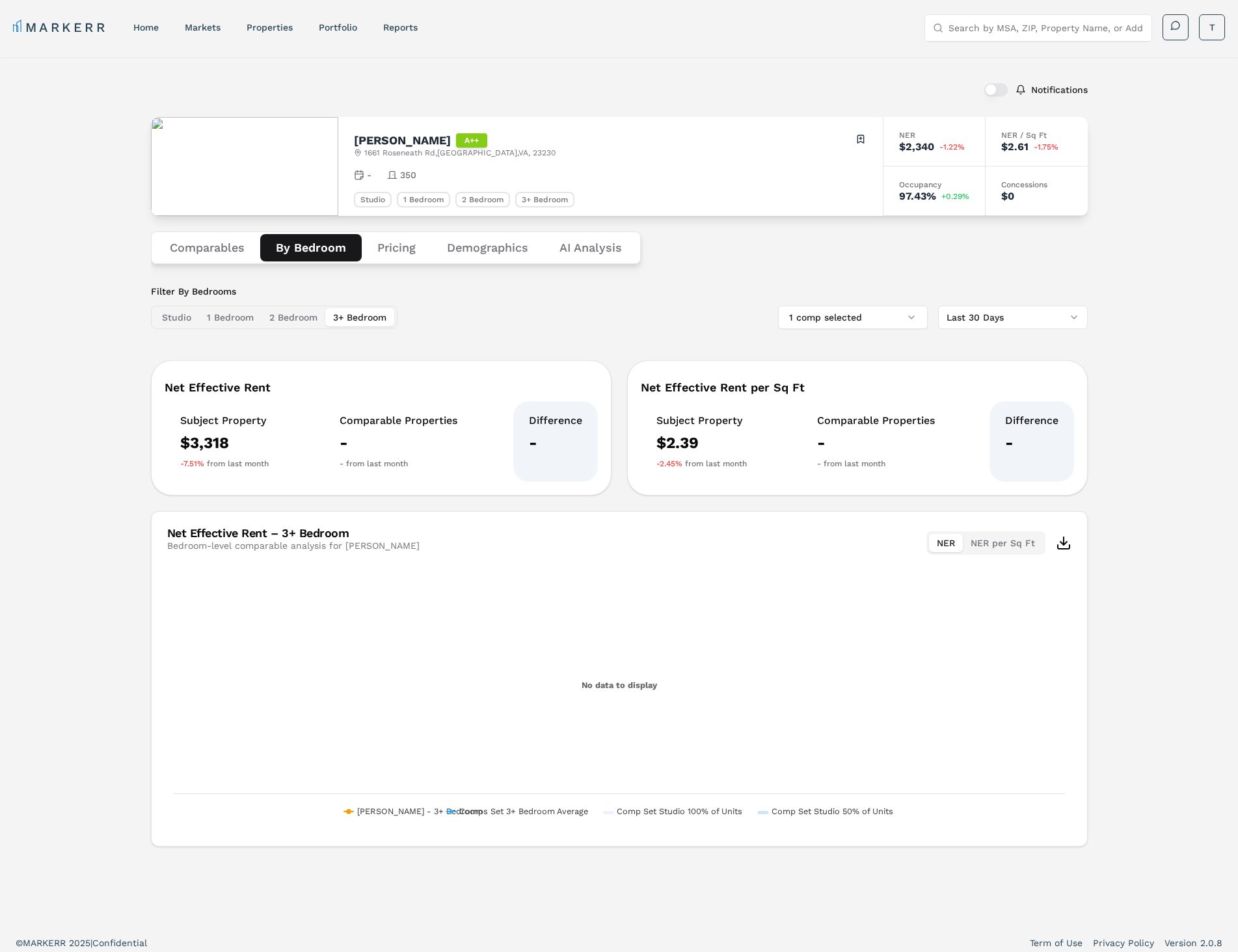
click at [222, 454] on div "Subject Property $3,318 -7.51% from last month" at bounding box center [224, 442] width 119 height 81
click at [184, 312] on button "Studio" at bounding box center [176, 317] width 45 height 18
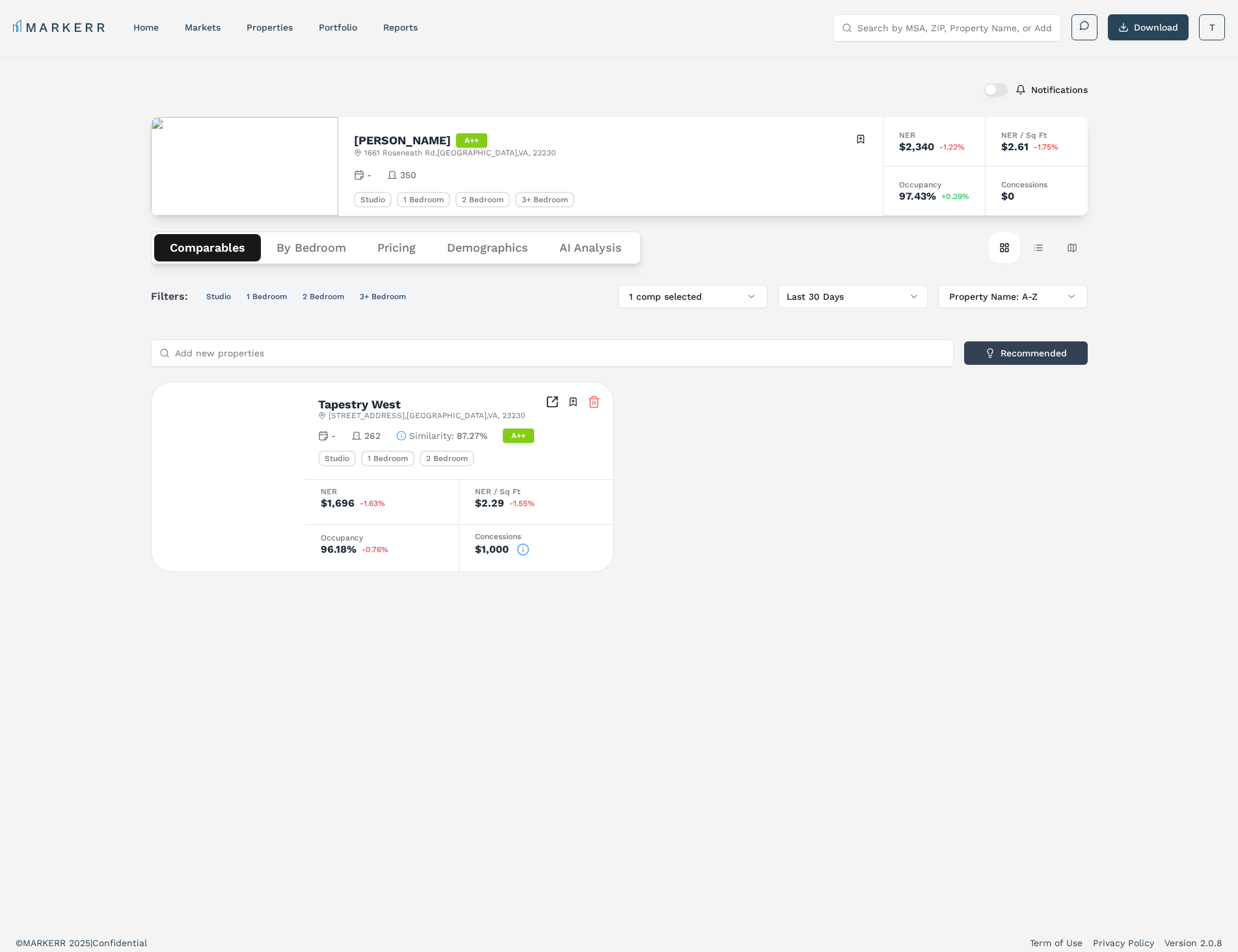
click at [233, 260] on button "Comparables" at bounding box center [207, 248] width 107 height 28
click at [700, 484] on div "[GEOGRAPHIC_DATA][STREET_ADDRESS] Toggle portfolio menu - 262 Similarity : 87.2…" at bounding box center [619, 477] width 936 height 190
click at [753, 292] on button "1 comp selected" at bounding box center [693, 297] width 150 height 23
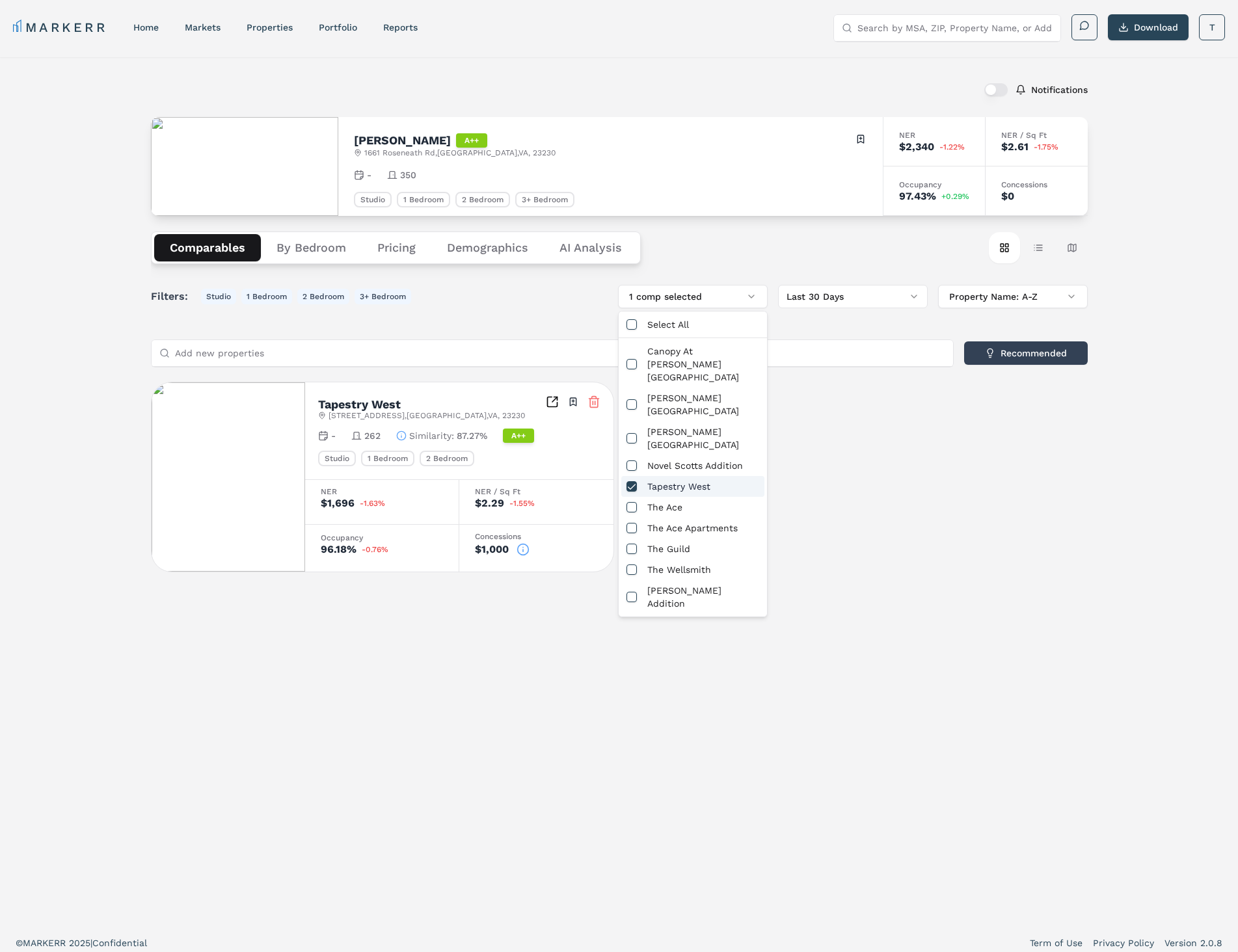
click at [630, 482] on button "button" at bounding box center [631, 486] width 10 height 10
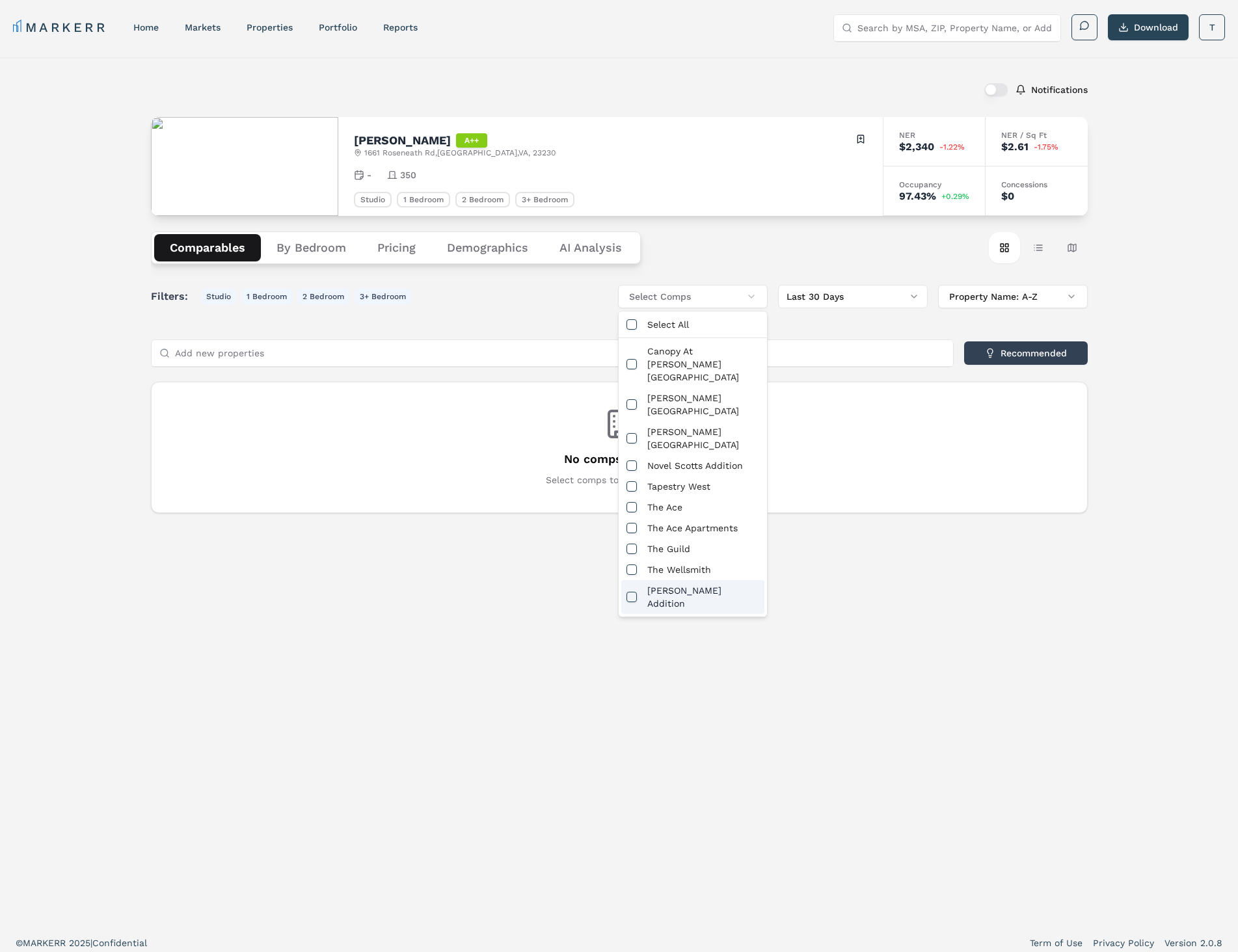
click at [784, 700] on div "Notifications [PERSON_NAME] A++ [STREET_ADDRESS] Toggle portfolio menu - 350 St…" at bounding box center [619, 492] width 936 height 837
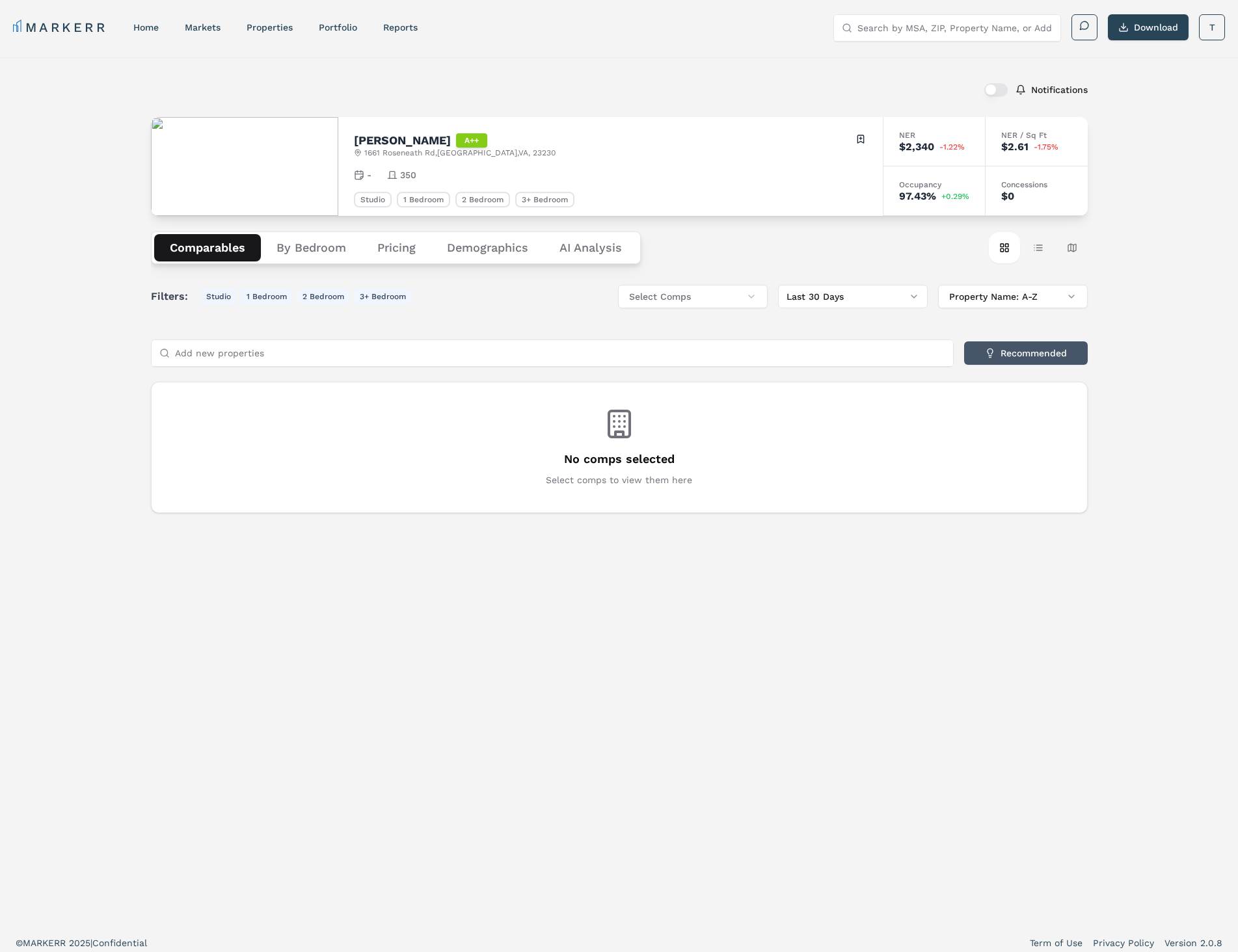
click at [1004, 363] on button "Recommended" at bounding box center [1025, 353] width 124 height 23
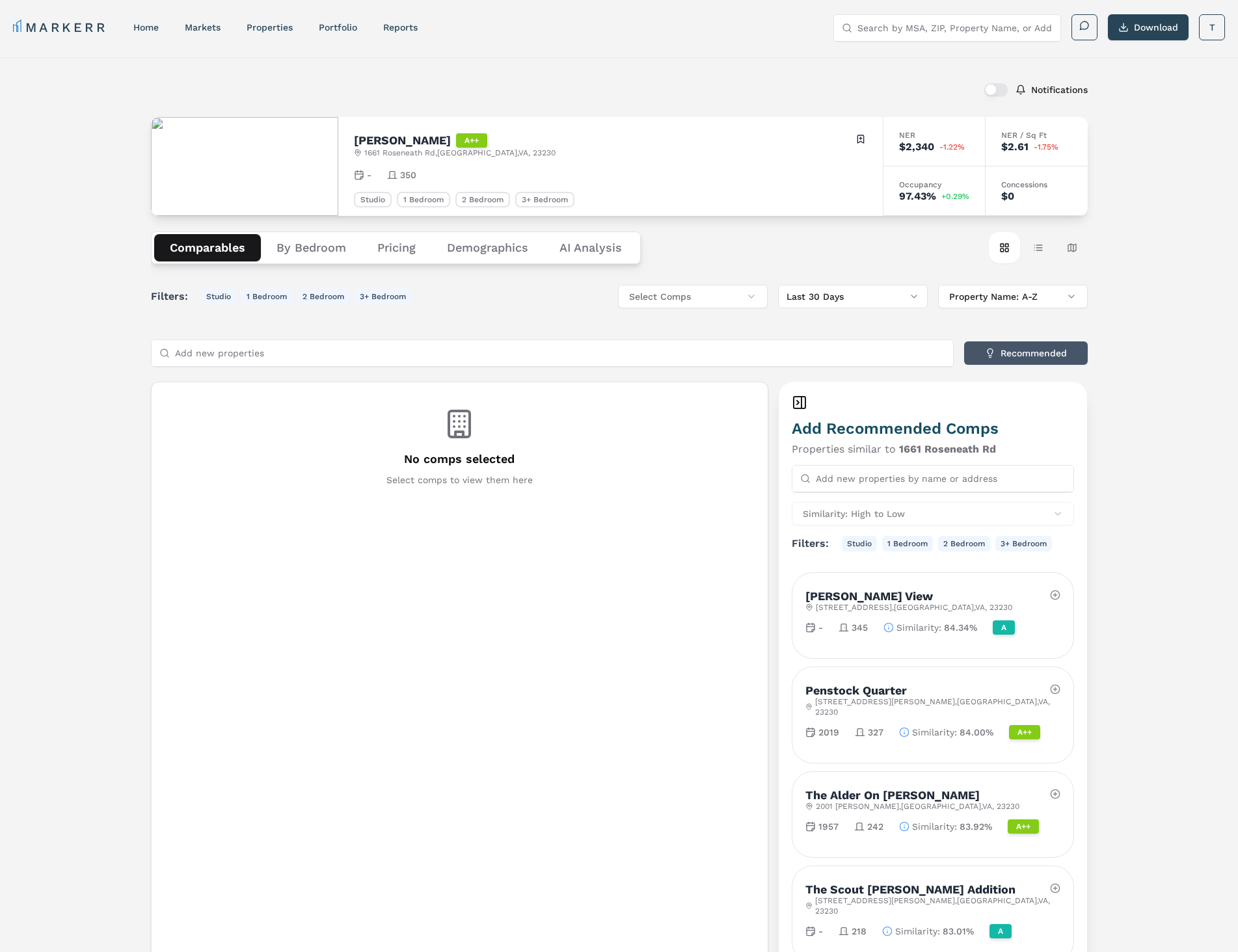
click at [994, 361] on button "Recommended" at bounding box center [1025, 353] width 124 height 23
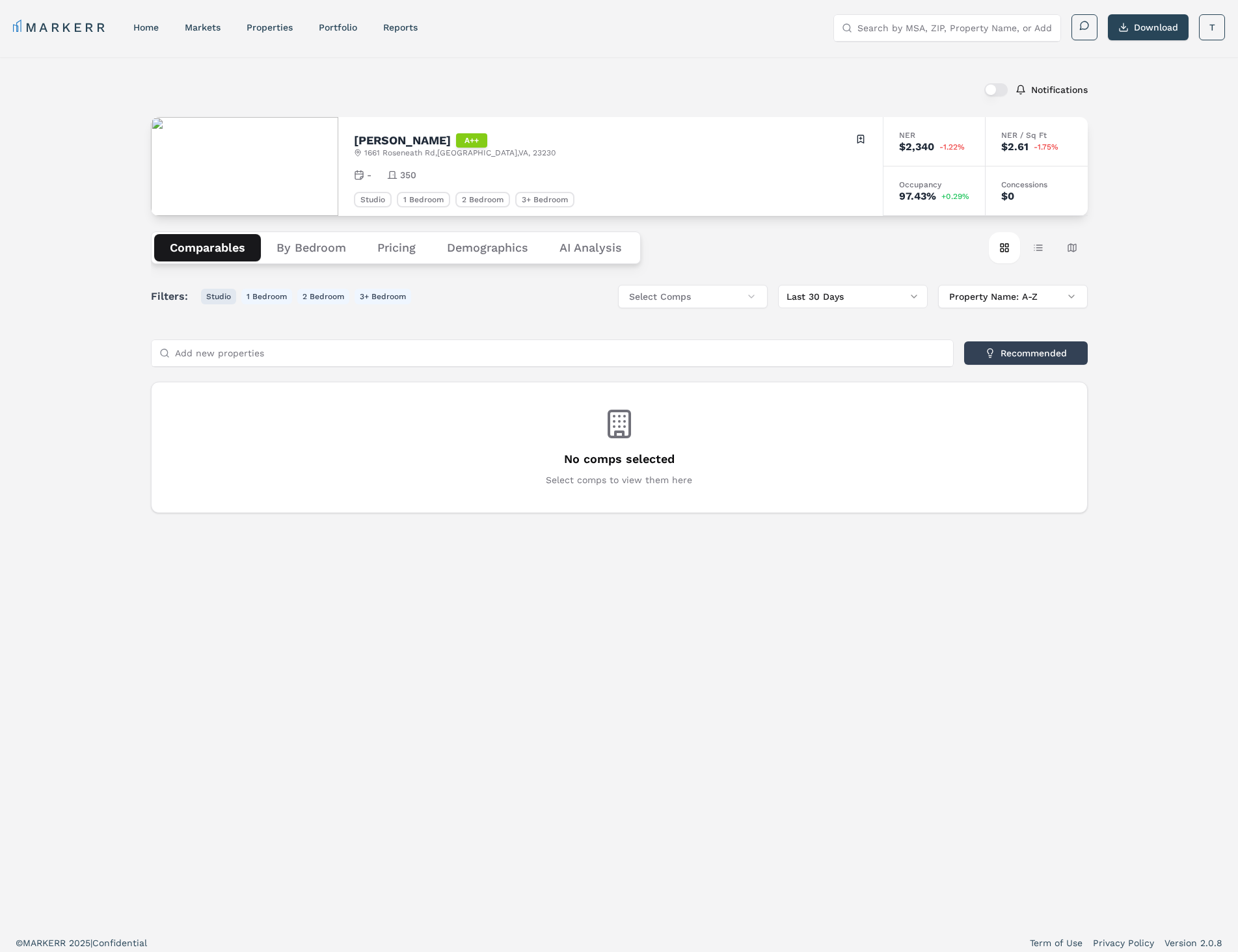
click at [222, 299] on button "Studio" at bounding box center [218, 297] width 35 height 16
click at [329, 264] on div "Comparables By Bedroom Pricing Demographics AI Analysis Card view Table view Ma…" at bounding box center [619, 248] width 936 height 63
click at [327, 249] on button "By Bedroom" at bounding box center [311, 248] width 101 height 28
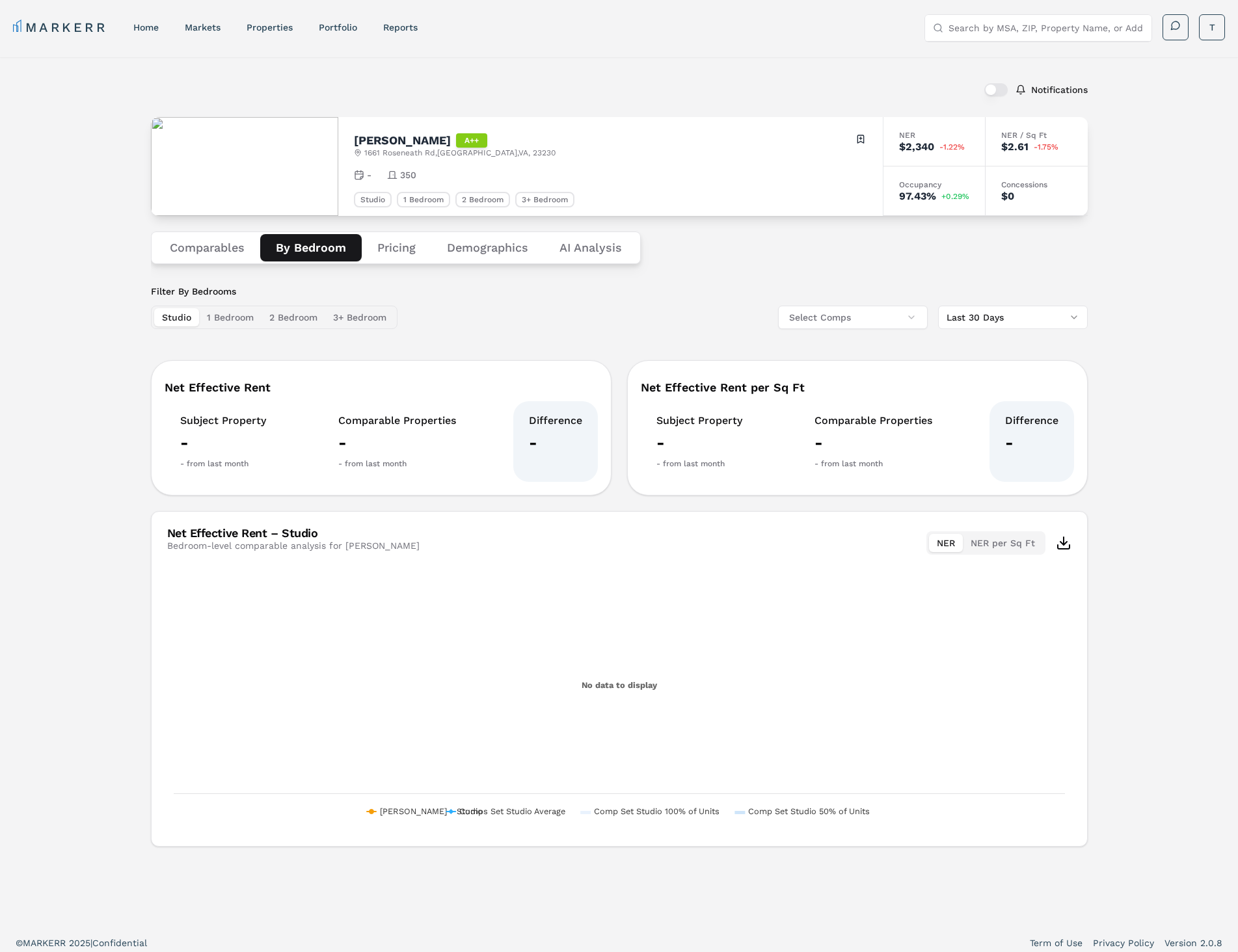
click at [593, 309] on div "Filter By Bedrooms Studio 1 Bedroom 2 Bedroom 3+ Bedroom Select Comps Last 30 D…" at bounding box center [619, 307] width 936 height 44
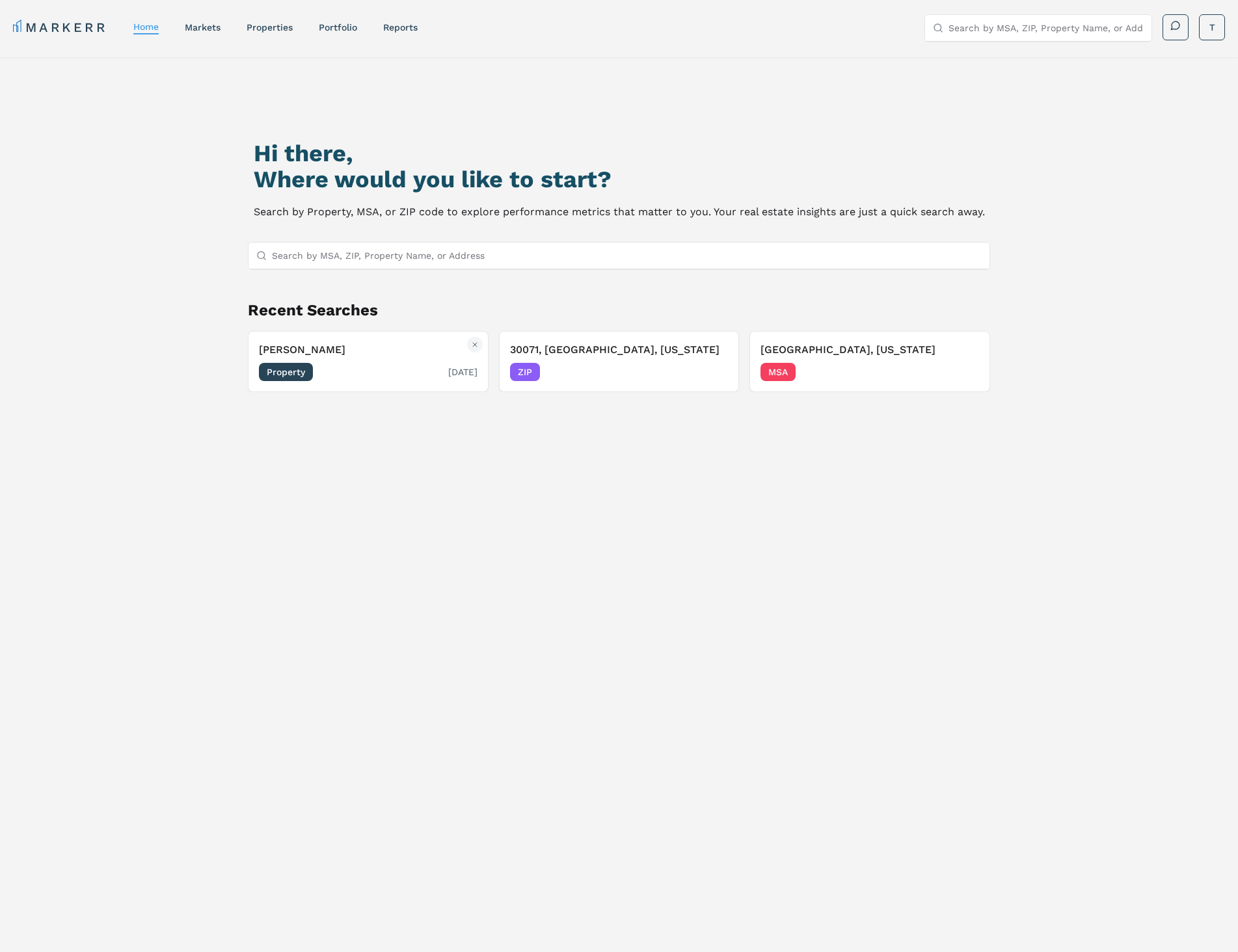
click at [276, 347] on h3 "[PERSON_NAME]" at bounding box center [368, 350] width 218 height 16
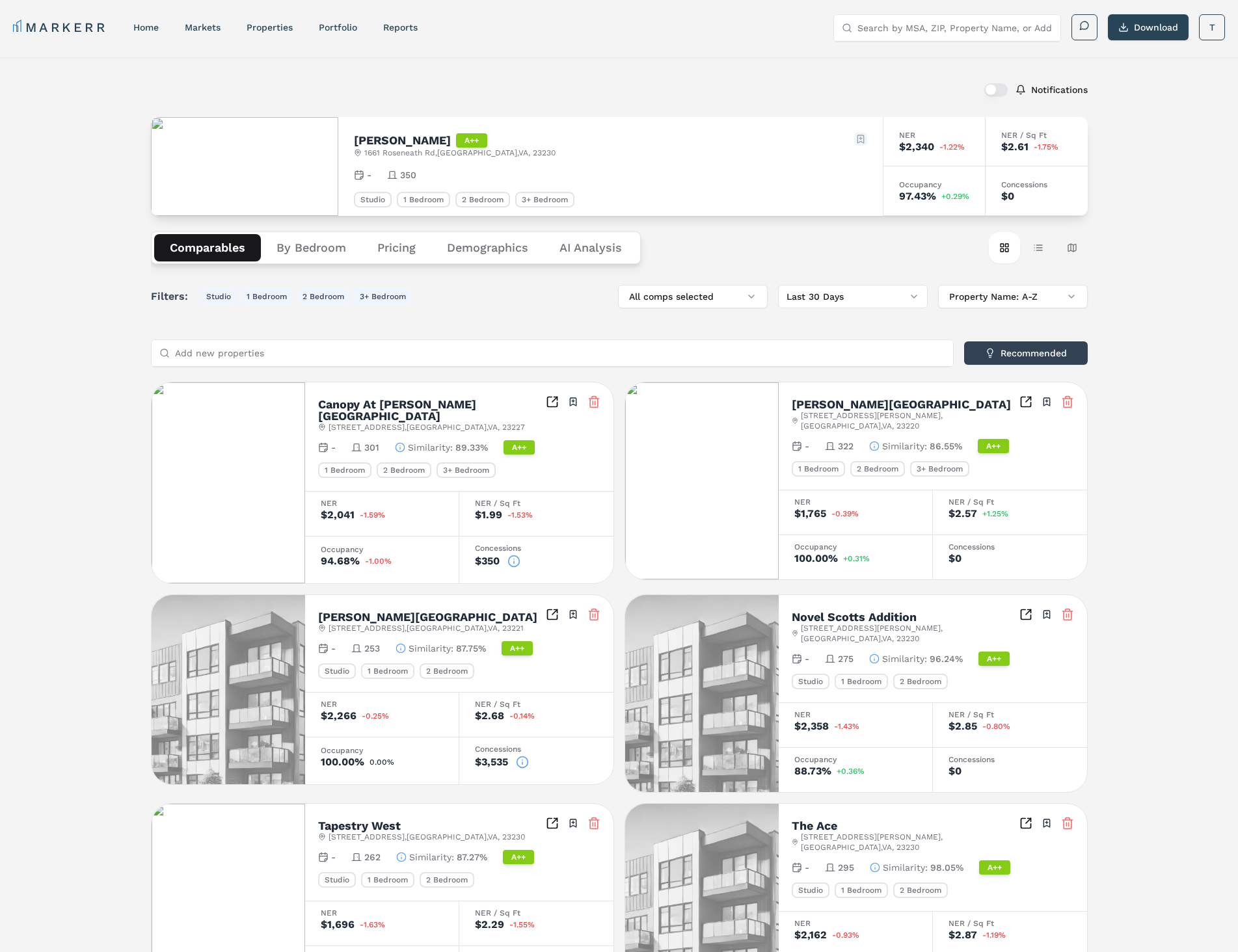
click at [859, 135] on html "MARKERR home markets properties Portfolio reports Search by MSA, ZIP, Property …" at bounding box center [619, 735] width 1238 height 1471
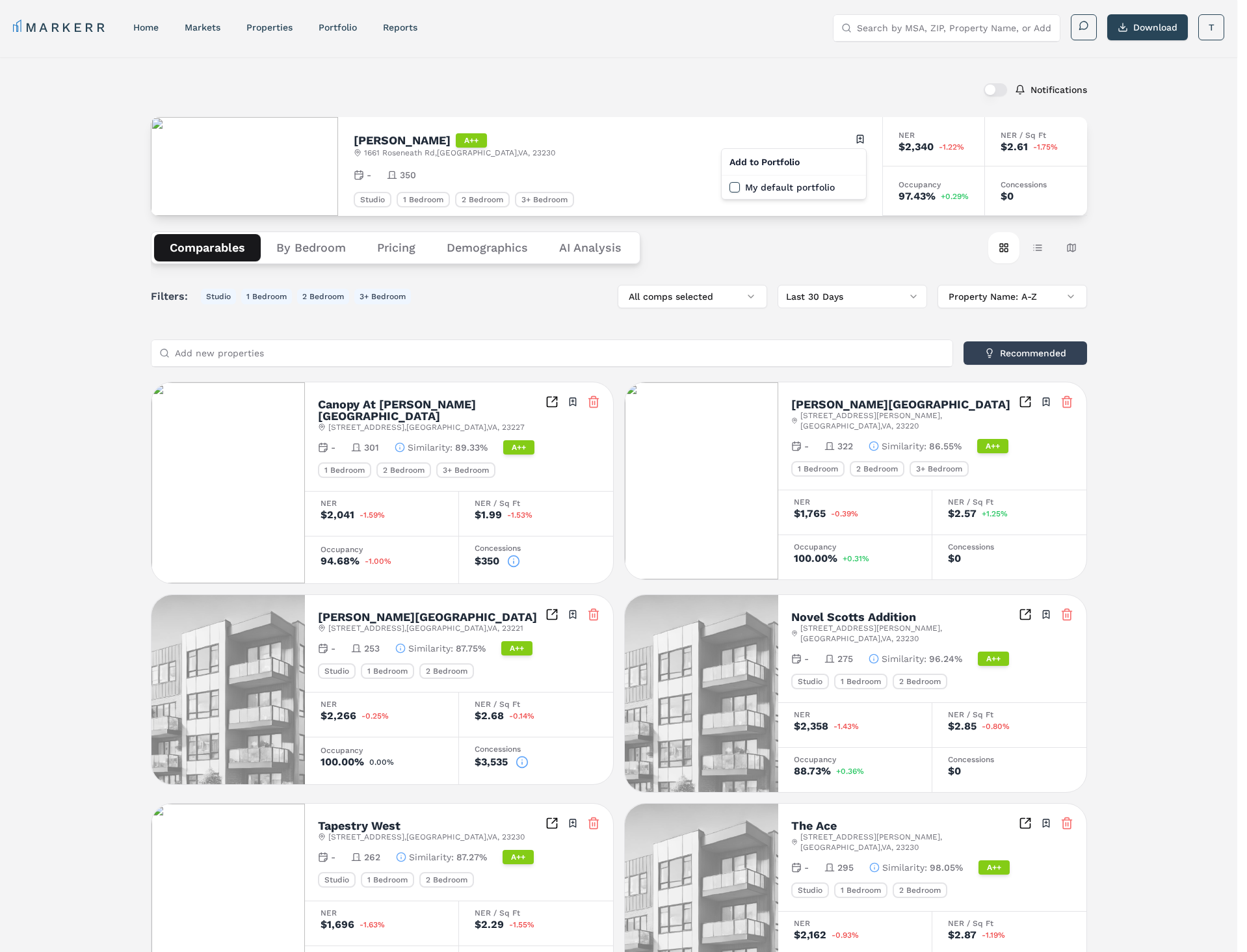
click at [777, 257] on html "MARKERR home markets properties Portfolio reports Search by MSA, ZIP, Property …" at bounding box center [624, 735] width 1247 height 1471
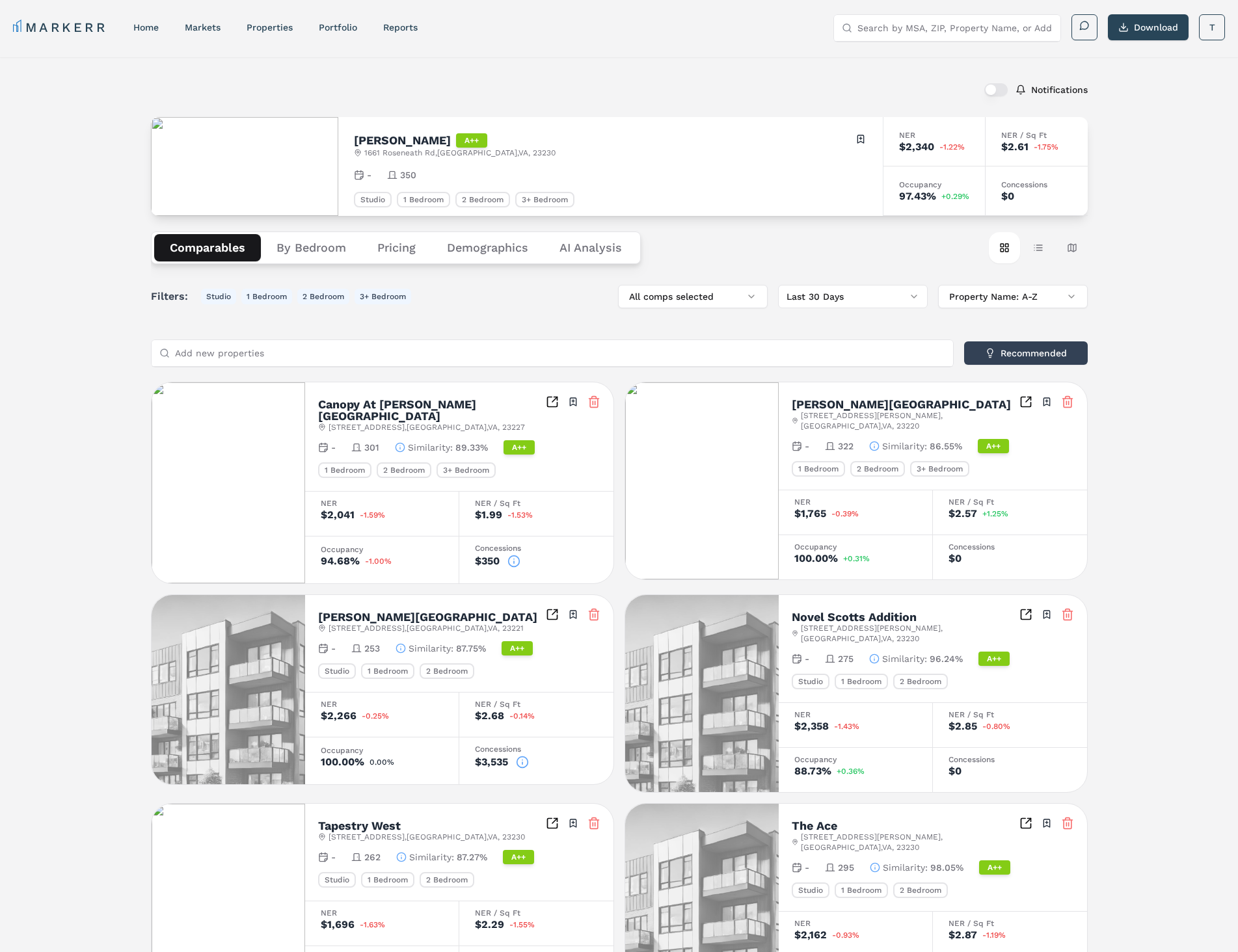
click at [387, 251] on button "Pricing" at bounding box center [396, 248] width 70 height 28
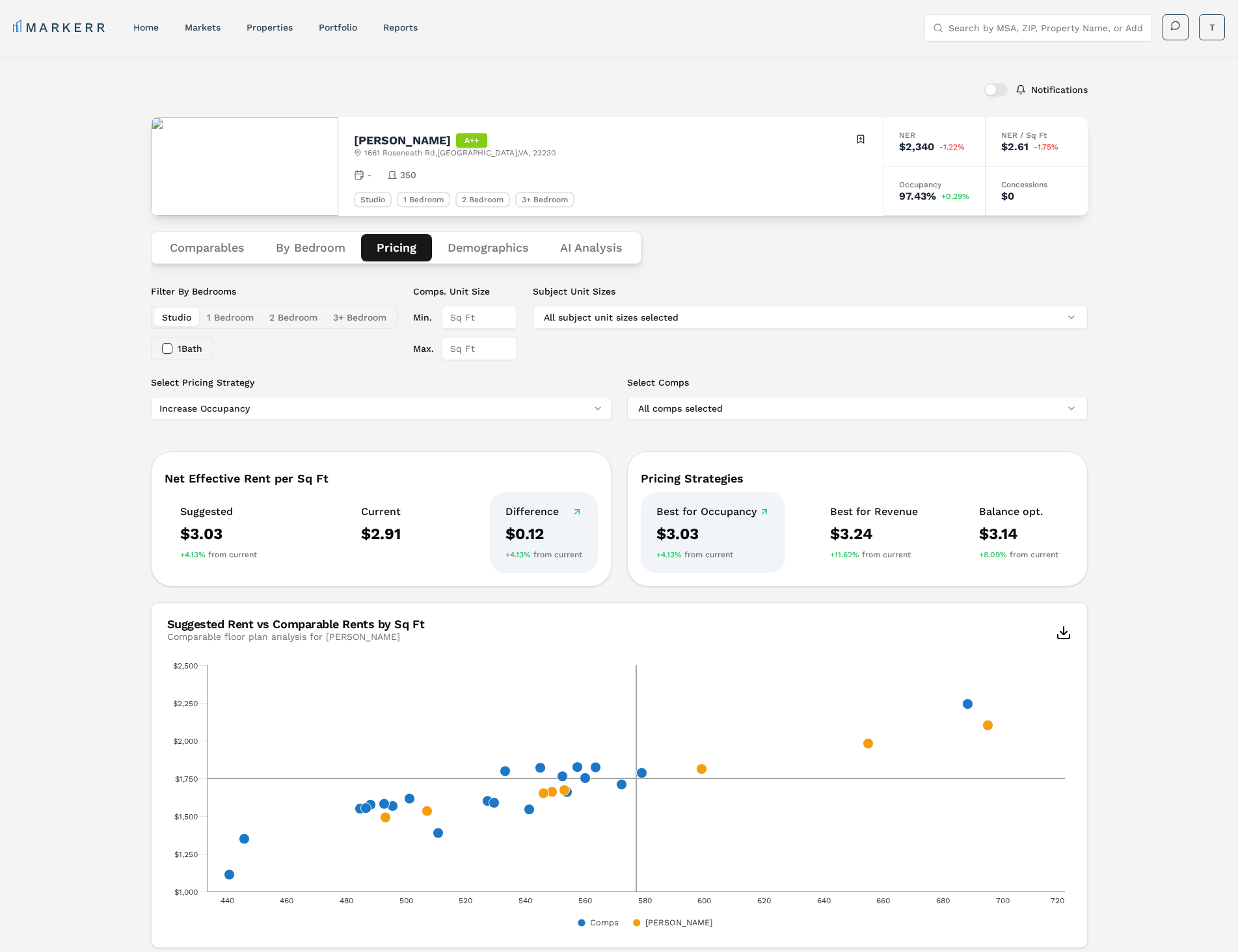
click at [396, 526] on div "$2.91" at bounding box center [381, 534] width 40 height 21
click at [525, 527] on div "$0.12" at bounding box center [543, 534] width 77 height 21
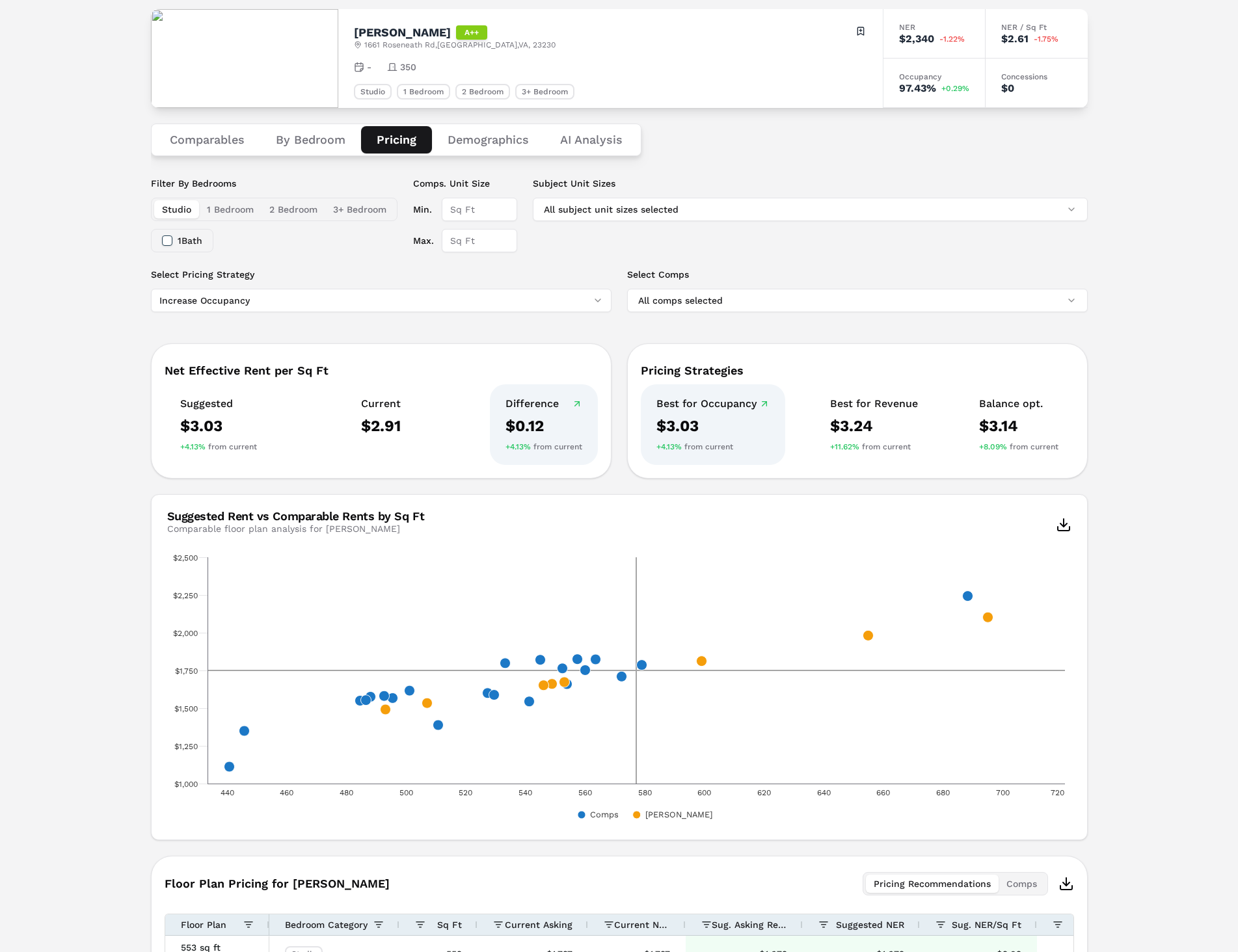
scroll to position [130, 0]
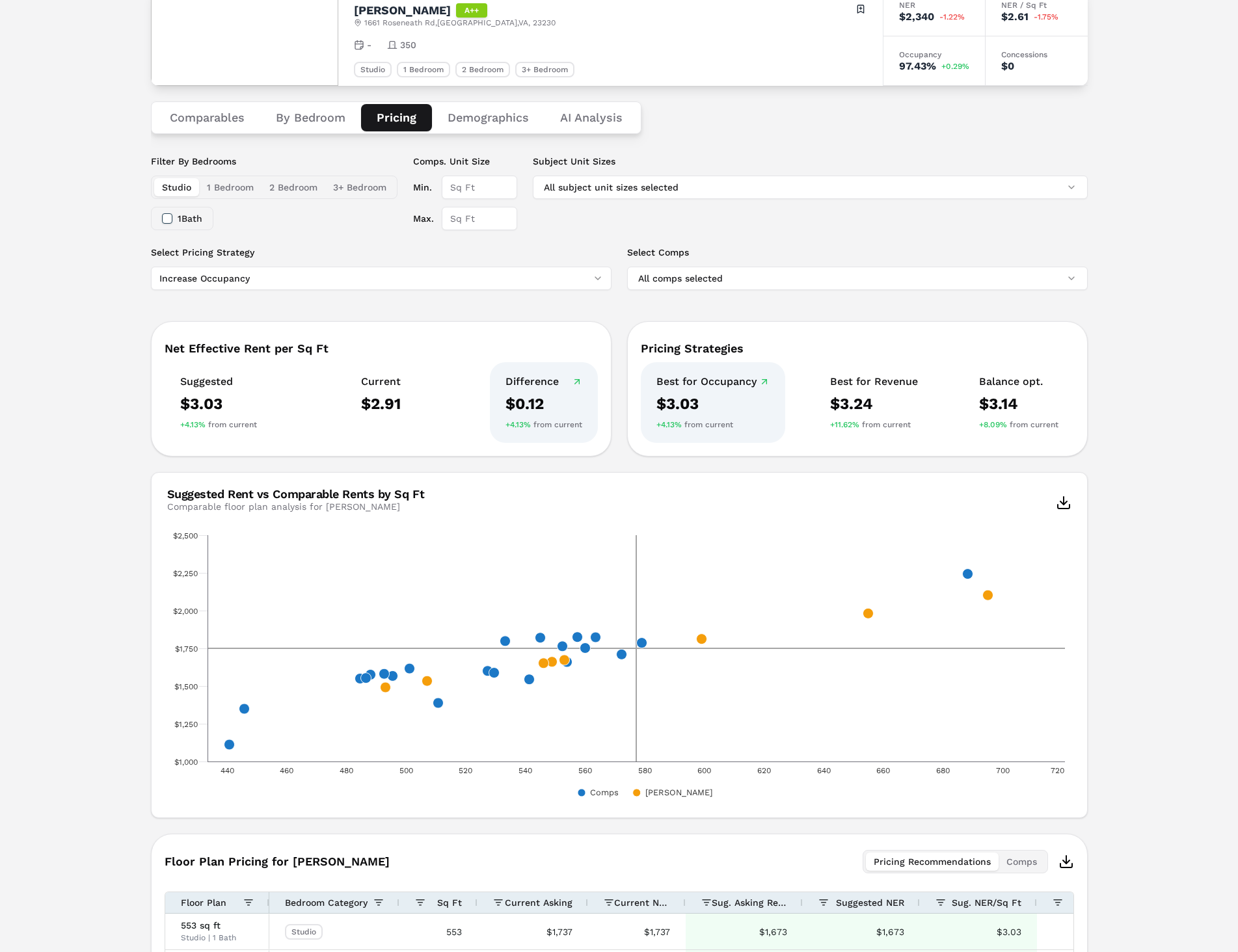
click at [457, 276] on html "MARKERR home markets properties Portfolio reports Search by MSA, ZIP, Property …" at bounding box center [619, 597] width 1238 height 1456
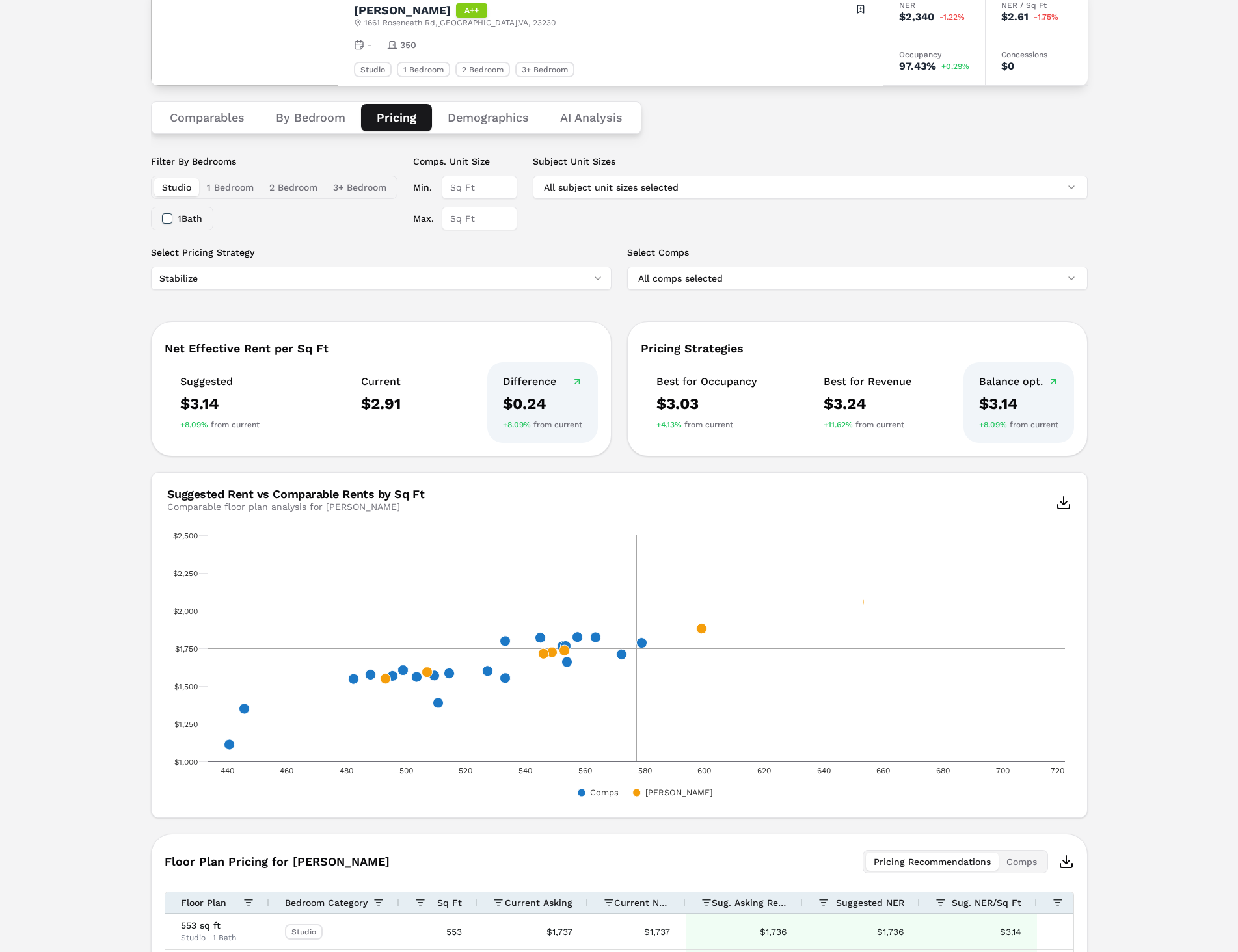
click at [86, 442] on div "Notifications [PERSON_NAME] A++ [STREET_ADDRESS] Toggle portfolio menu - 350 St…" at bounding box center [619, 609] width 1238 height 1365
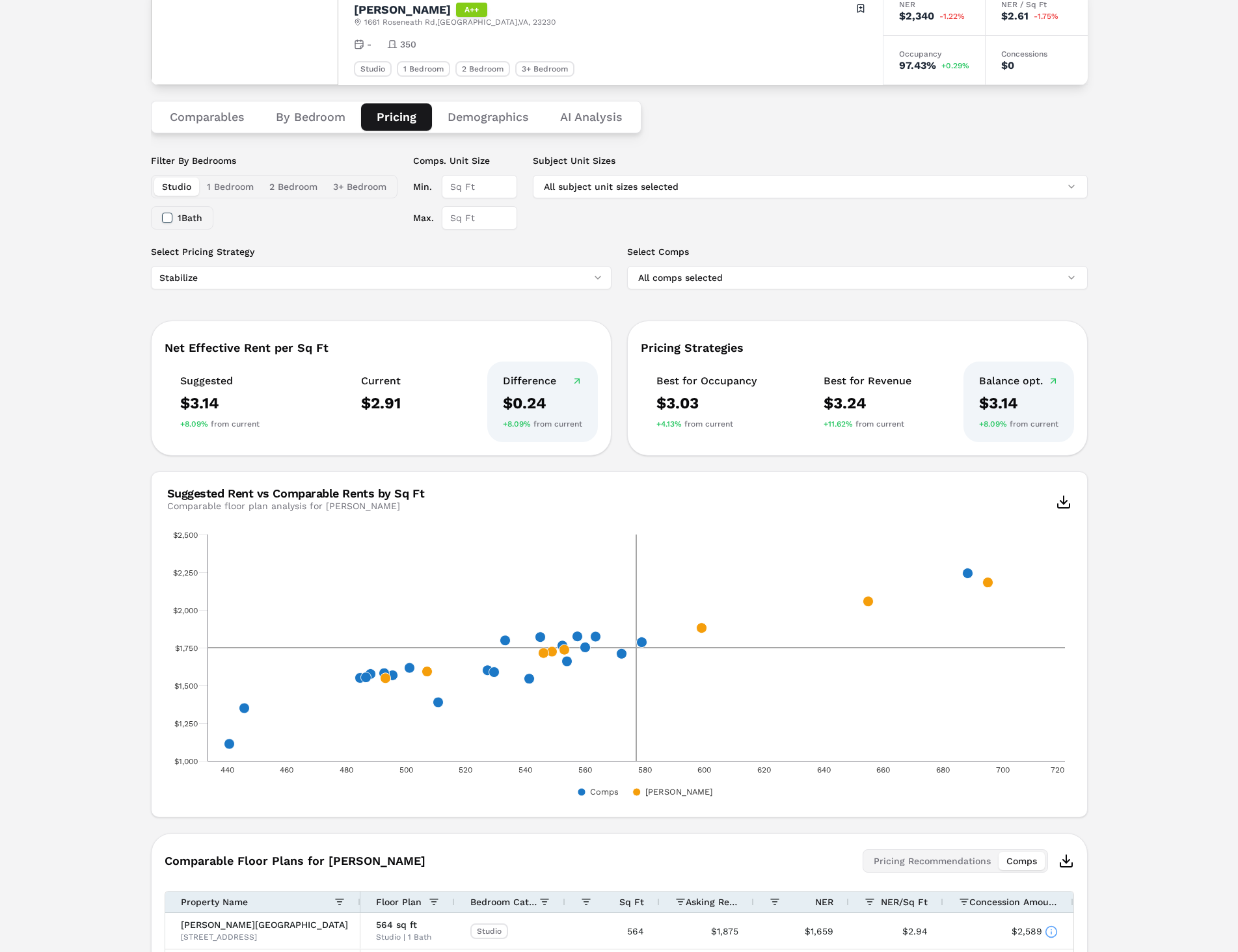
scroll to position [0, 0]
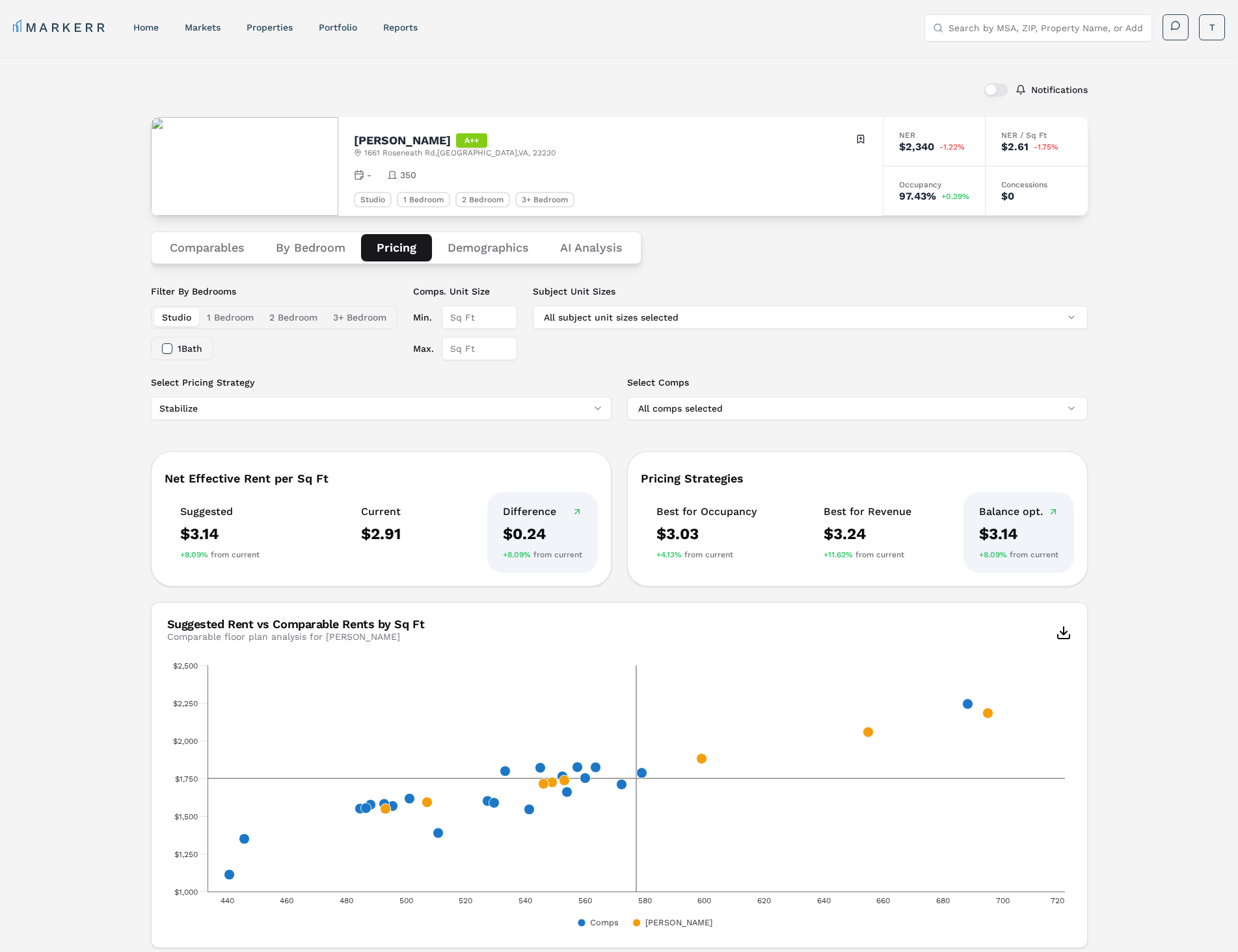
click at [1005, 32] on input "Search by MSA, ZIP, Property Name, or Address" at bounding box center [1045, 28] width 195 height 26
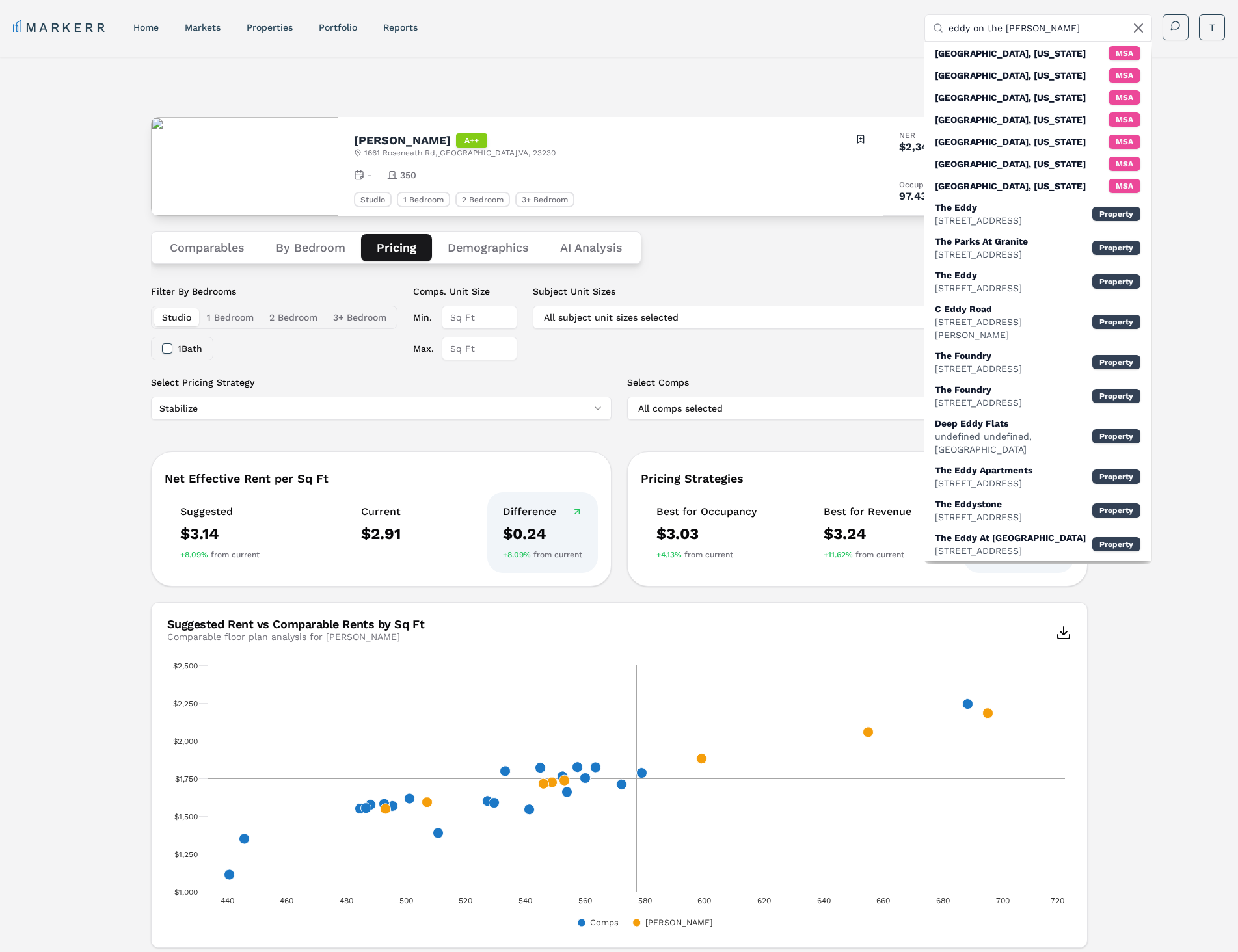
type input "eddy on the [PERSON_NAME]"
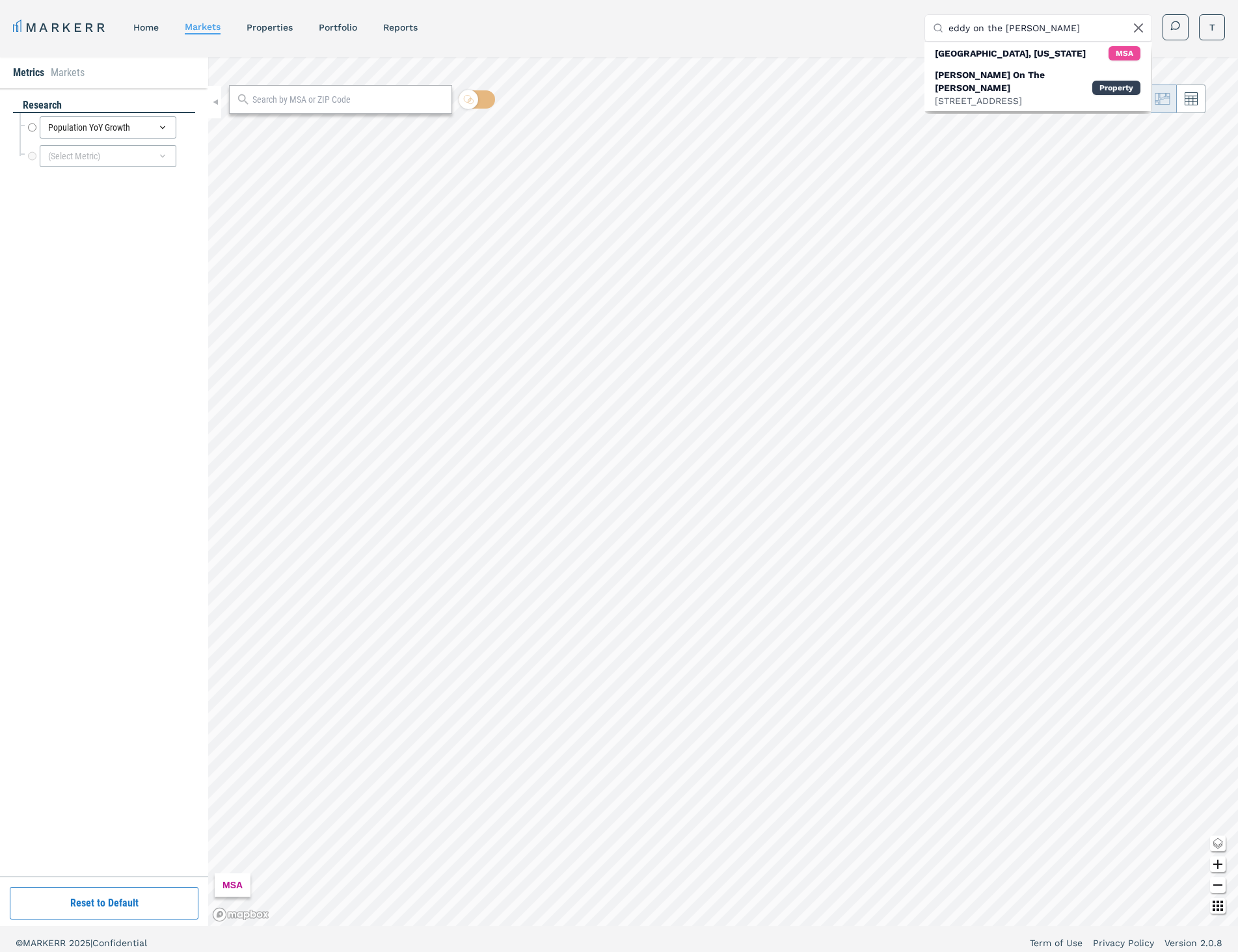
radio input "true"
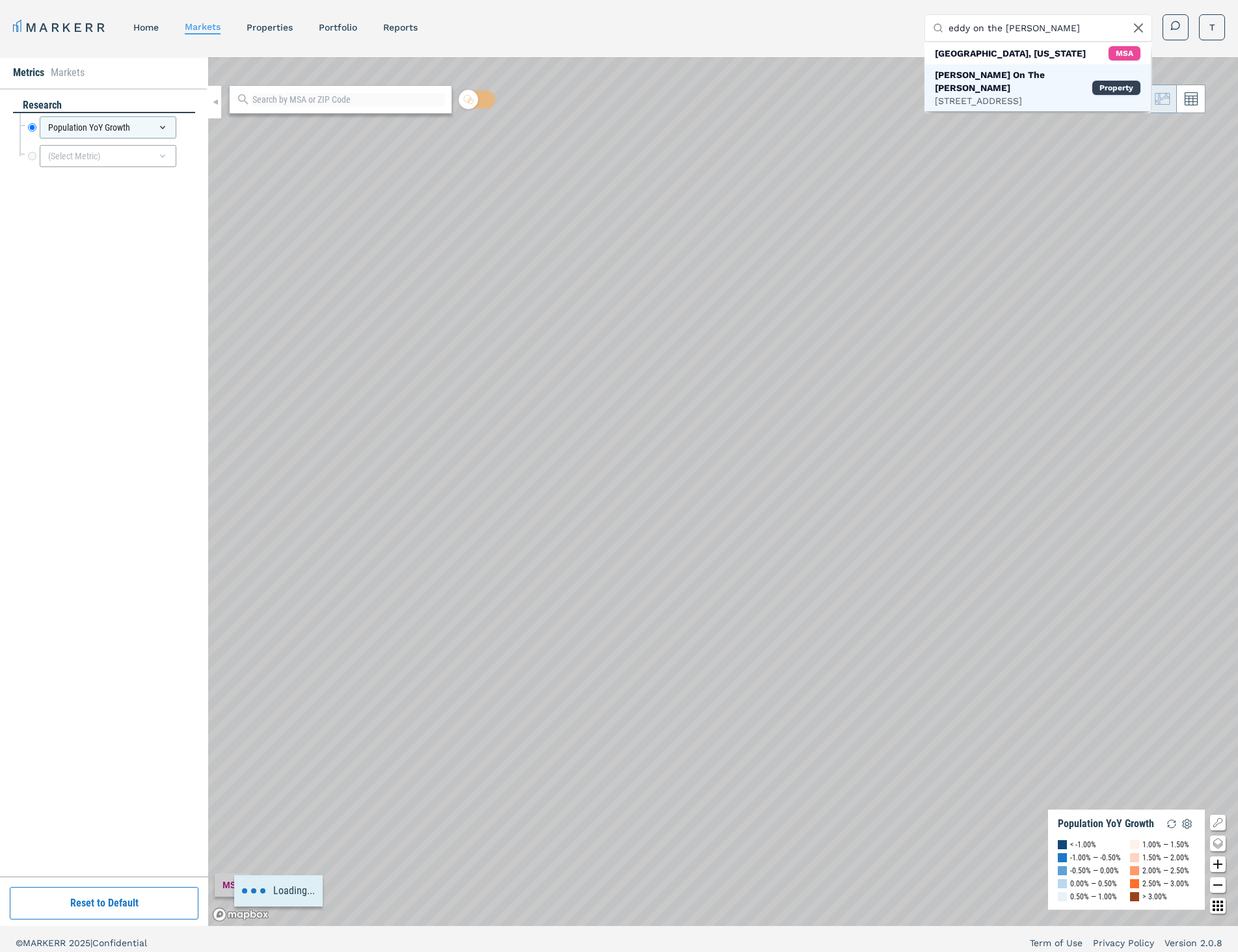
type input "eddy on the [PERSON_NAME]"
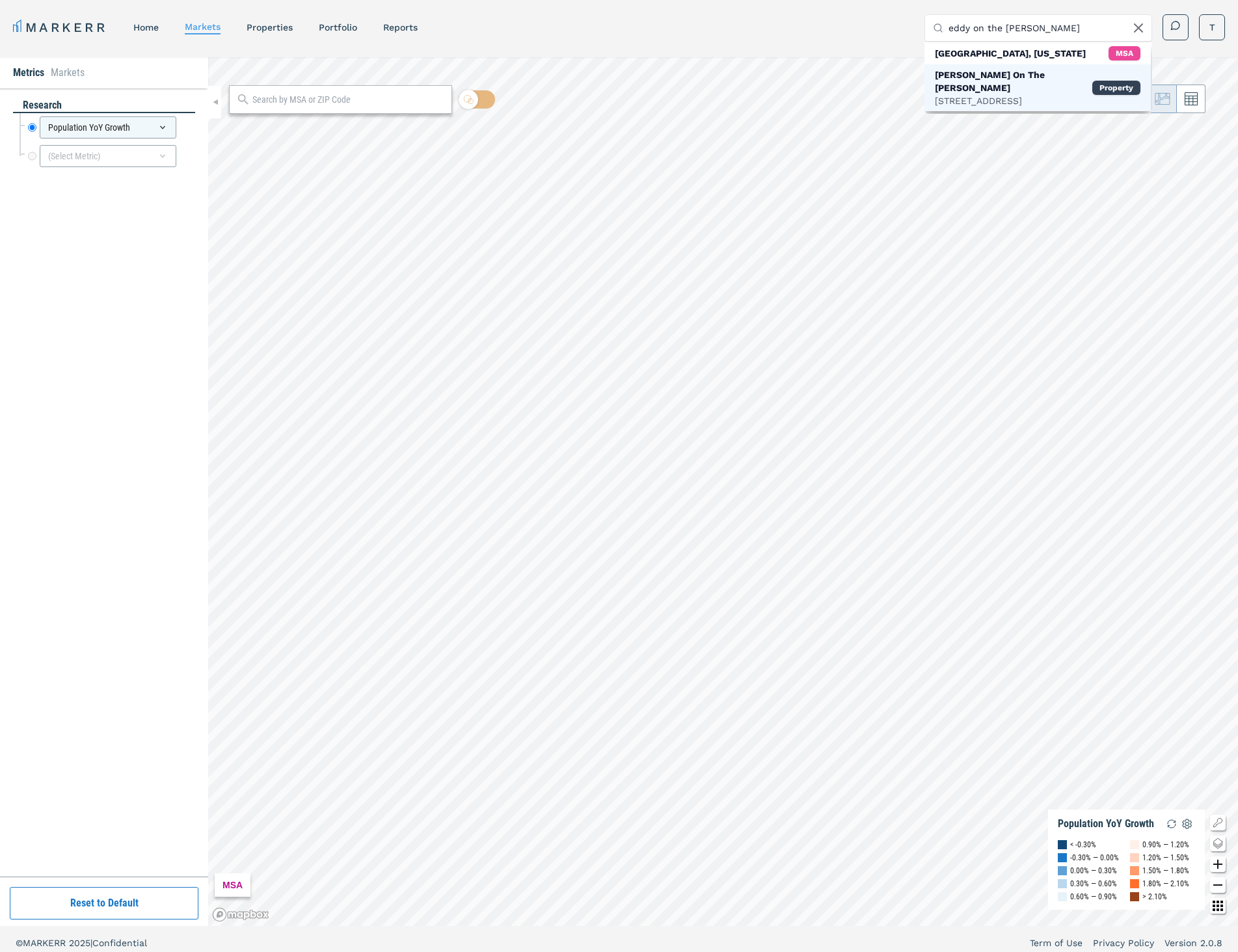
click at [1005, 95] on div "[STREET_ADDRESS]" at bounding box center [1014, 101] width 157 height 13
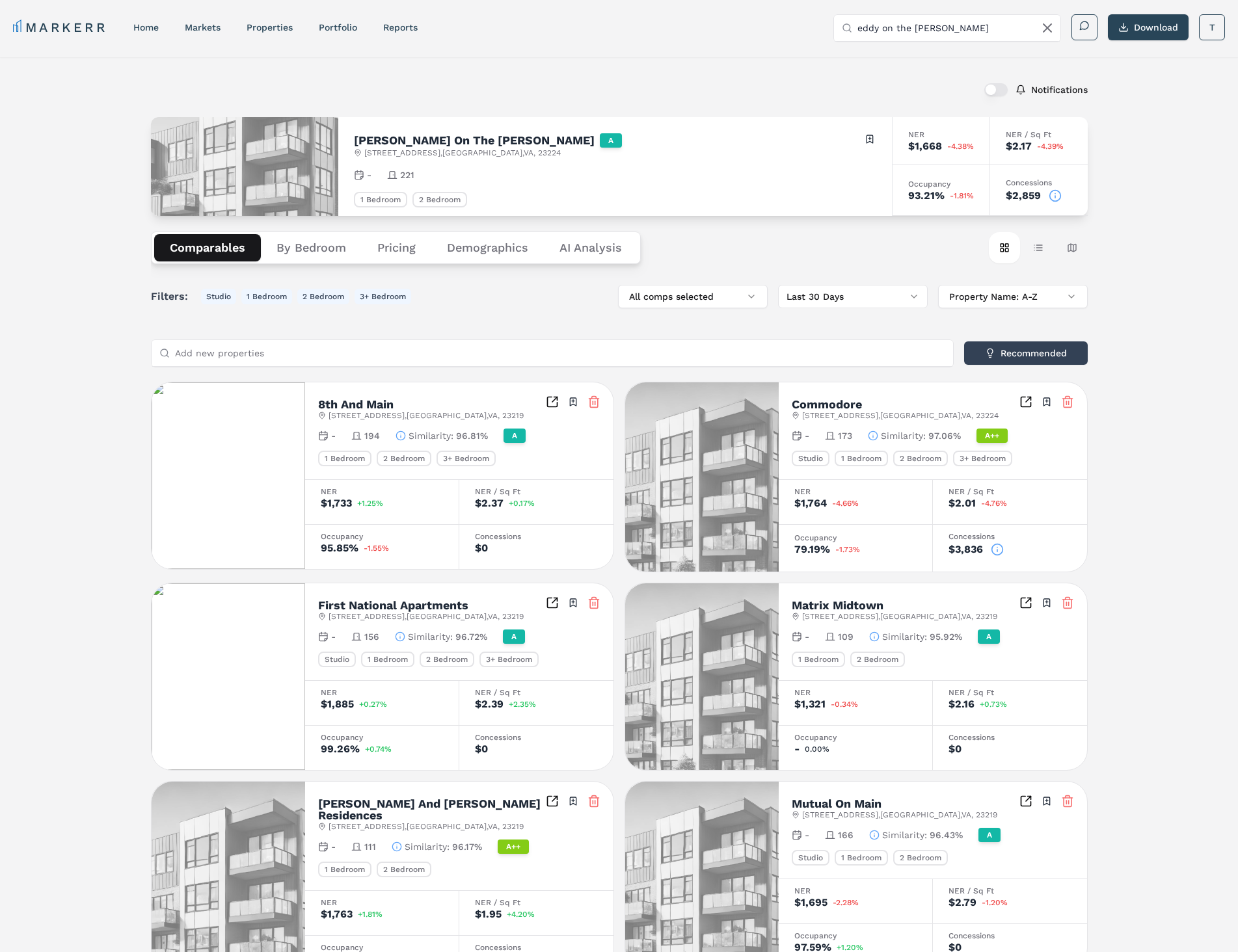
click at [479, 253] on button "Demographics" at bounding box center [487, 248] width 112 height 28
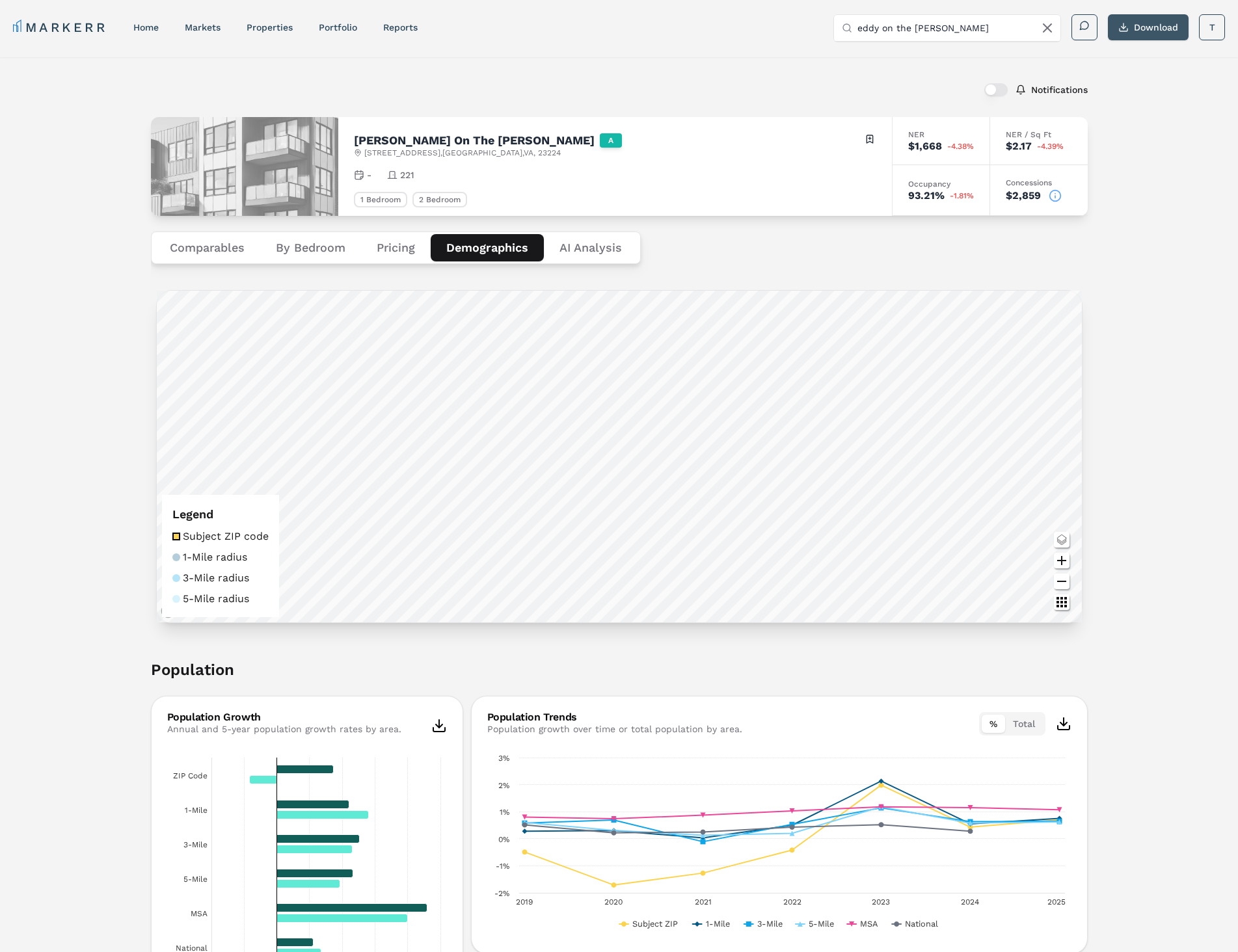
click at [1170, 28] on button "Download" at bounding box center [1148, 28] width 81 height 26
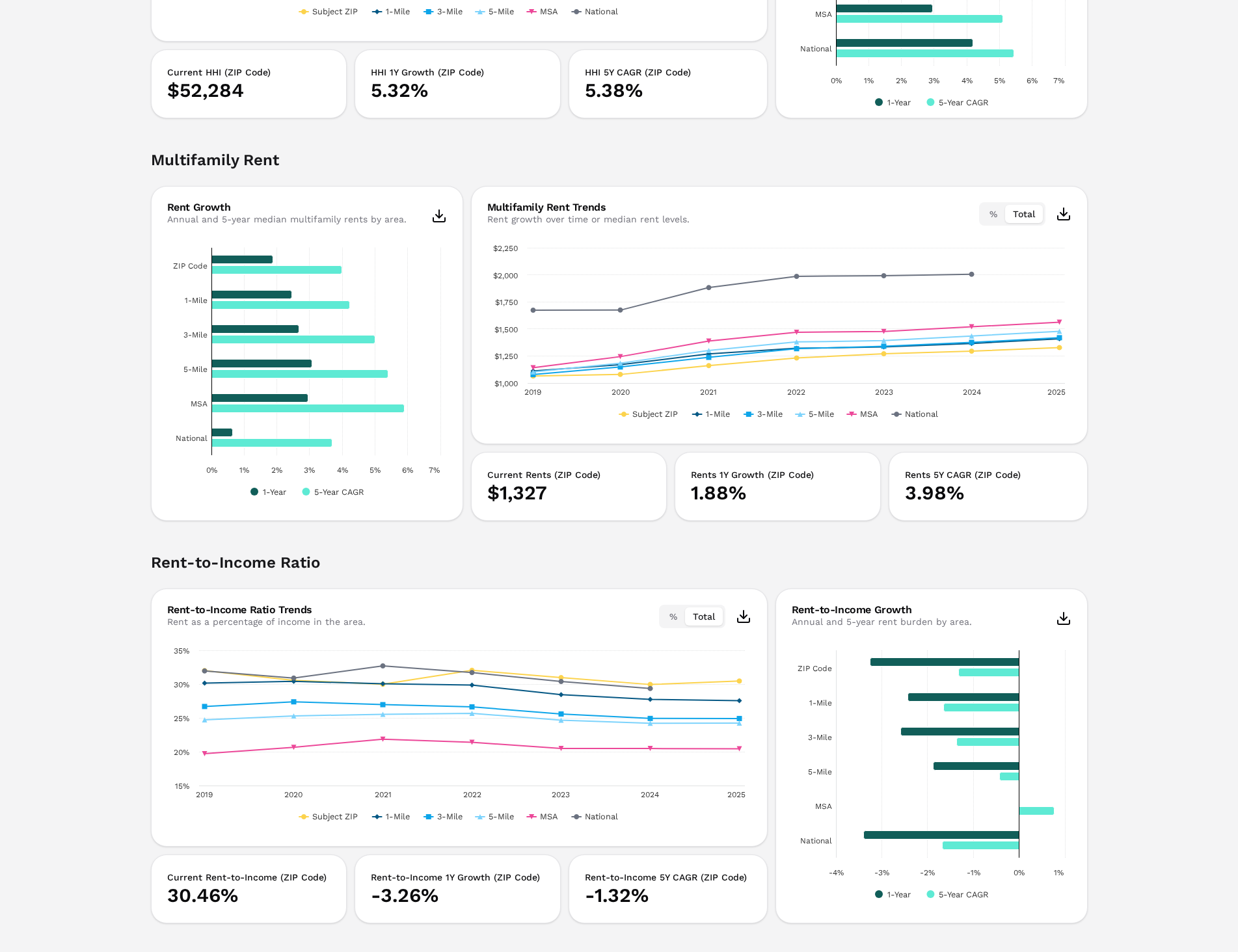
scroll to position [2141, 0]
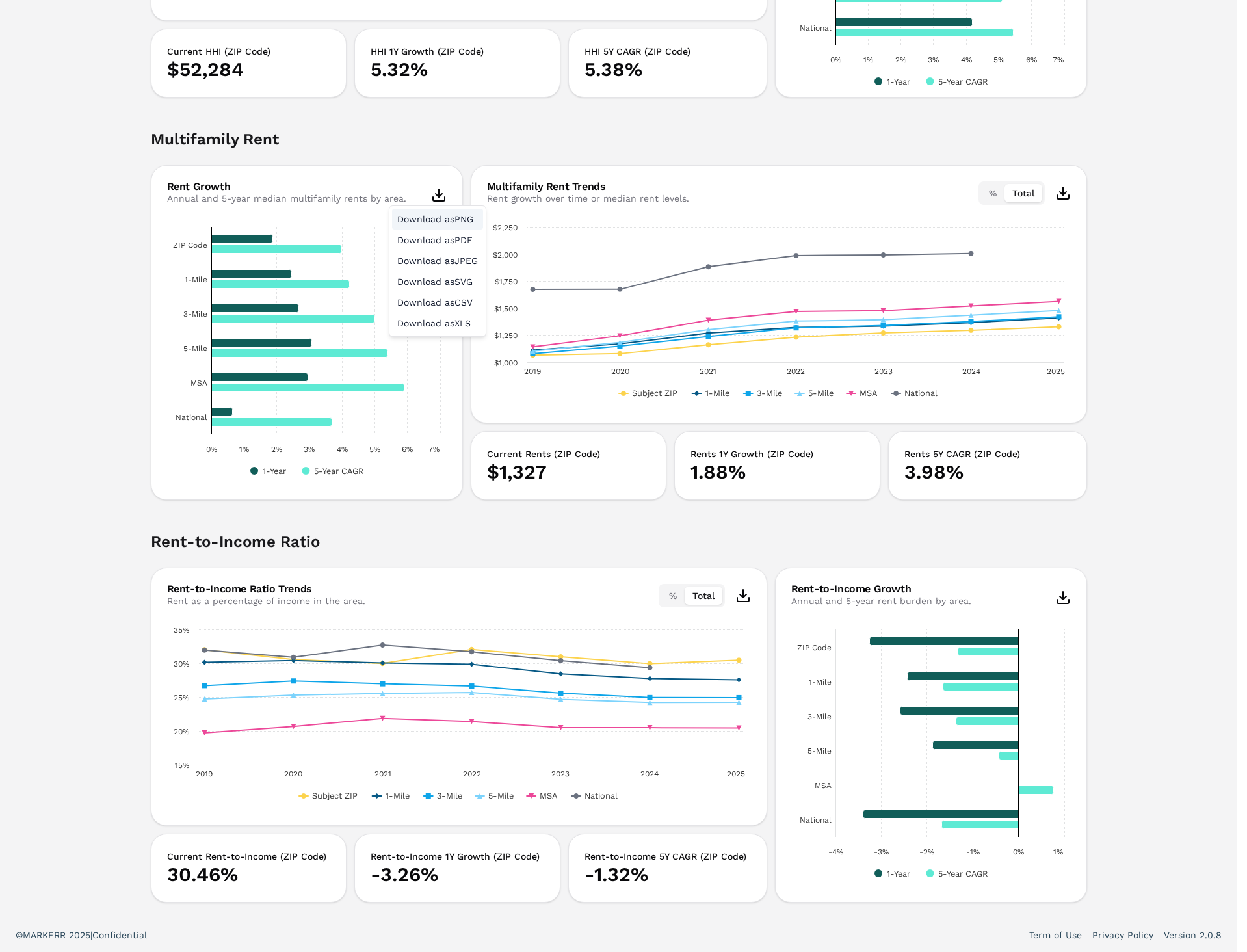
click at [442, 214] on div "Download as PNG" at bounding box center [437, 219] width 91 height 21
